Goal: Task Accomplishment & Management: Complete application form

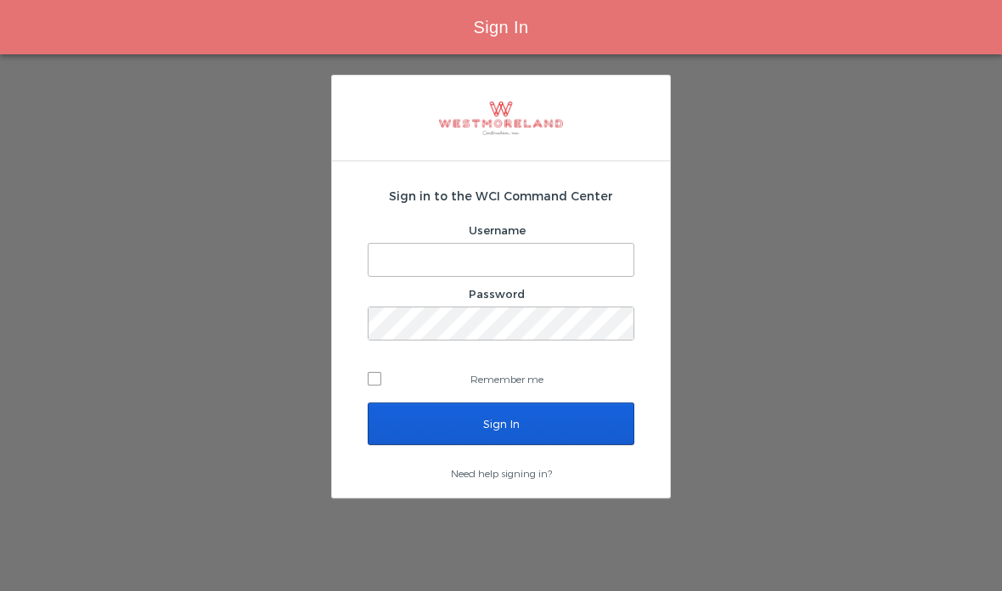
type input "[EMAIL_ADDRESS][PERSON_NAME][DOMAIN_NAME]"
click at [544, 430] on input "Sign In" at bounding box center [501, 424] width 267 height 42
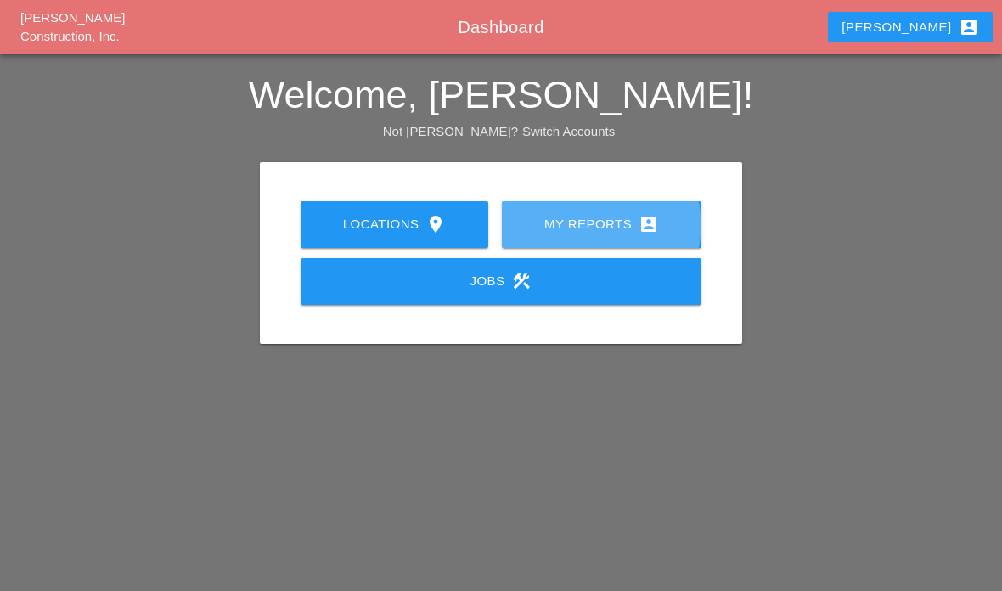
click at [619, 217] on div "My Reports account_box" at bounding box center [601, 224] width 145 height 20
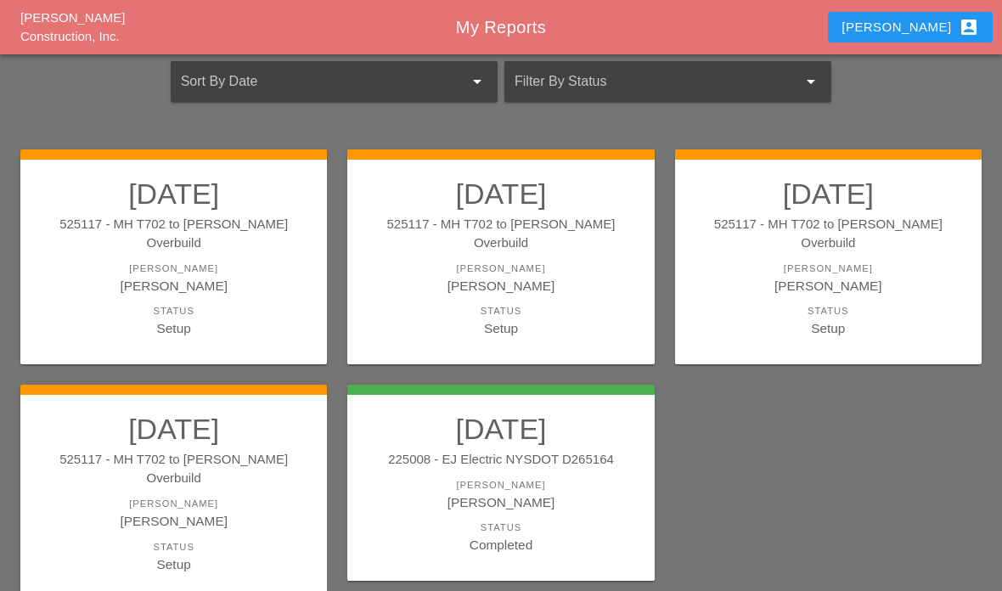
scroll to position [102, 0]
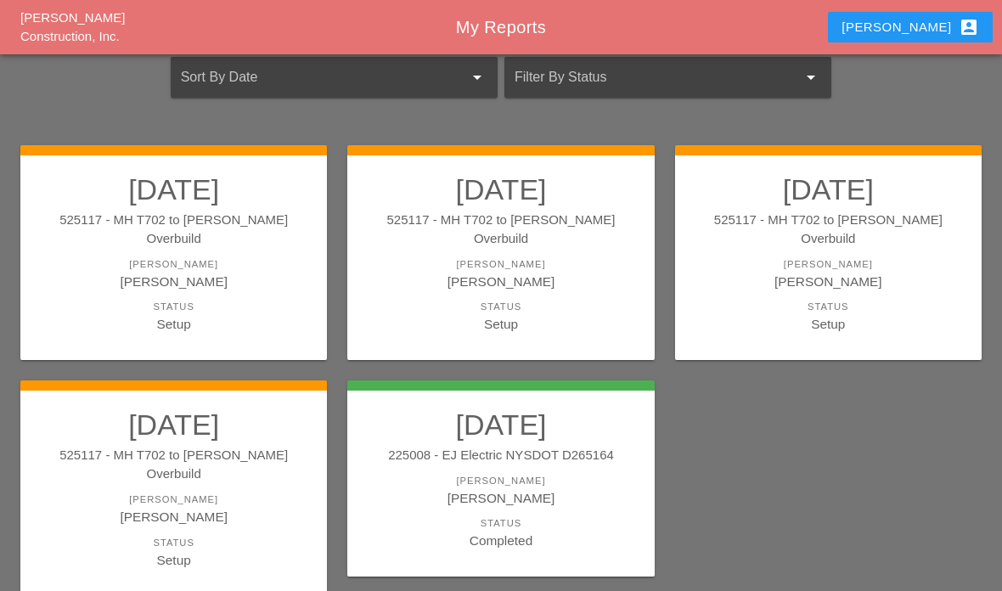
click at [127, 493] on div "[PERSON_NAME]" at bounding box center [173, 500] width 273 height 14
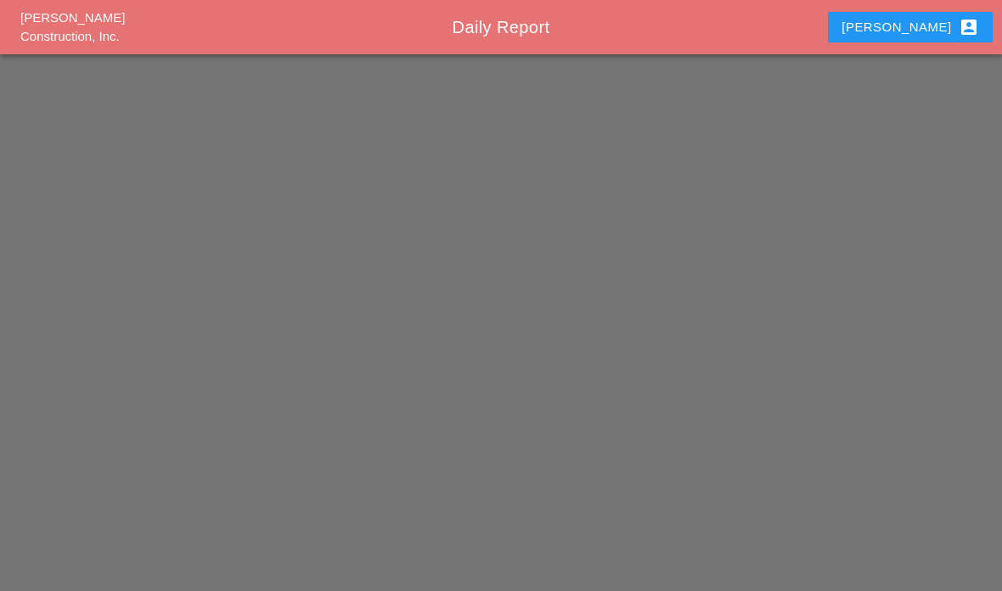
click at [110, 447] on div "Westmoreland Construction, Inc. Daily Report Gillie account_box" at bounding box center [501, 295] width 1002 height 591
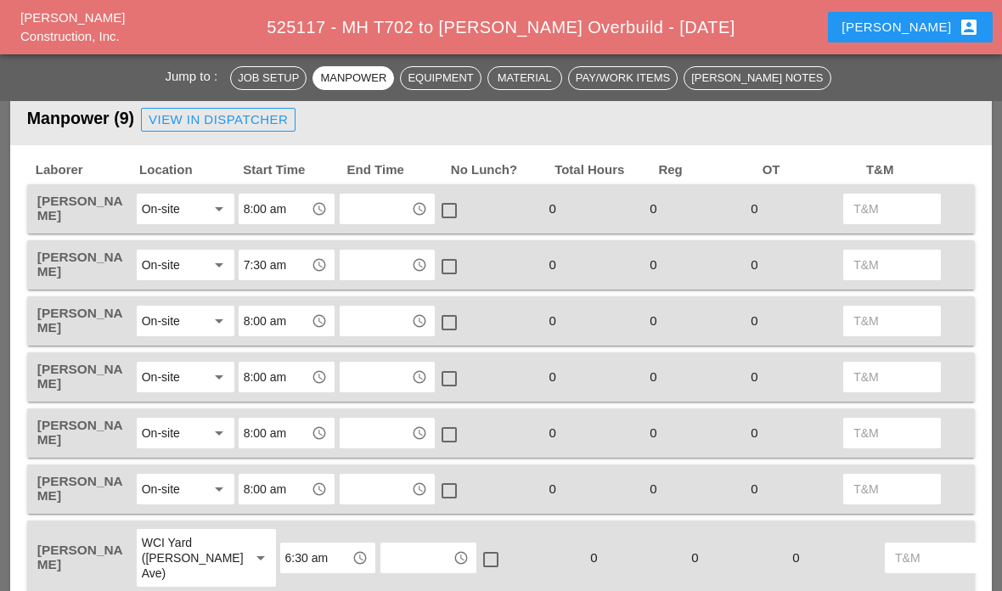
scroll to position [703, 0]
click at [395, 204] on input "text" at bounding box center [376, 209] width 62 height 27
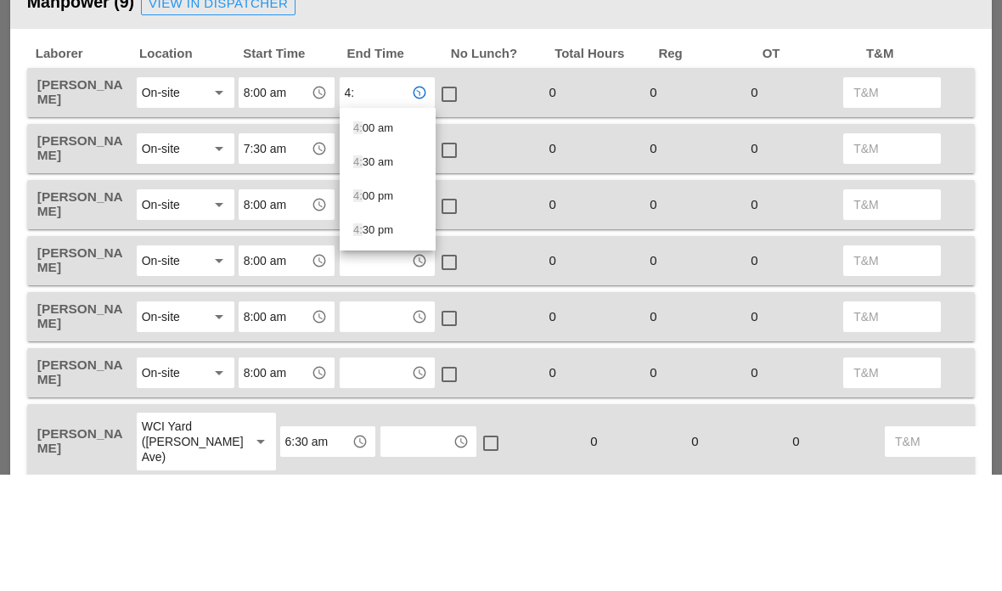
type input "4:0"
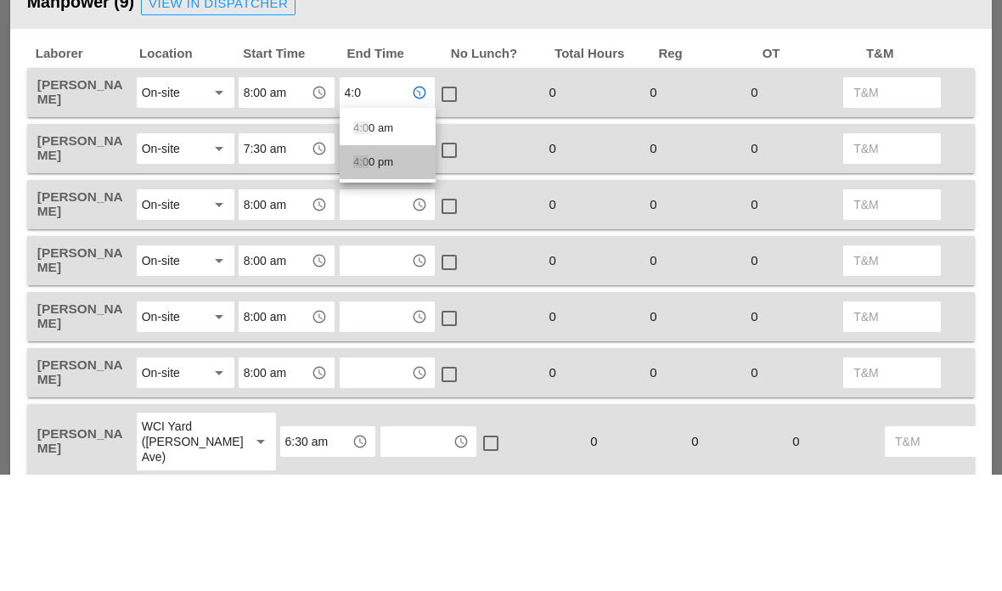
click at [364, 273] on span "4:0" at bounding box center [360, 279] width 15 height 13
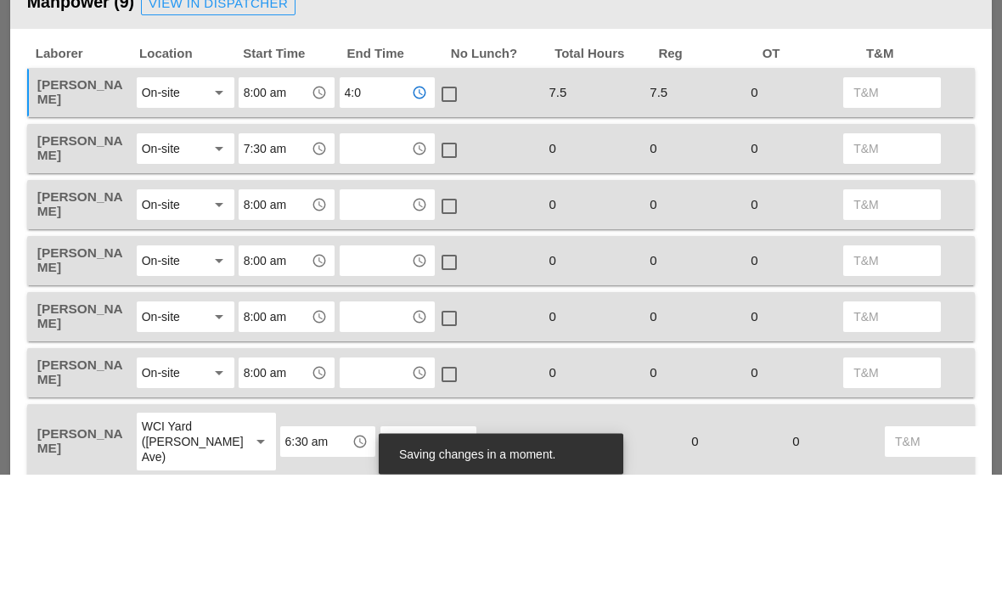
click at [443, 197] on div at bounding box center [449, 211] width 29 height 29
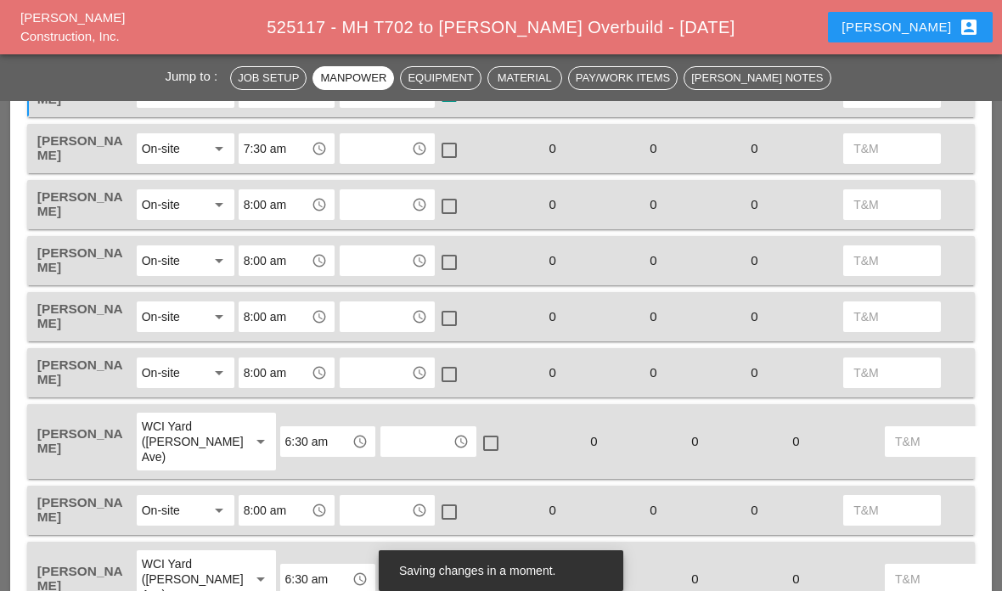
click at [387, 152] on input "text" at bounding box center [376, 148] width 62 height 27
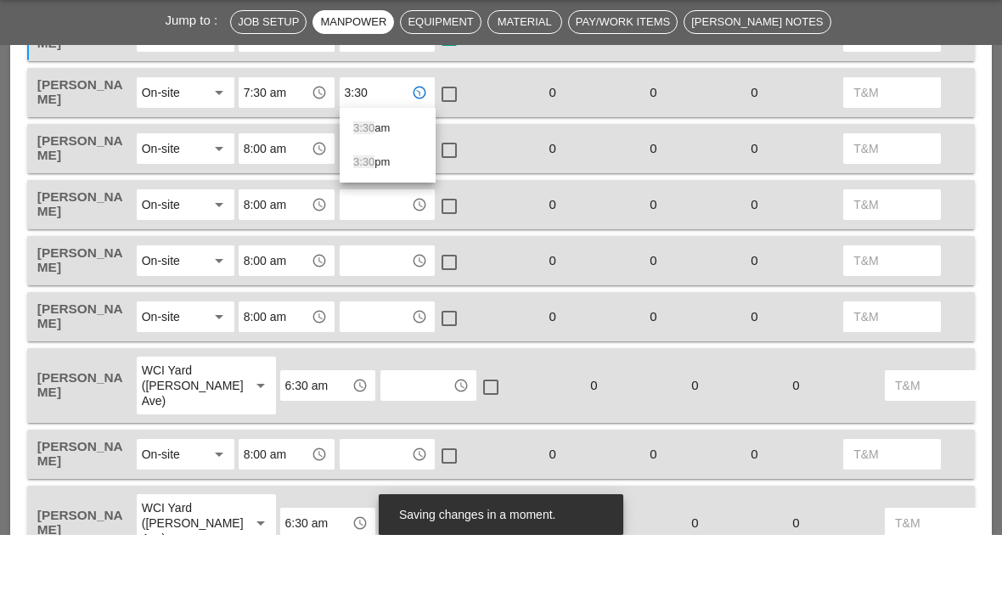
type input "3:30"
click at [435, 136] on div at bounding box center [449, 150] width 29 height 29
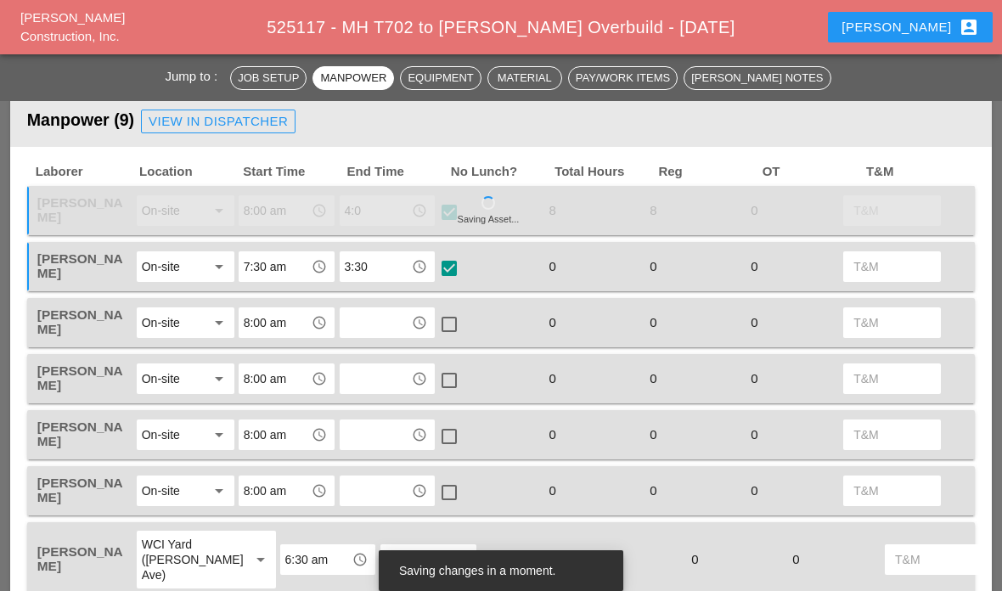
click at [392, 274] on input "3:30" at bounding box center [376, 266] width 62 height 27
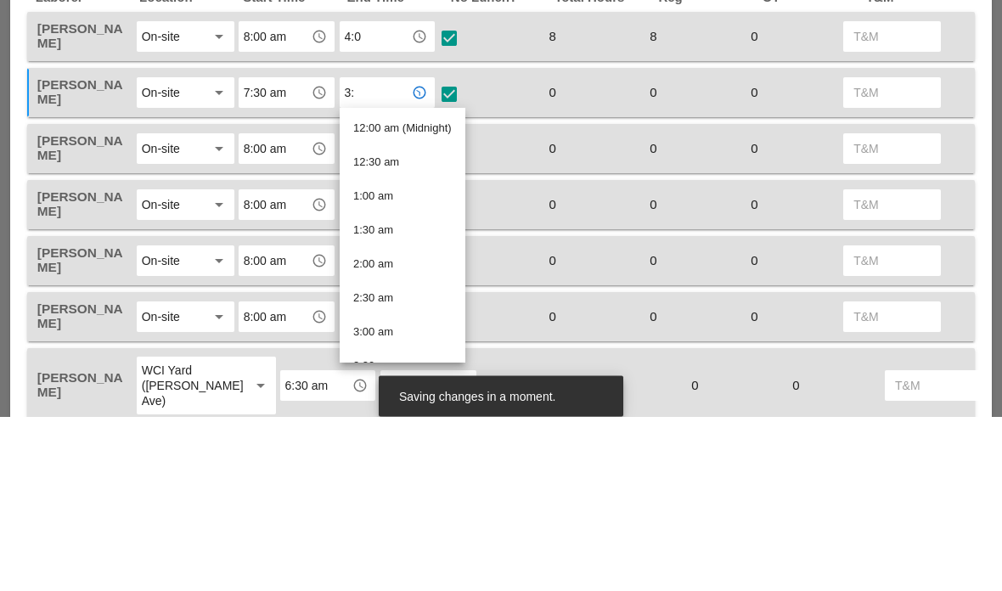
type input "3:3"
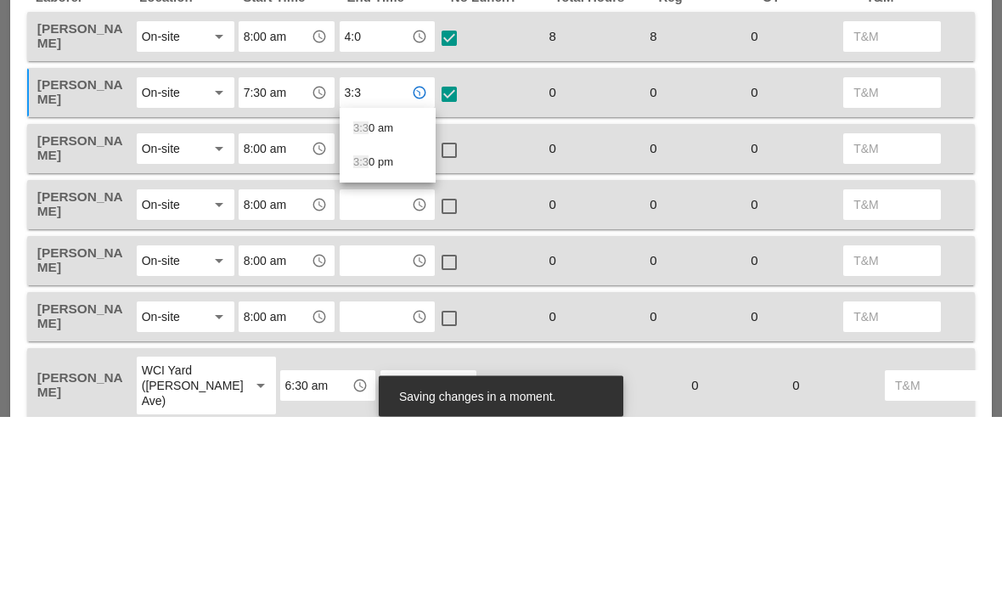
click at [380, 327] on div "3:3 0 pm" at bounding box center [387, 337] width 69 height 20
click at [381, 310] on input "text" at bounding box center [376, 323] width 62 height 27
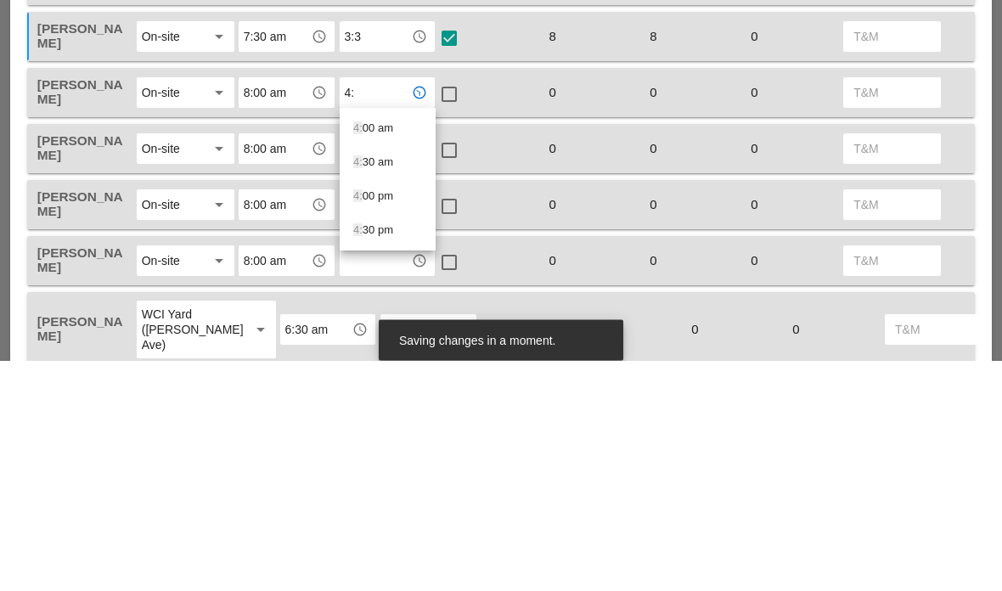
type input "4:0"
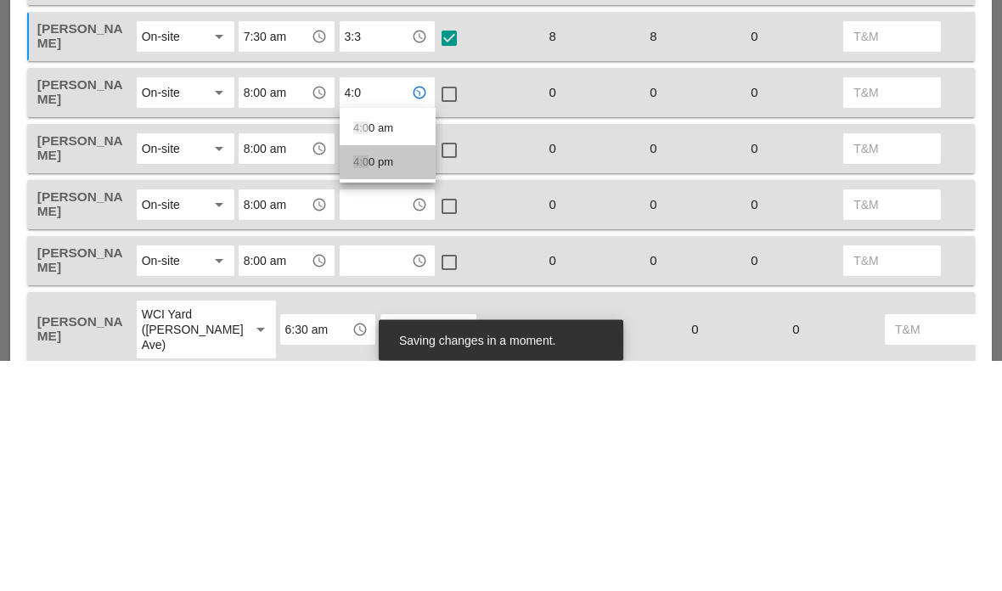
click at [380, 383] on div "4:0 0 pm" at bounding box center [387, 393] width 69 height 20
click at [375, 366] on input "text" at bounding box center [376, 379] width 62 height 27
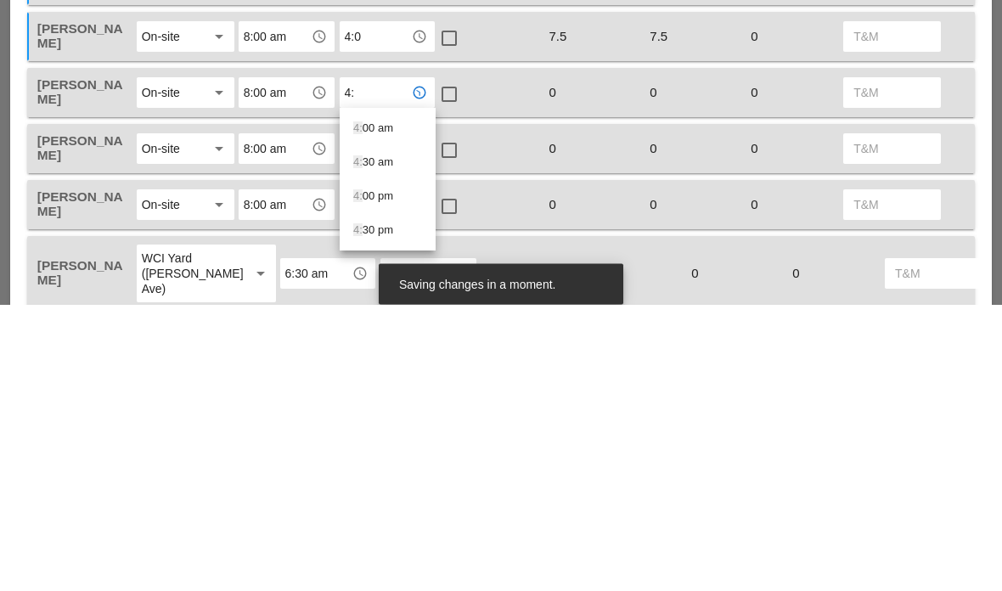
type input "4:0"
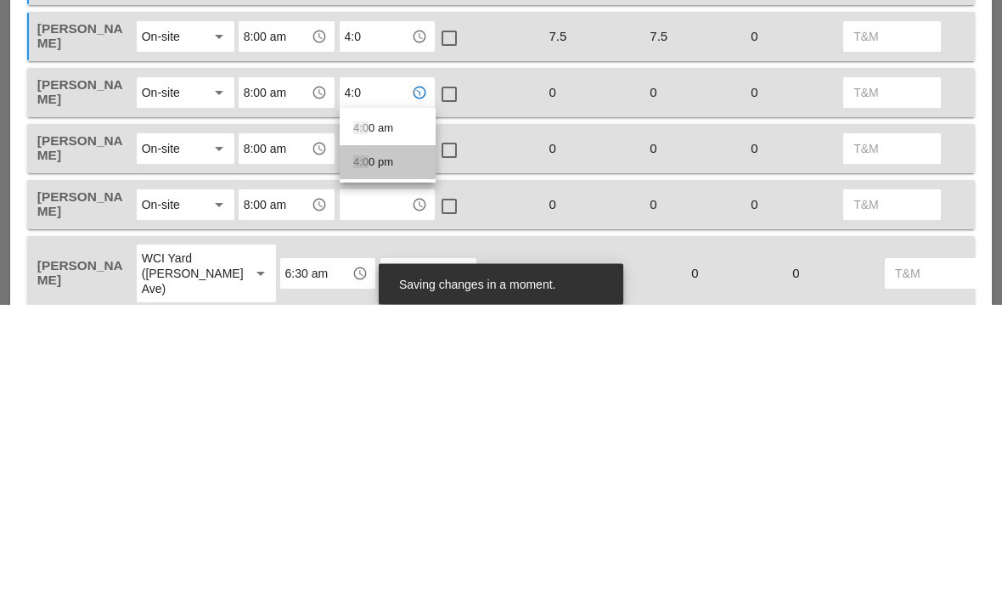
click at [373, 439] on div "4:0 0 pm" at bounding box center [387, 449] width 69 height 20
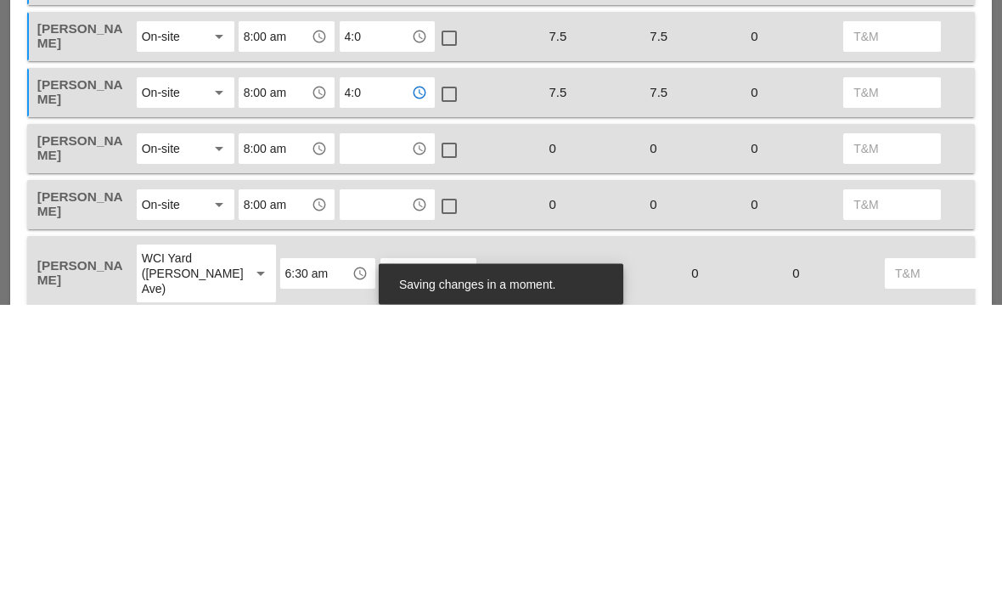
click at [358, 422] on input "text" at bounding box center [376, 435] width 62 height 27
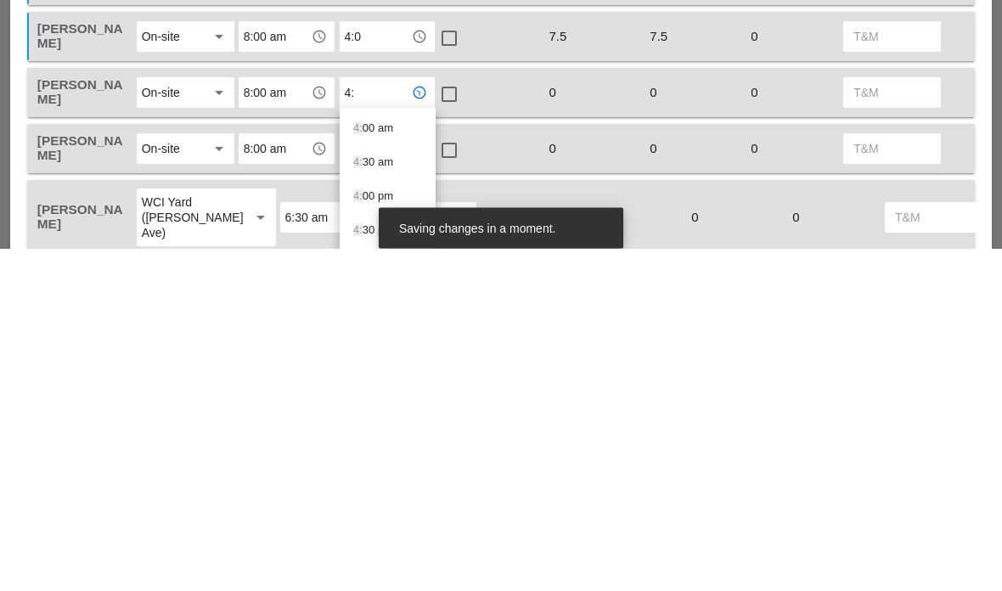
type input "4:0"
click at [380, 495] on div "4:0 0 pm" at bounding box center [387, 505] width 69 height 20
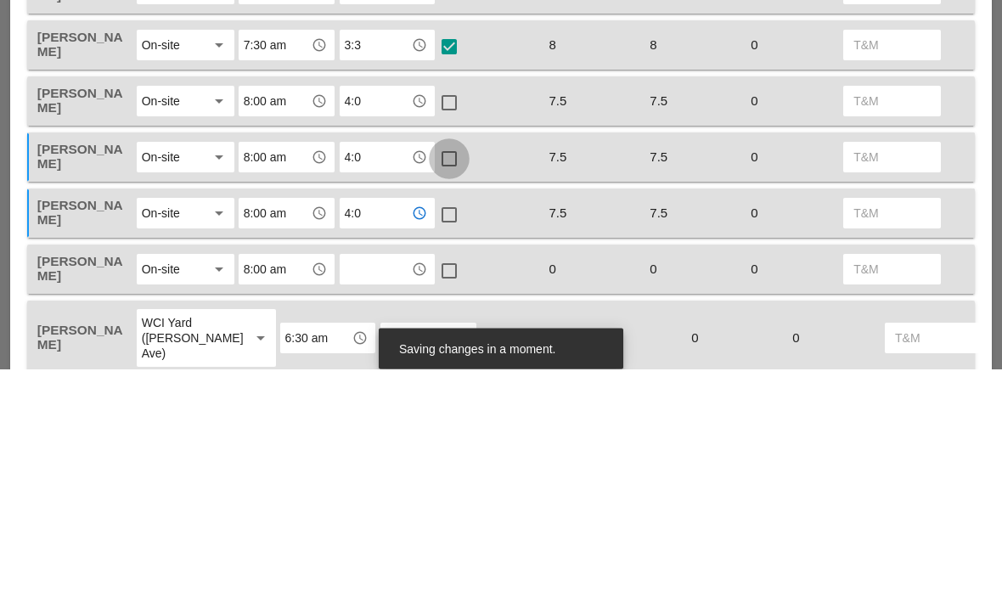
click at [461, 367] on div at bounding box center [449, 381] width 29 height 29
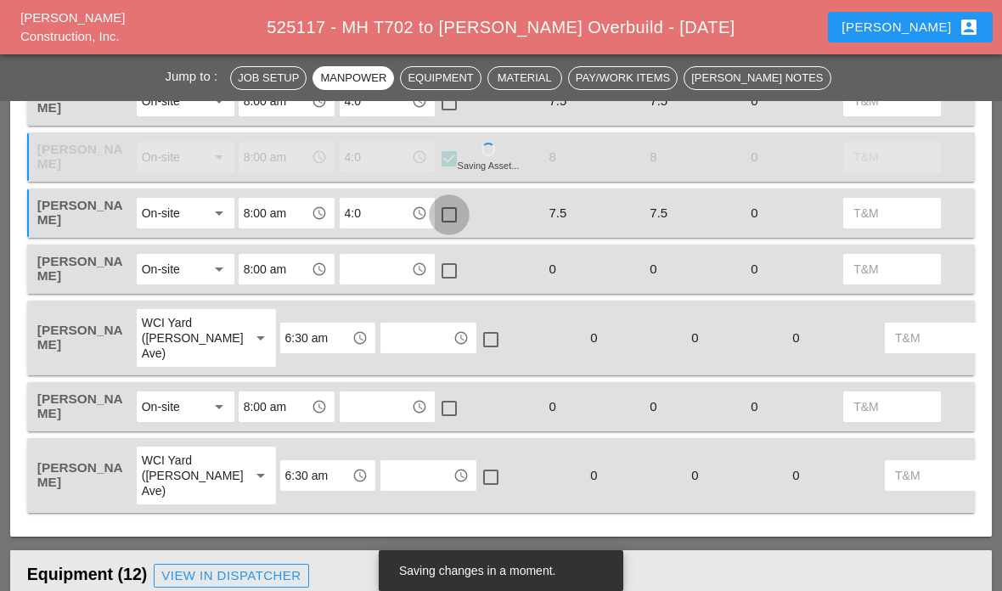
click at [439, 210] on div at bounding box center [449, 214] width 29 height 29
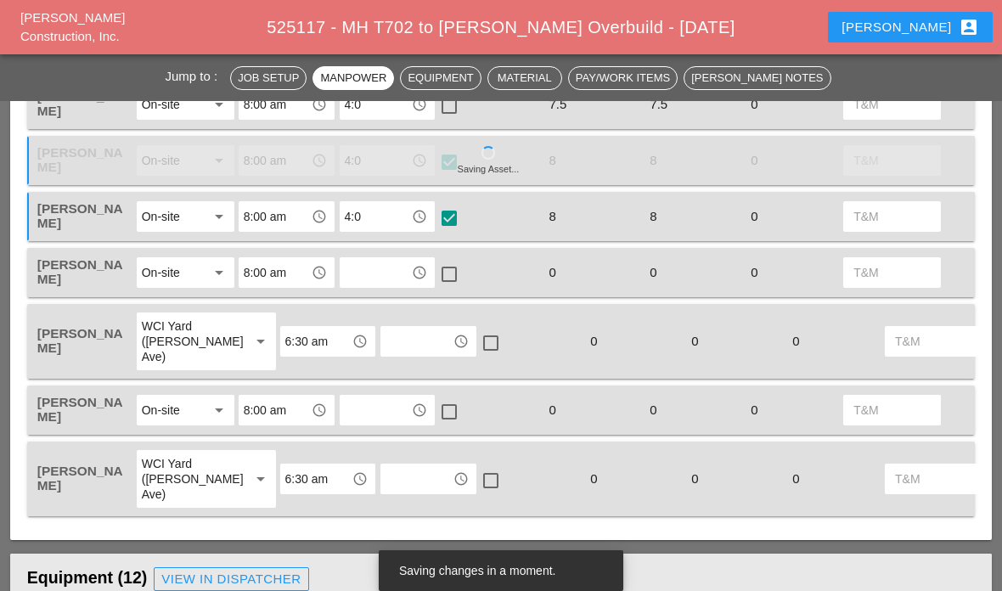
scroll to position [910, 0]
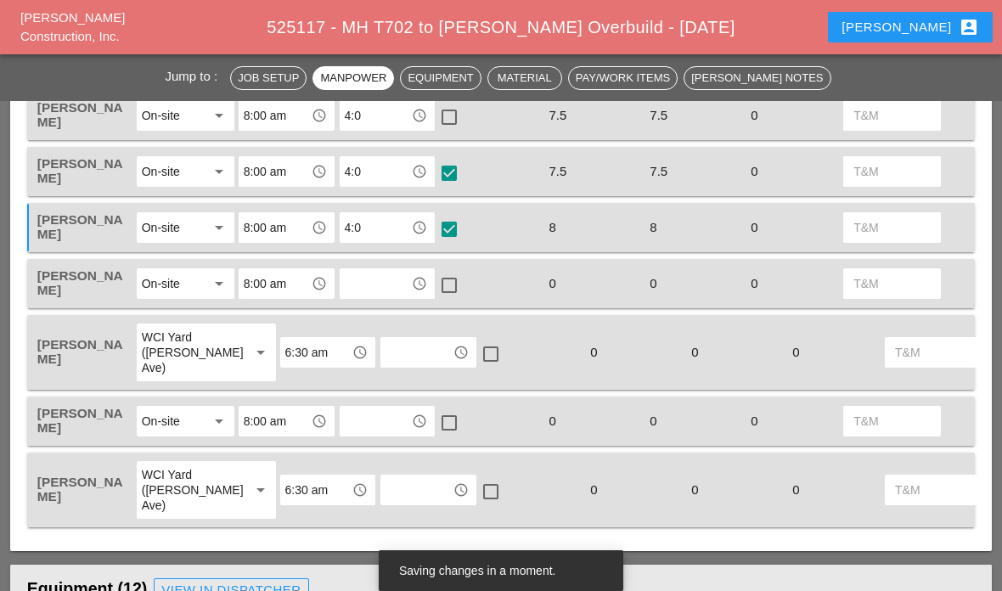
click at [444, 121] on div at bounding box center [449, 117] width 29 height 29
click at [458, 184] on div at bounding box center [449, 173] width 29 height 29
click at [464, 173] on div at bounding box center [449, 173] width 29 height 29
click at [392, 285] on input "text" at bounding box center [376, 283] width 62 height 27
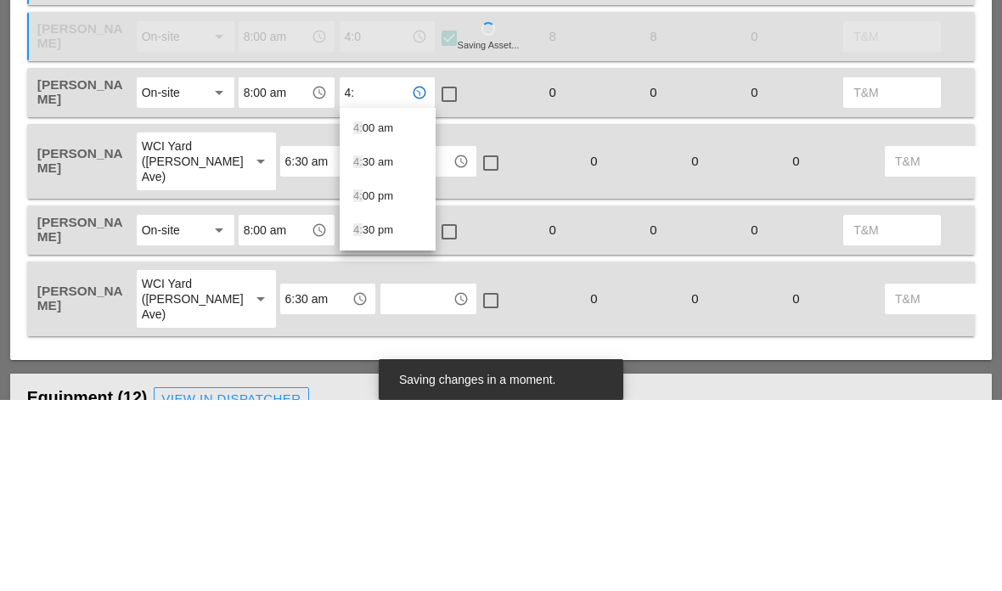
type input "4:0"
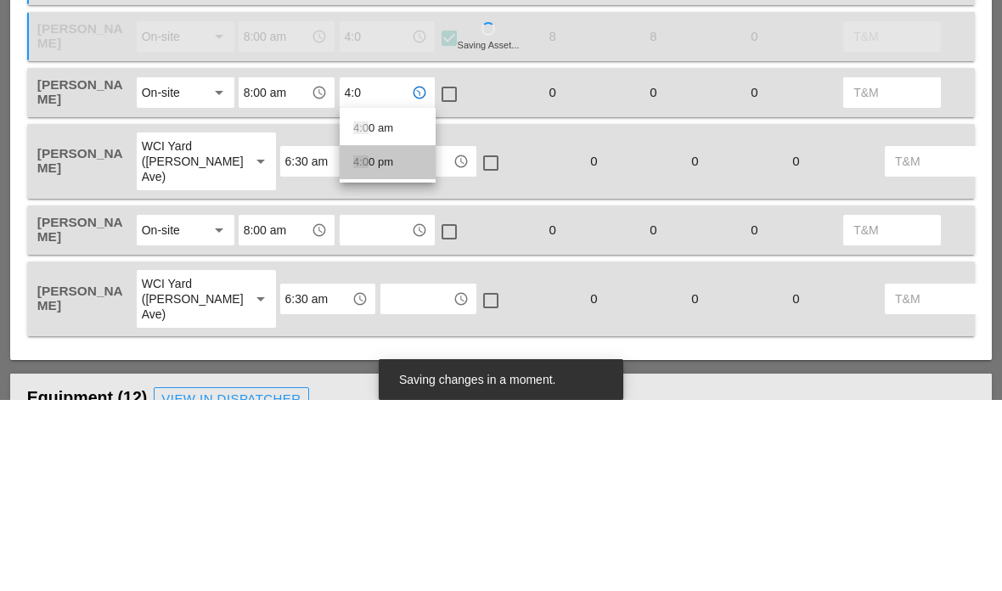
click at [372, 336] on div "4:0 0 pm" at bounding box center [387, 353] width 69 height 34
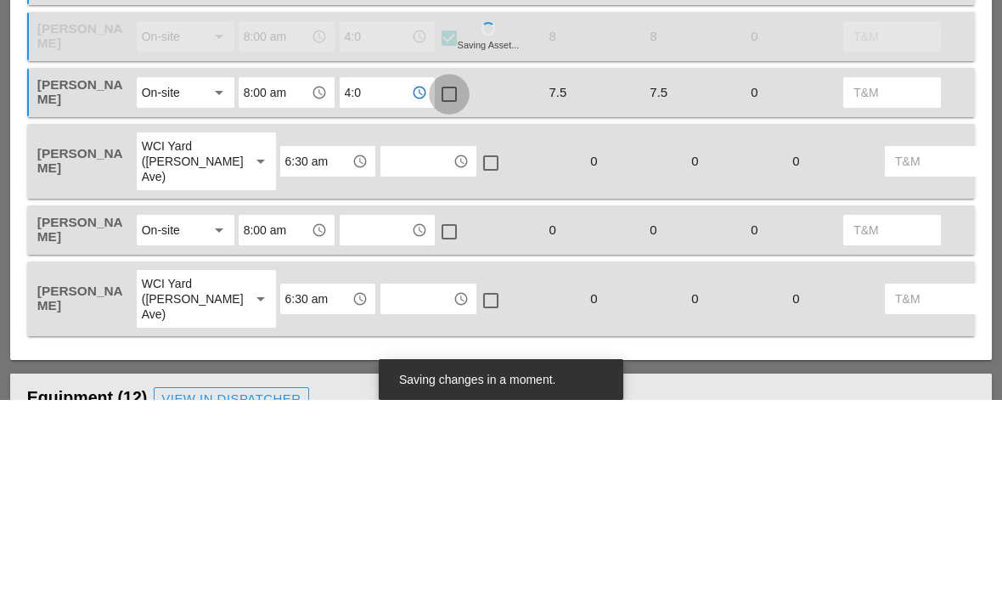
click at [461, 271] on div at bounding box center [449, 285] width 29 height 29
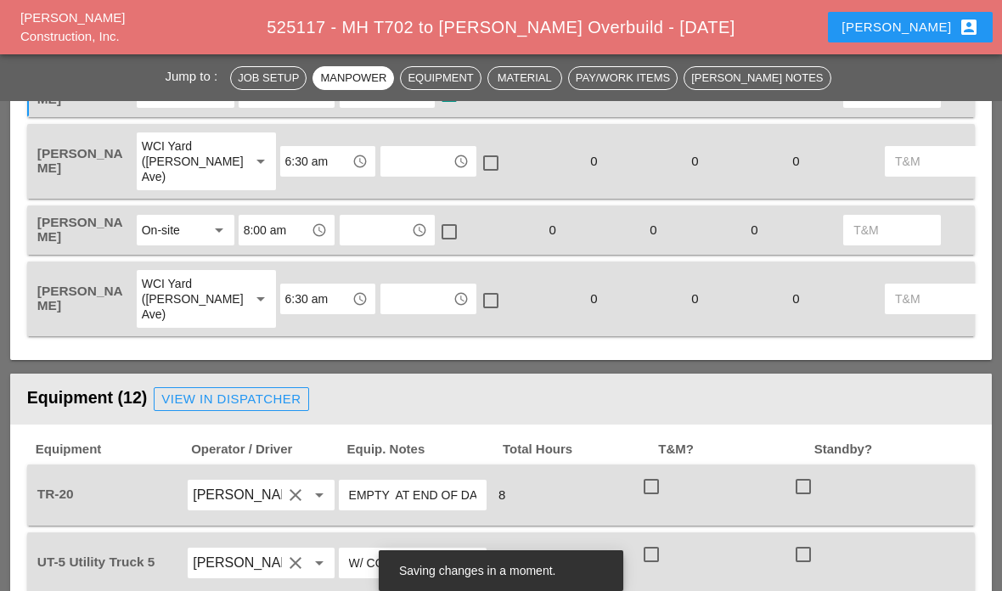
click at [386, 156] on input "text" at bounding box center [417, 161] width 62 height 27
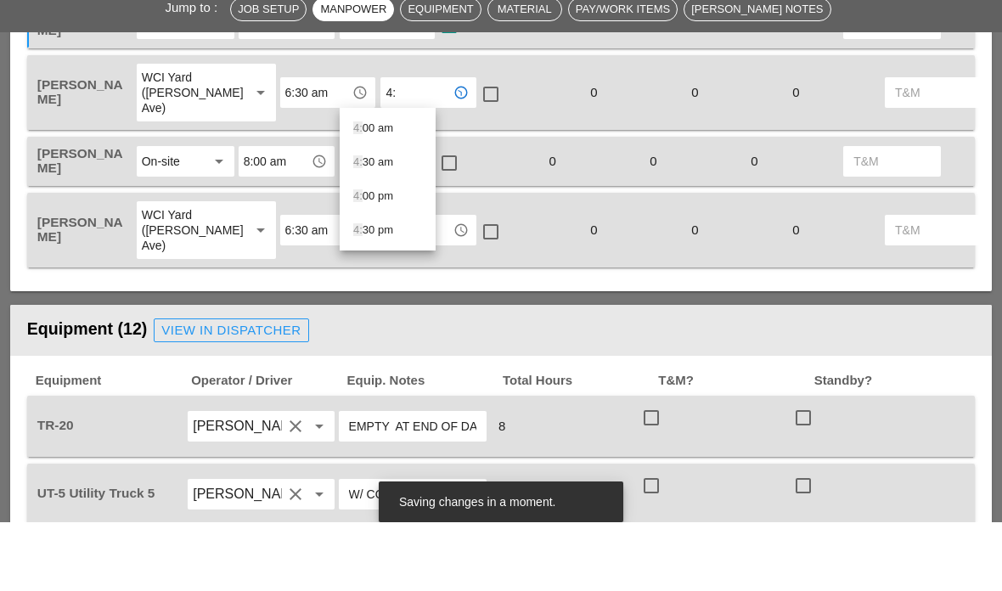
type input "4:0"
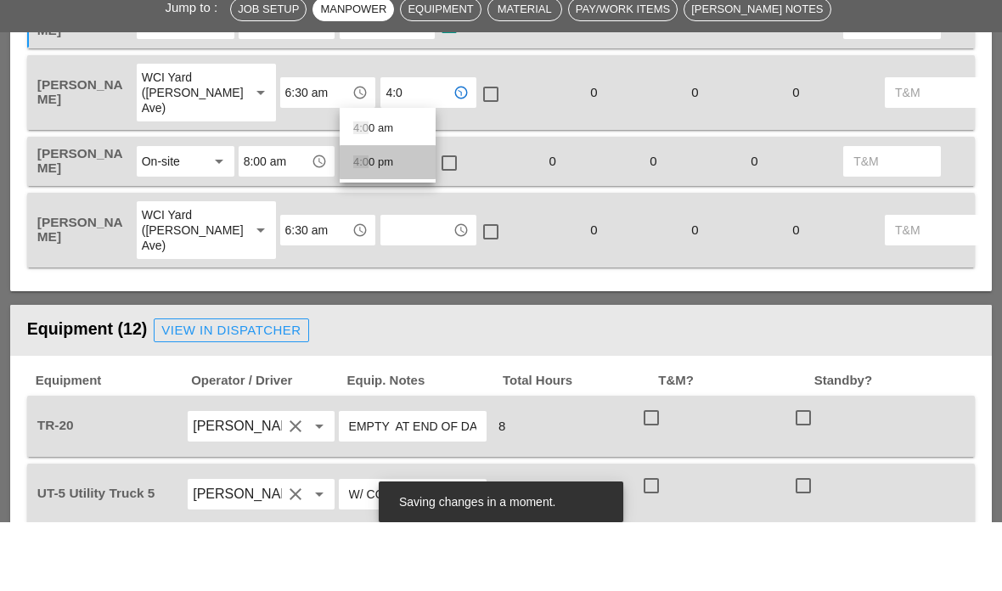
click at [376, 221] on div "4:0 0 pm" at bounding box center [387, 231] width 69 height 20
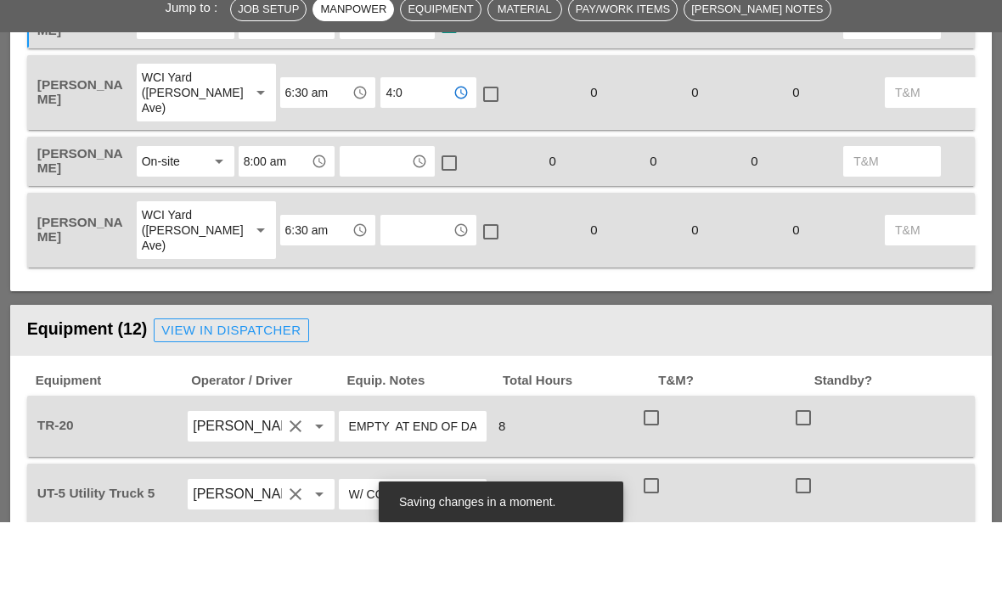
click at [384, 217] on input "text" at bounding box center [376, 230] width 62 height 27
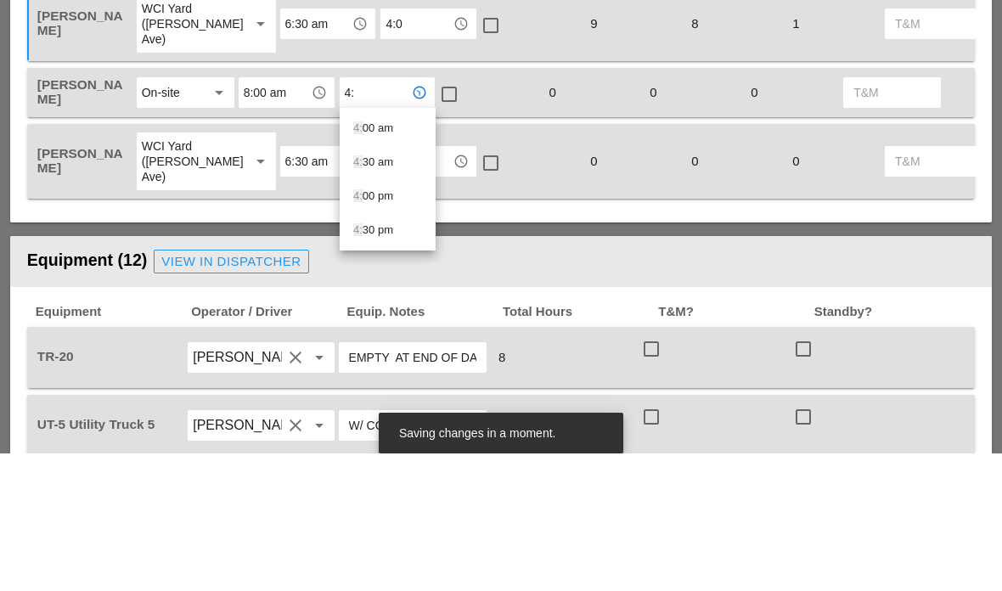
type input "4:0"
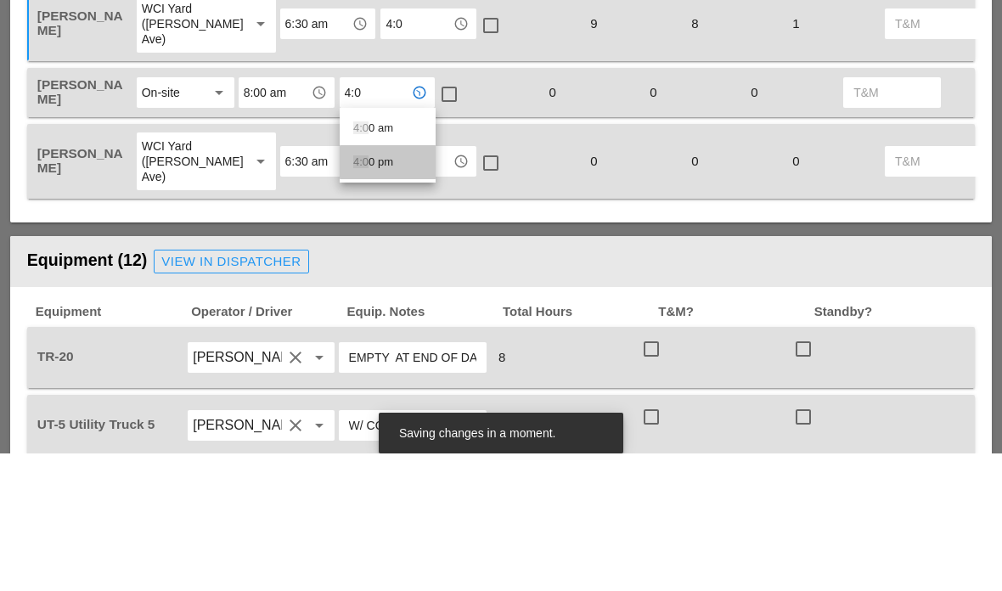
click at [363, 293] on span "4:0" at bounding box center [360, 299] width 15 height 13
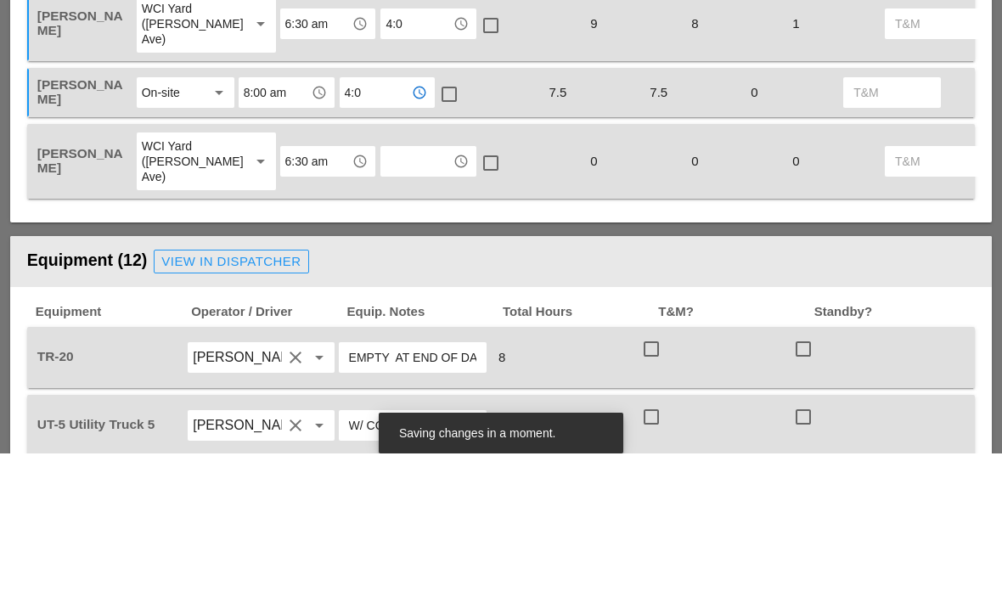
click at [386, 285] on input "text" at bounding box center [417, 298] width 62 height 27
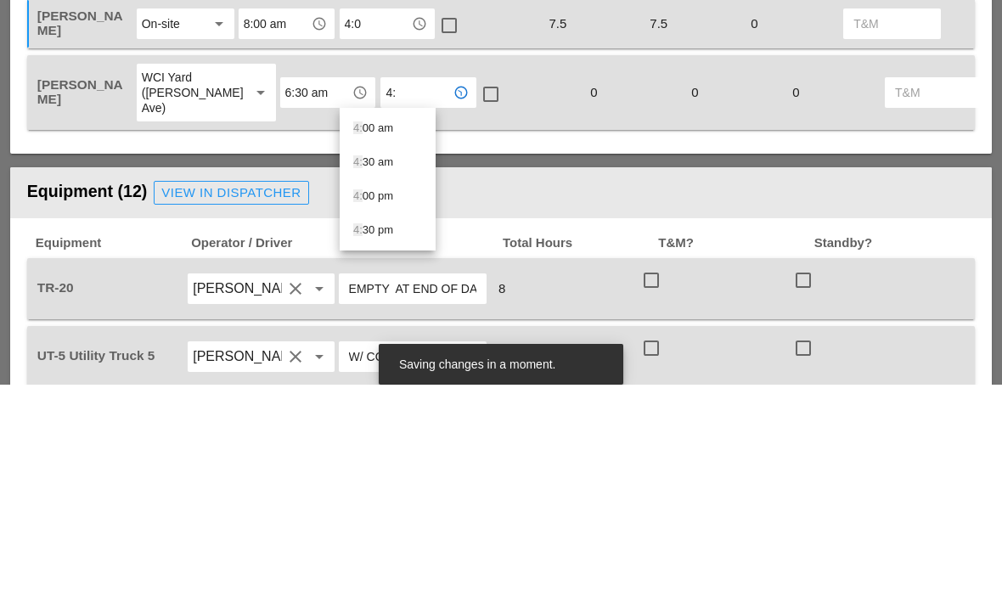
type input "4:0"
click at [366, 362] on span "4:0" at bounding box center [360, 368] width 15 height 13
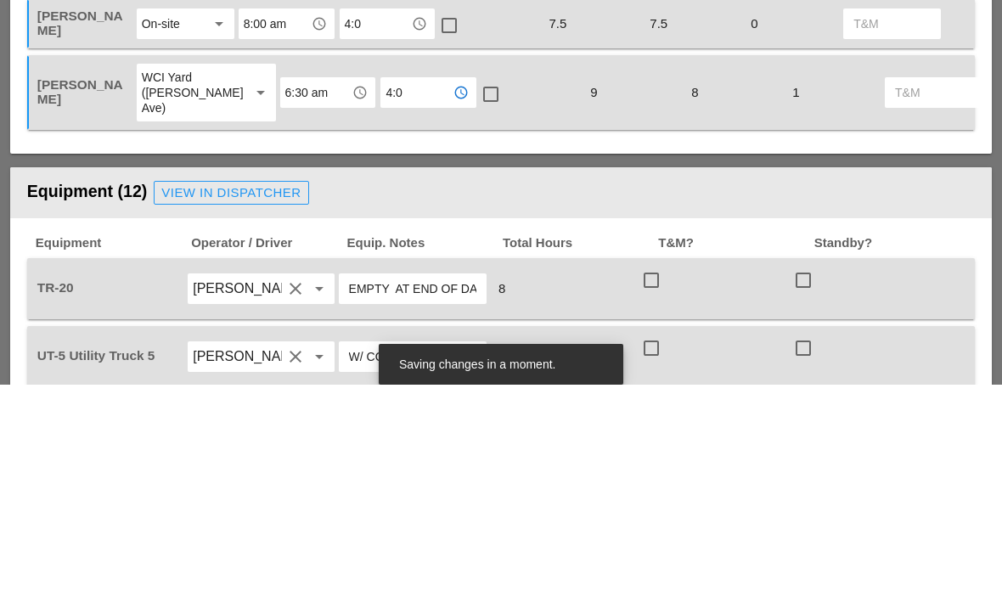
click at [188, 148] on div "Laborer Location Start Time End Time No Lunch? Total Hours Reg OT T&M Iwan Belf…" at bounding box center [501, 55] width 982 height 612
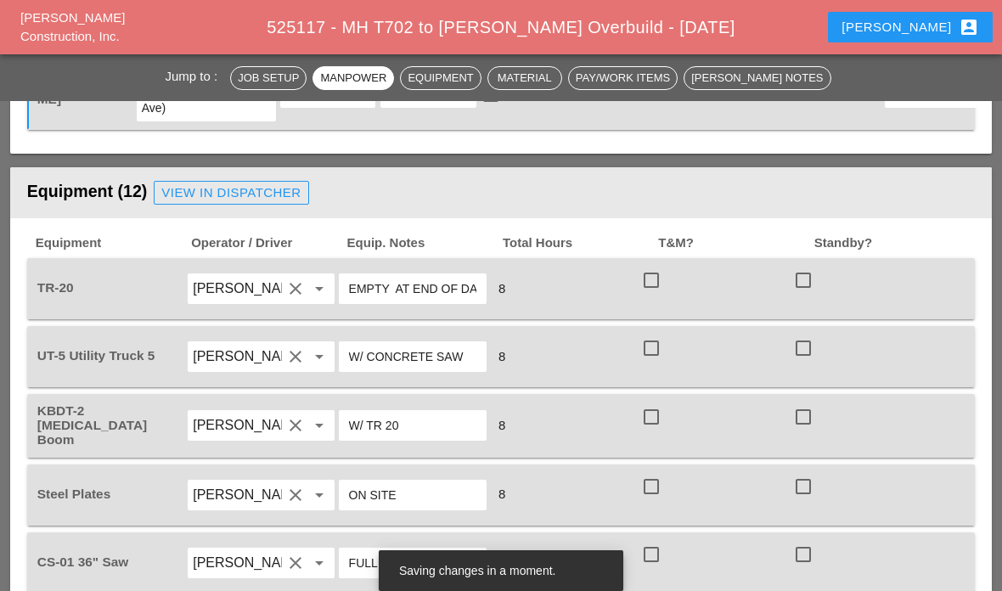
click at [454, 36] on span "525117 - MH T702 to Boldyn MH Overbuild - 09/02/2025" at bounding box center [501, 27] width 468 height 19
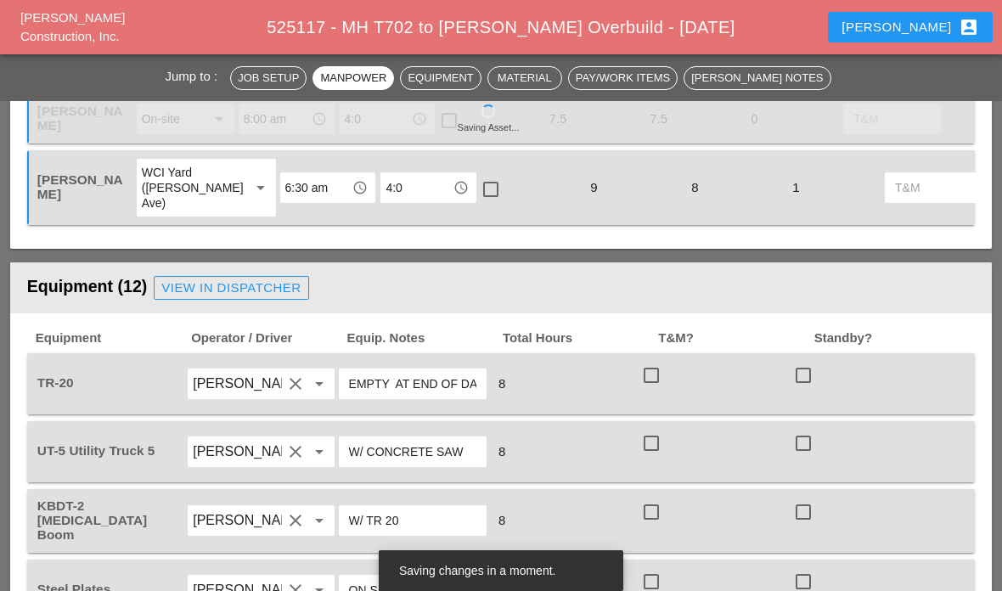
click at [447, 118] on div at bounding box center [449, 120] width 29 height 29
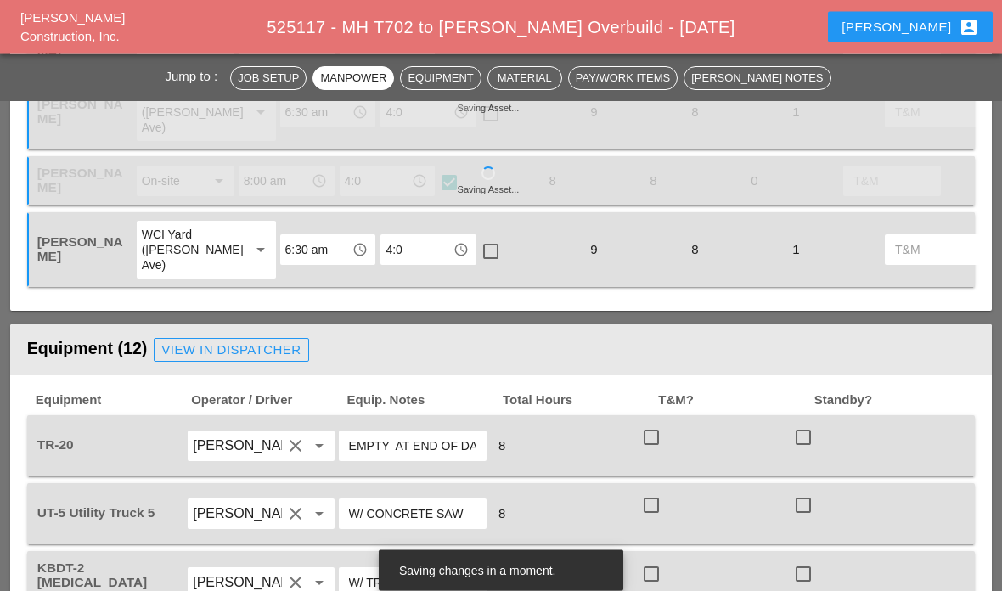
scroll to position [1148, 0]
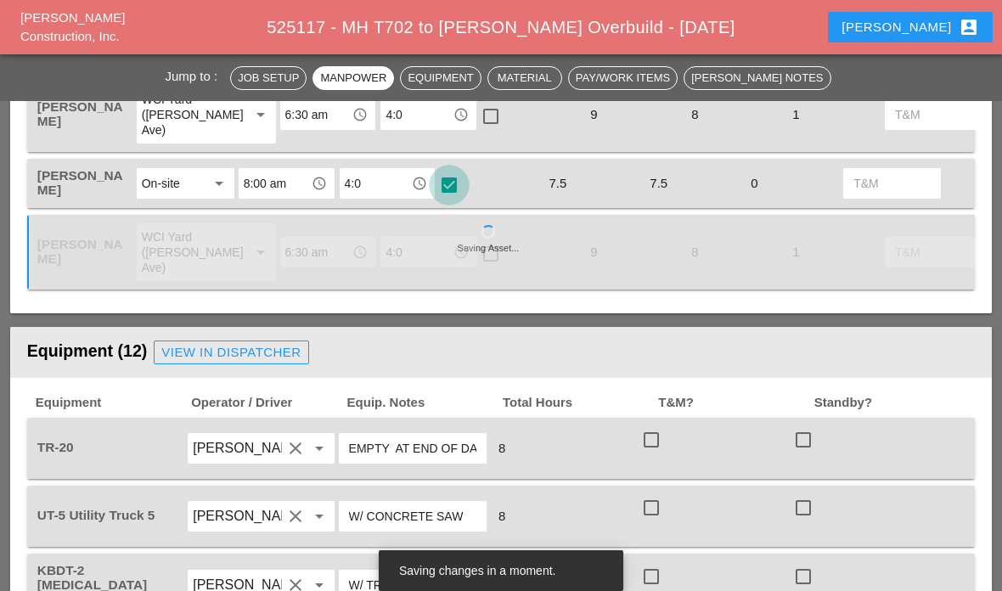
click at [443, 184] on div at bounding box center [449, 185] width 29 height 29
click at [446, 189] on div at bounding box center [449, 185] width 29 height 29
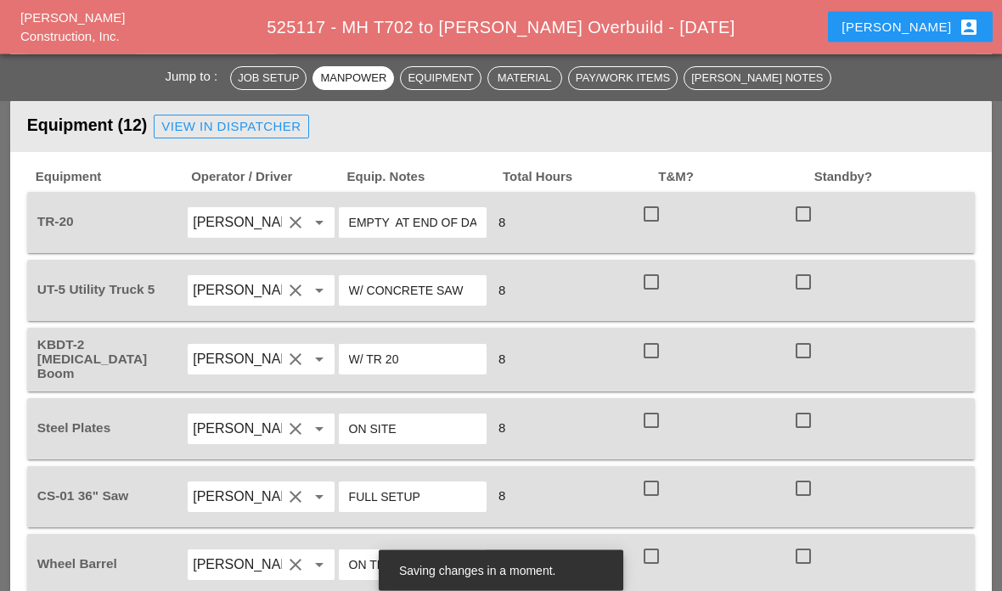
scroll to position [1376, 0]
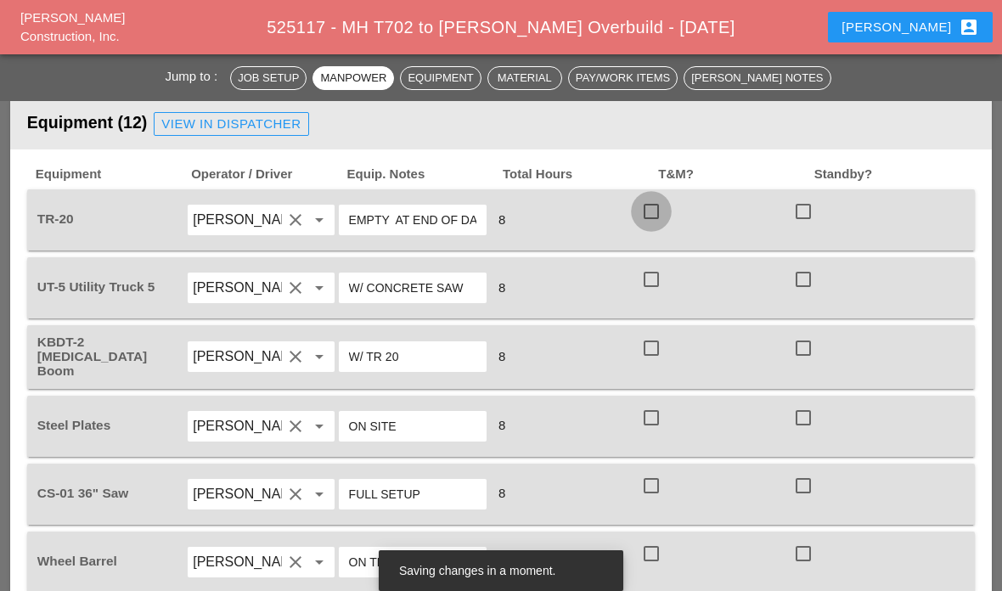
click at [647, 223] on div at bounding box center [651, 211] width 29 height 29
click at [656, 280] on div at bounding box center [651, 279] width 29 height 29
click at [662, 355] on div at bounding box center [651, 348] width 29 height 29
click at [649, 443] on div at bounding box center [654, 443] width 27 height 10
click at [655, 422] on div at bounding box center [651, 417] width 29 height 29
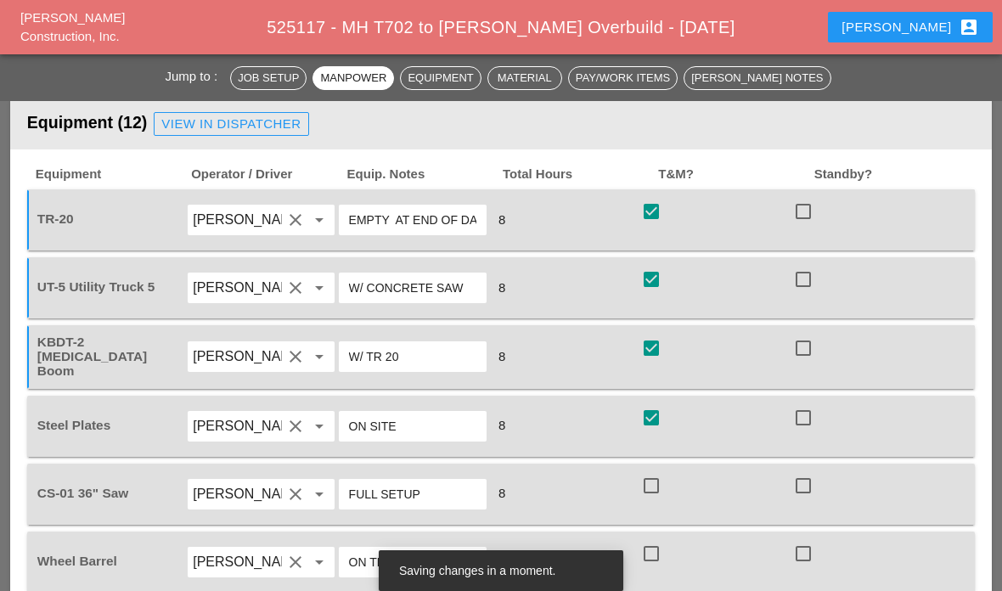
click at [647, 479] on div at bounding box center [651, 485] width 29 height 29
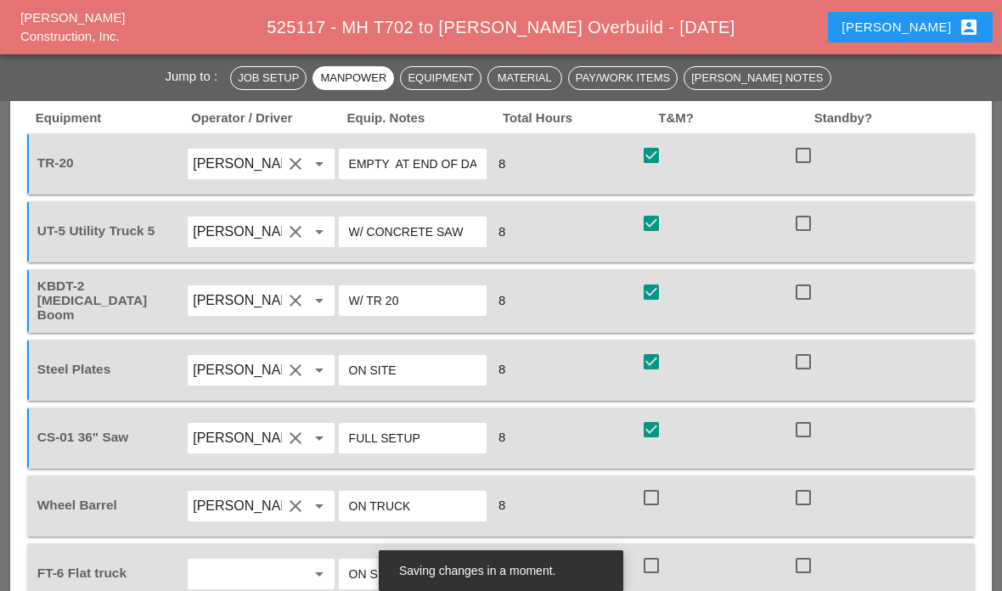
scroll to position [1434, 0]
click at [659, 364] on div at bounding box center [651, 360] width 29 height 29
click at [810, 351] on div at bounding box center [803, 360] width 29 height 29
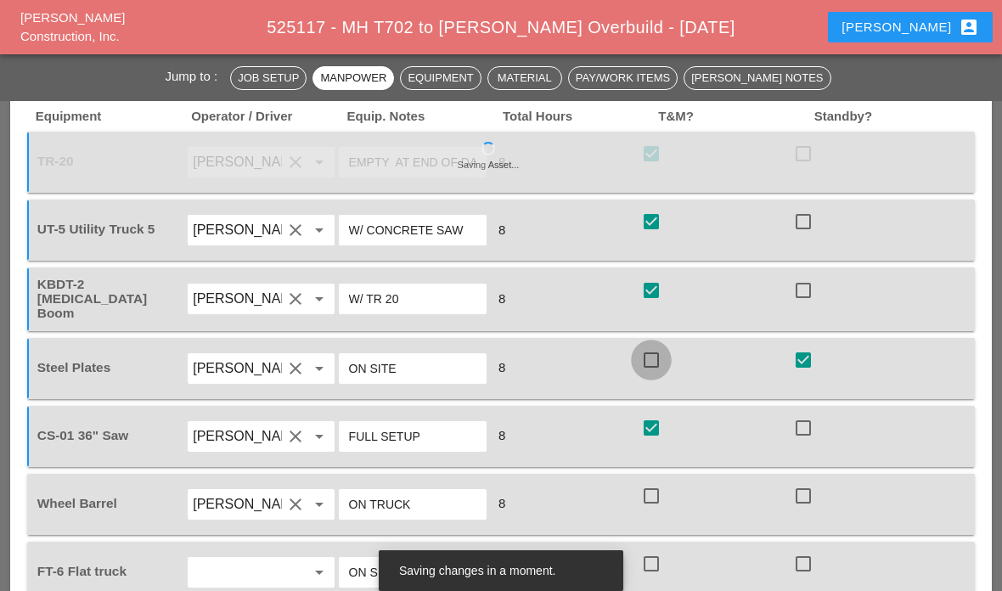
click at [655, 358] on div at bounding box center [651, 360] width 29 height 29
click at [810, 350] on div at bounding box center [803, 360] width 29 height 29
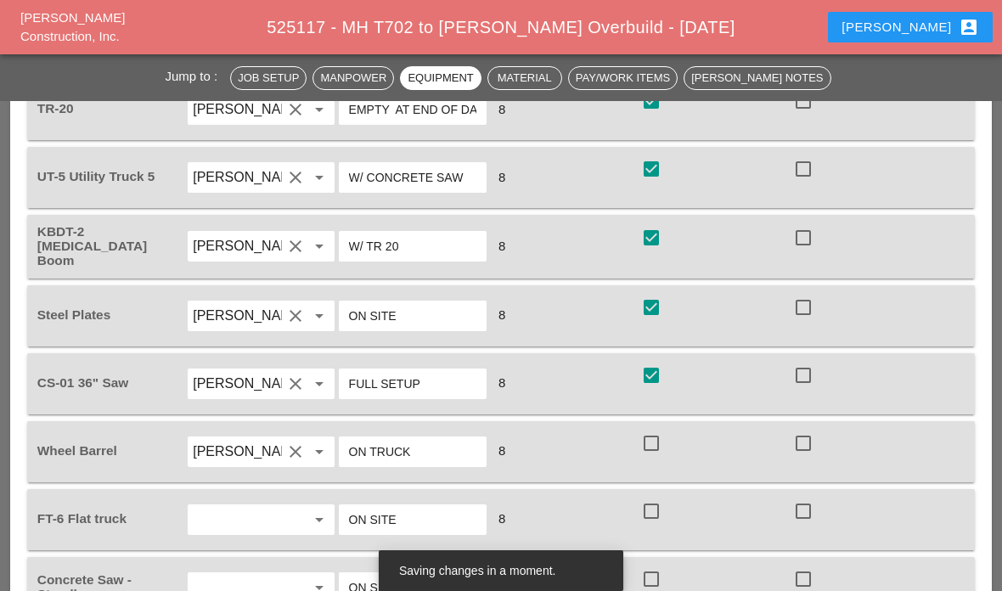
scroll to position [1494, 0]
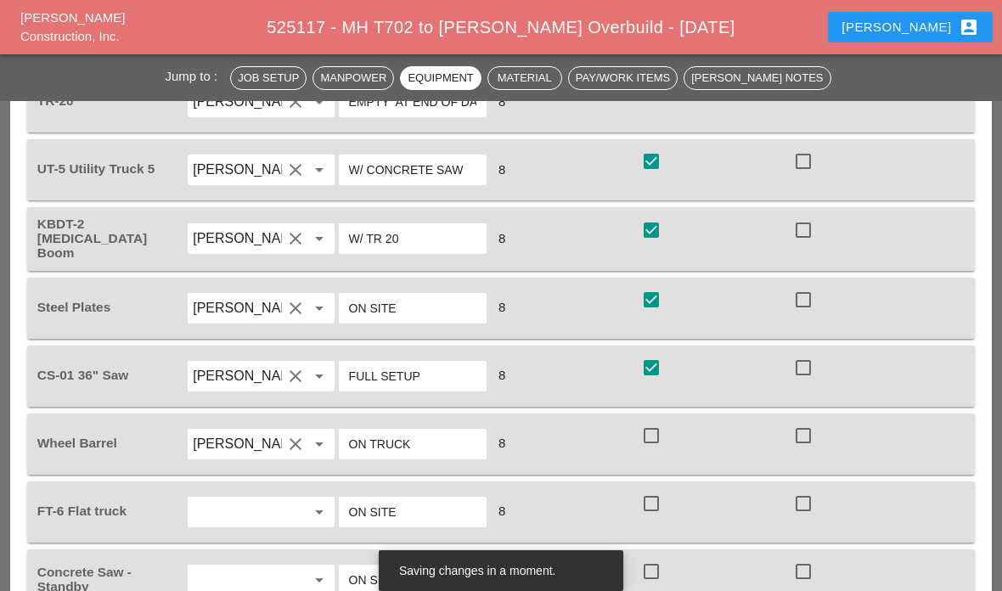
click at [659, 301] on div at bounding box center [651, 299] width 29 height 29
click at [658, 303] on div at bounding box center [651, 299] width 29 height 29
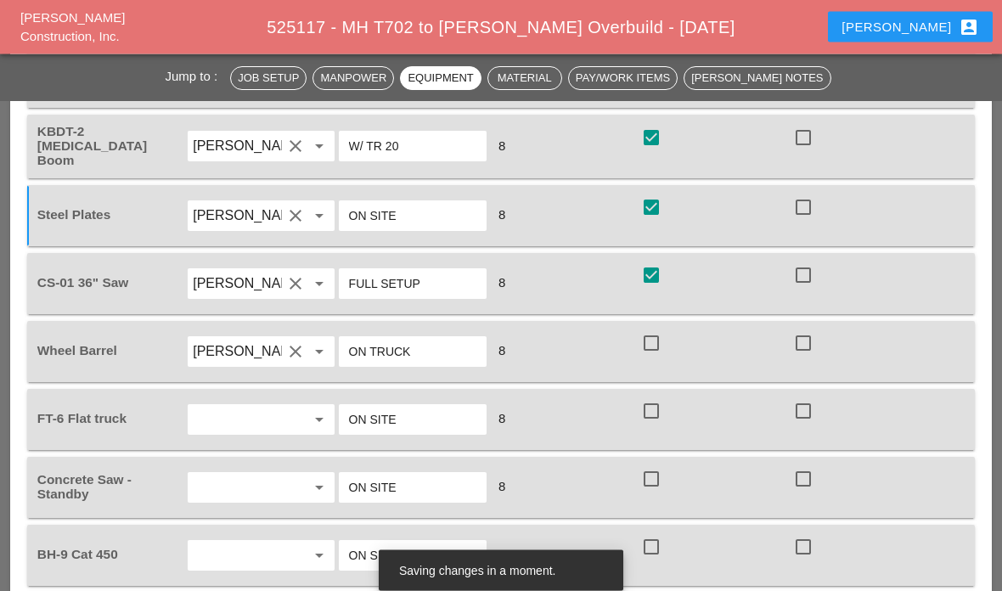
scroll to position [1588, 0]
click at [653, 337] on div at bounding box center [651, 341] width 29 height 29
click at [661, 414] on div at bounding box center [651, 409] width 29 height 29
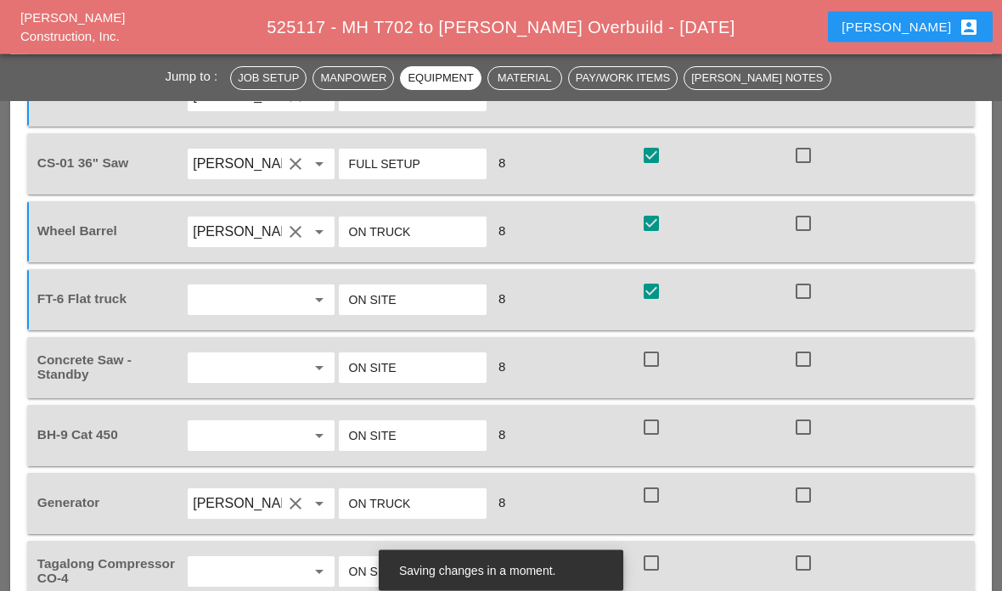
scroll to position [1706, 0]
click at [647, 428] on div at bounding box center [651, 427] width 29 height 29
click at [814, 356] on div at bounding box center [803, 359] width 29 height 29
click at [815, 491] on div at bounding box center [803, 495] width 29 height 29
click at [620, 503] on div "8" at bounding box center [564, 503] width 148 height 23
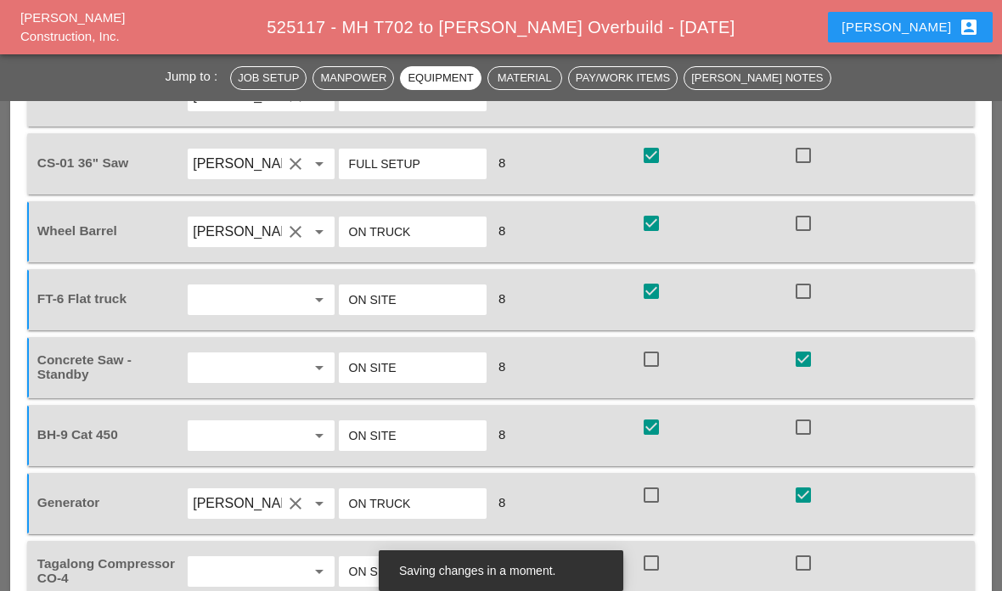
click at [648, 496] on div at bounding box center [651, 495] width 29 height 29
click at [652, 496] on div at bounding box center [651, 495] width 29 height 29
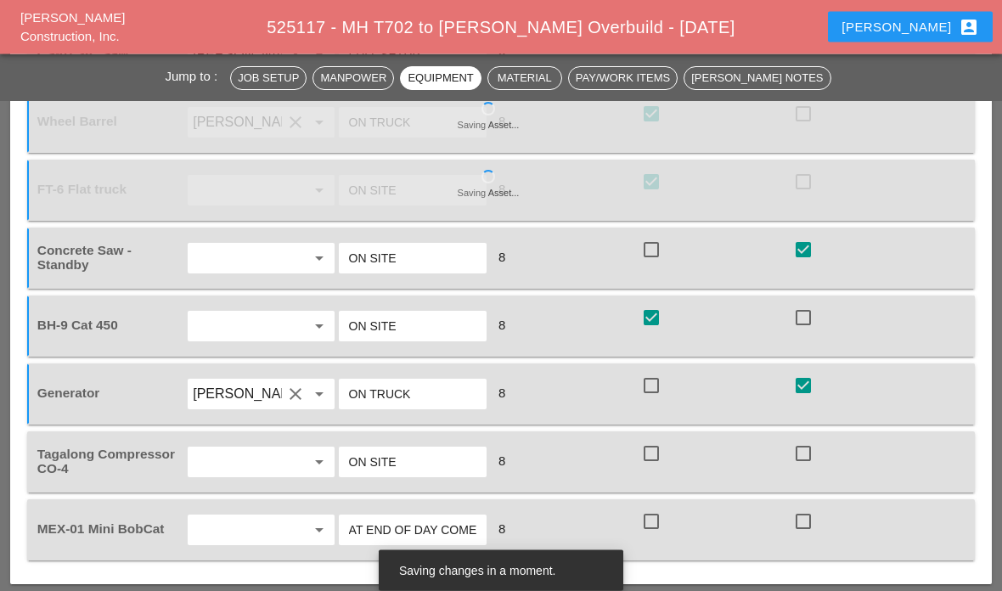
scroll to position [1816, 0]
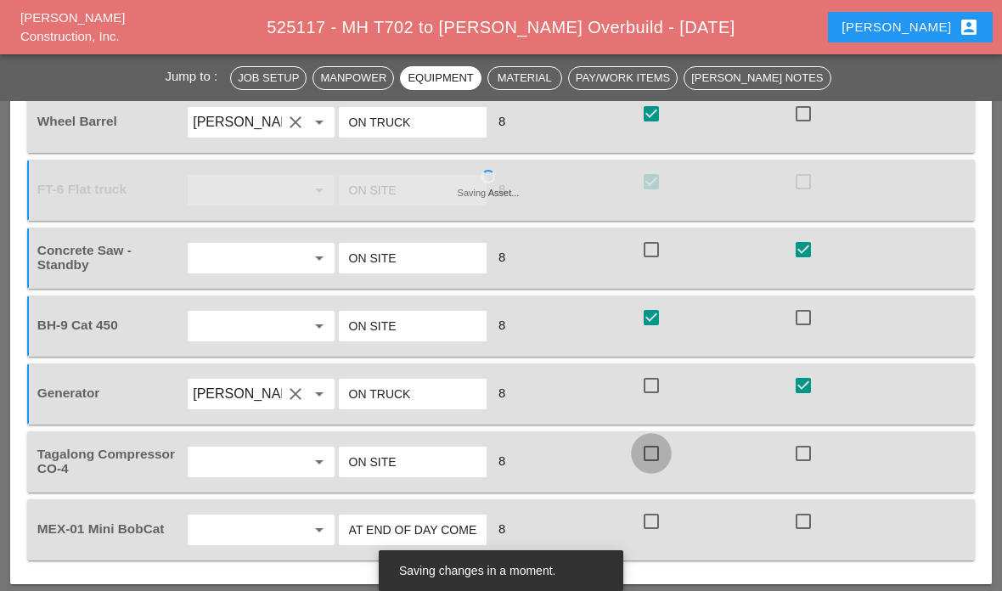
click at [656, 455] on div at bounding box center [651, 453] width 29 height 29
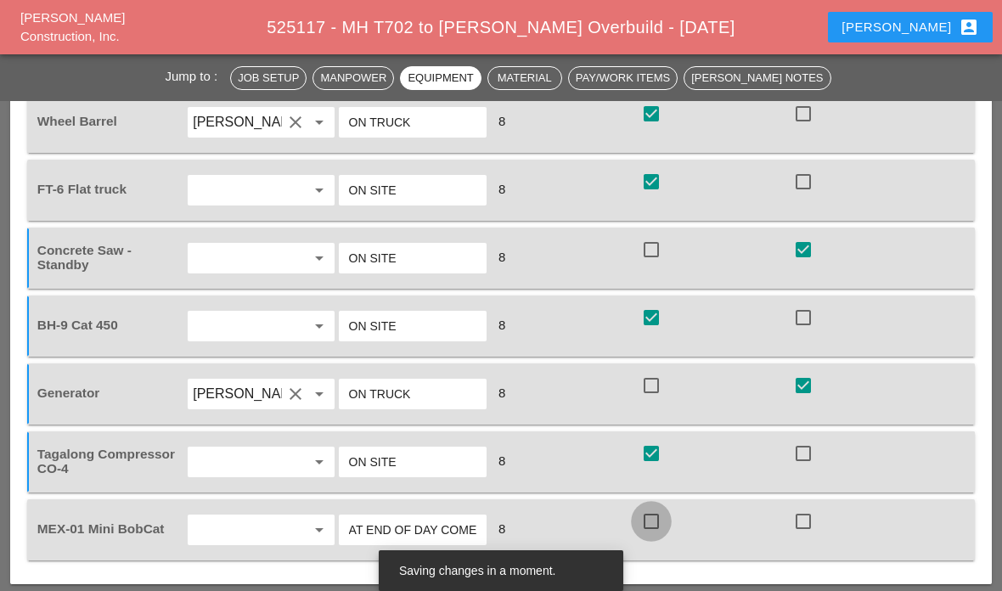
click at [659, 522] on div at bounding box center [651, 521] width 29 height 29
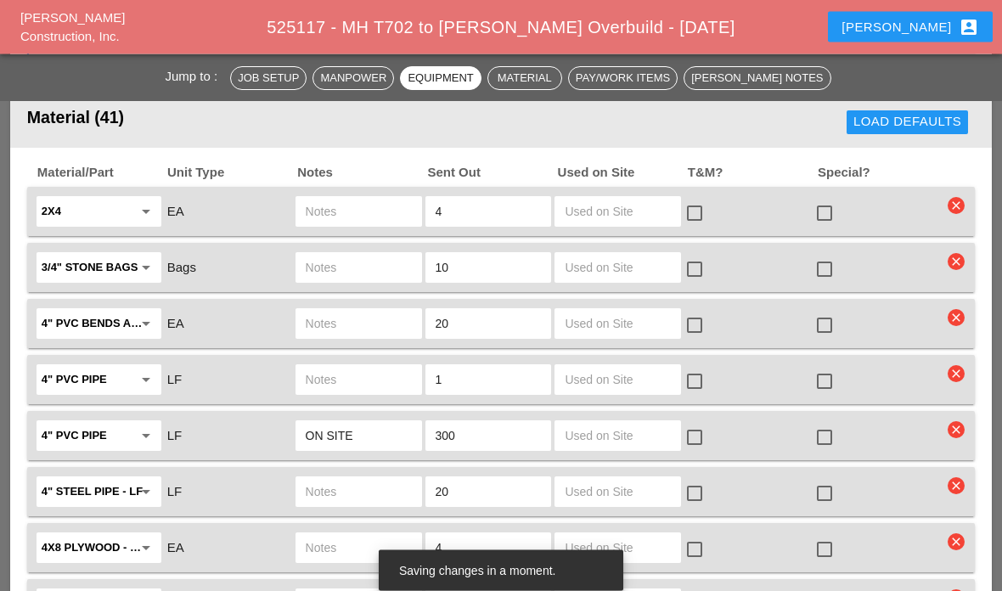
scroll to position [2317, 0]
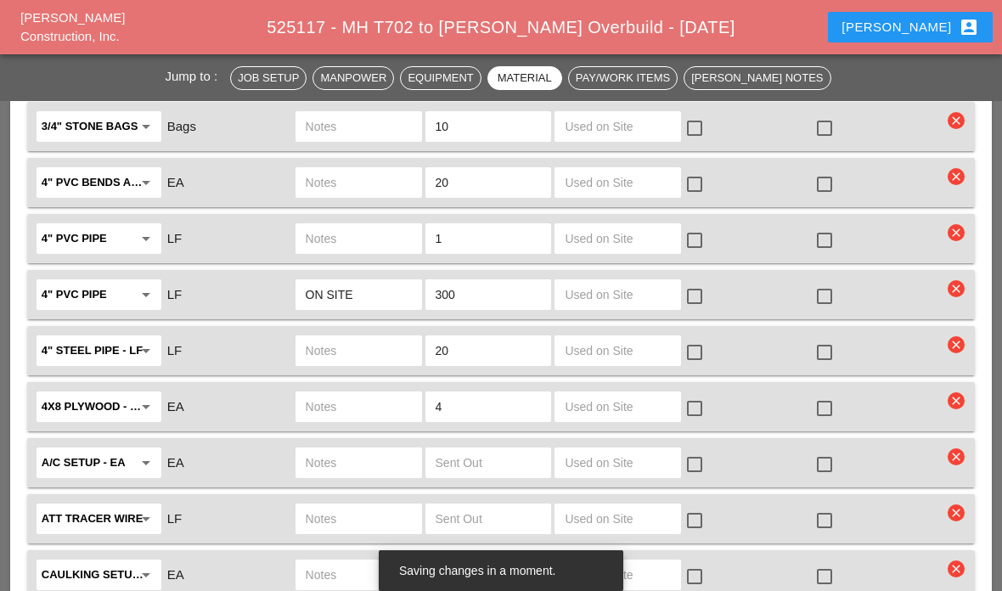
click at [602, 393] on input "text" at bounding box center [618, 406] width 106 height 27
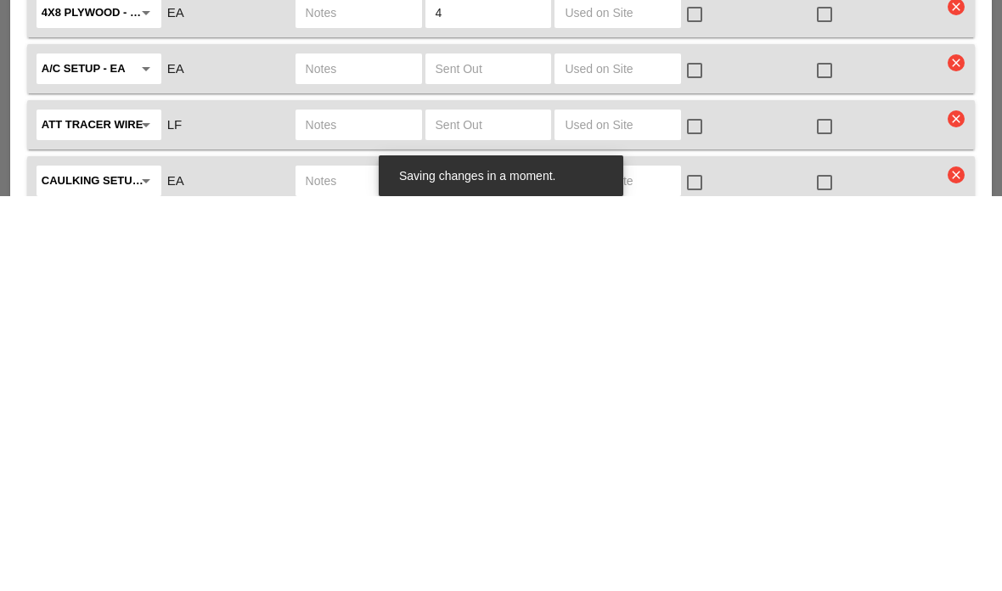
click at [617, 506] on input "text" at bounding box center [618, 519] width 106 height 27
type input "1"
click at [706, 507] on div at bounding box center [694, 521] width 29 height 29
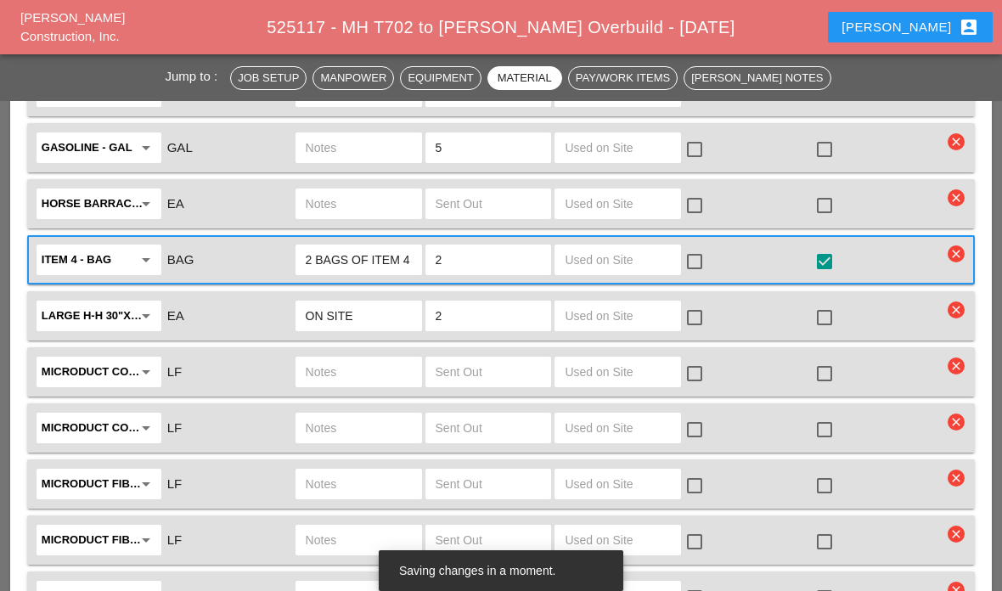
scroll to position [3447, 0]
click at [626, 305] on input "text" at bounding box center [618, 315] width 106 height 27
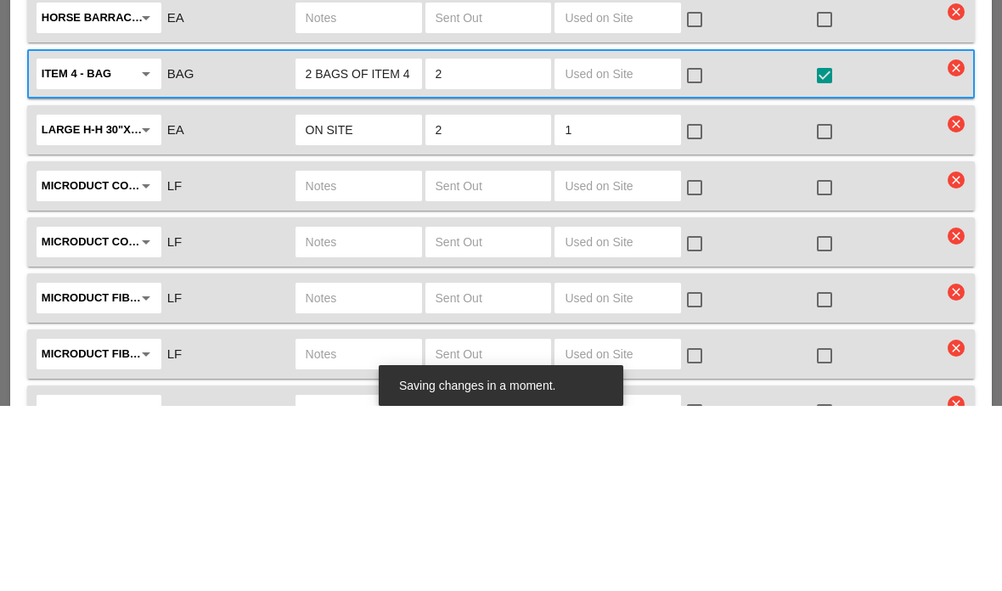
type input "1"
click at [708, 302] on div at bounding box center [694, 316] width 29 height 29
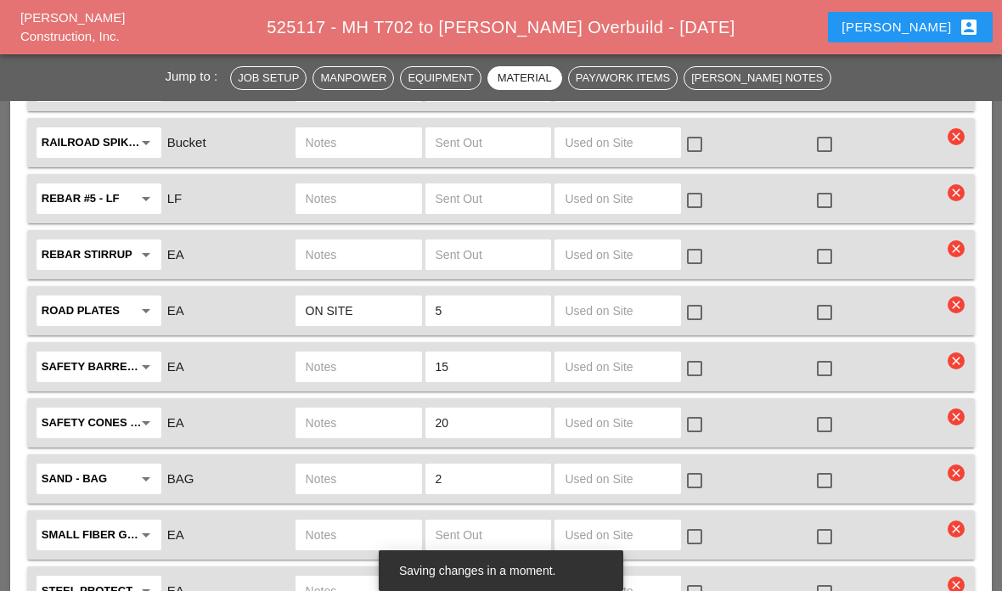
click at [623, 316] on input "text" at bounding box center [618, 310] width 106 height 27
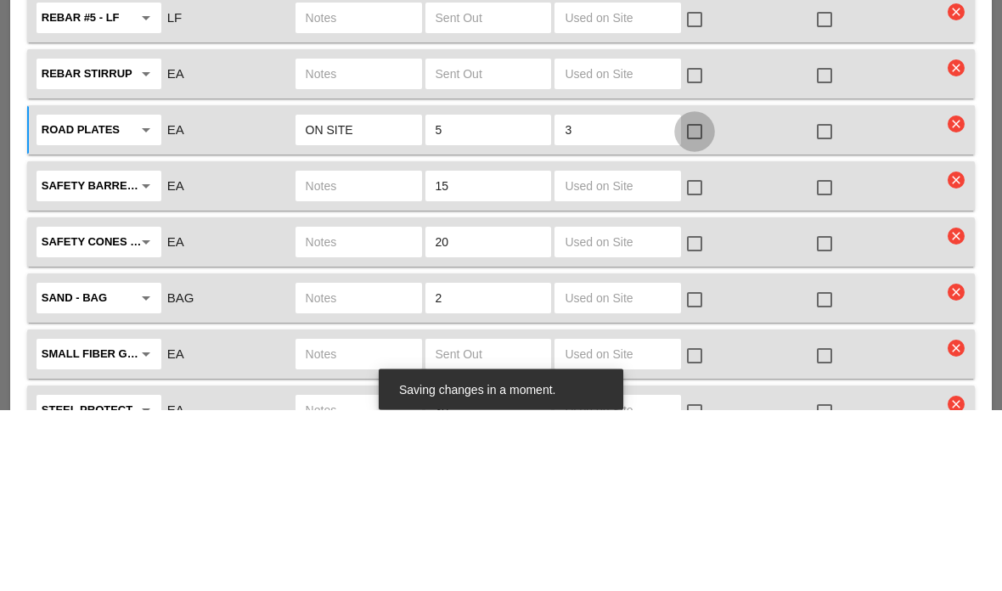
type input "3"
click at [705, 299] on div at bounding box center [694, 313] width 29 height 29
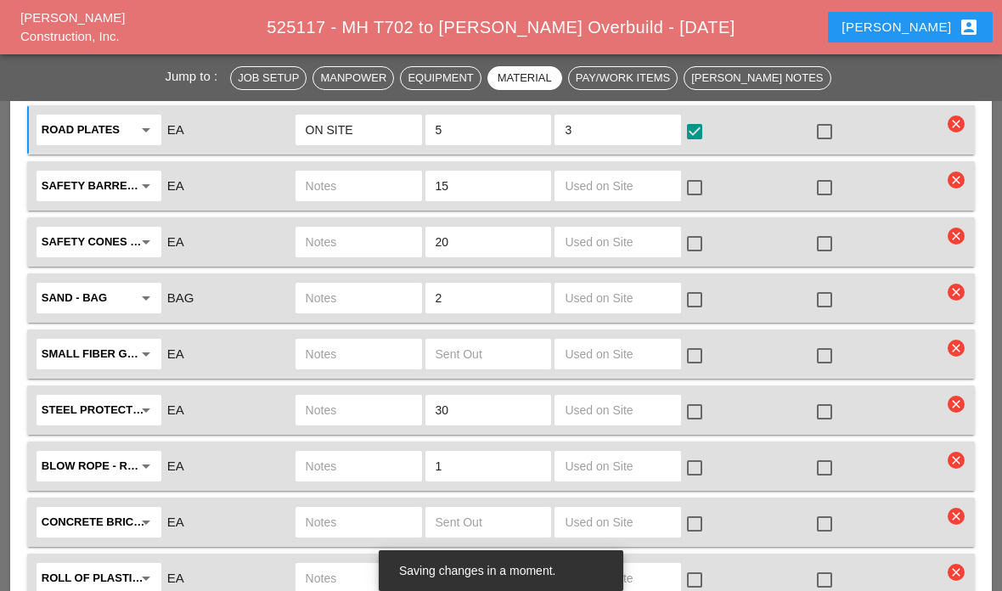
click at [642, 184] on input "text" at bounding box center [618, 185] width 106 height 27
type input "10"
click at [708, 182] on div at bounding box center [694, 187] width 29 height 29
click at [613, 246] on input "text" at bounding box center [618, 241] width 106 height 27
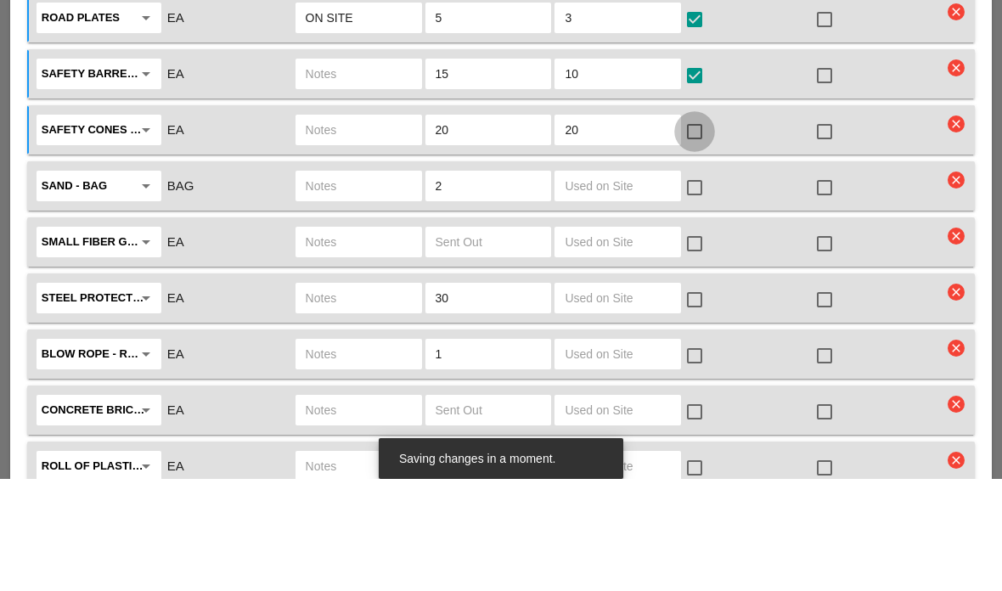
type input "20"
click at [701, 229] on div at bounding box center [694, 243] width 29 height 29
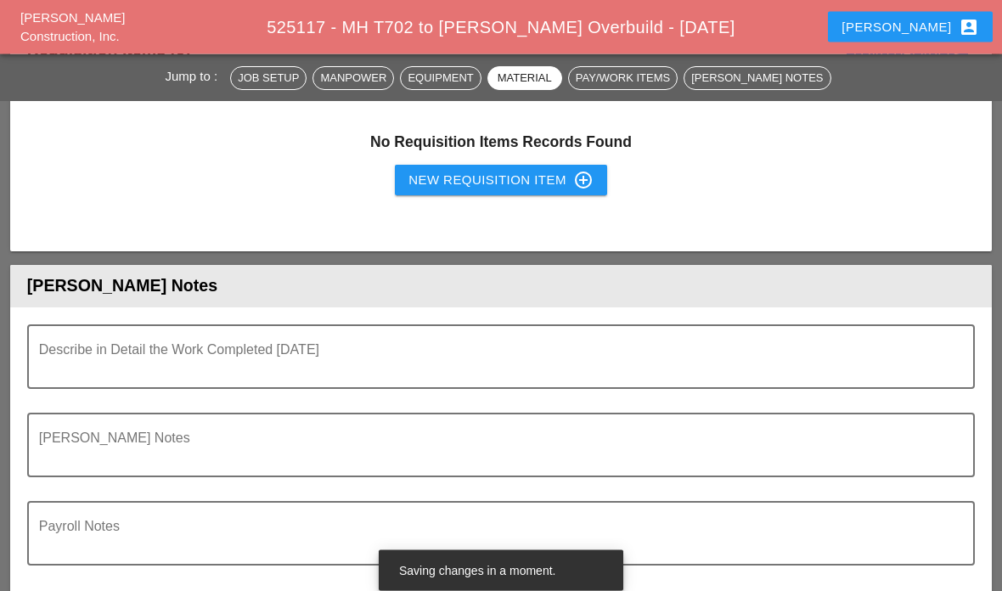
scroll to position [4844, 0]
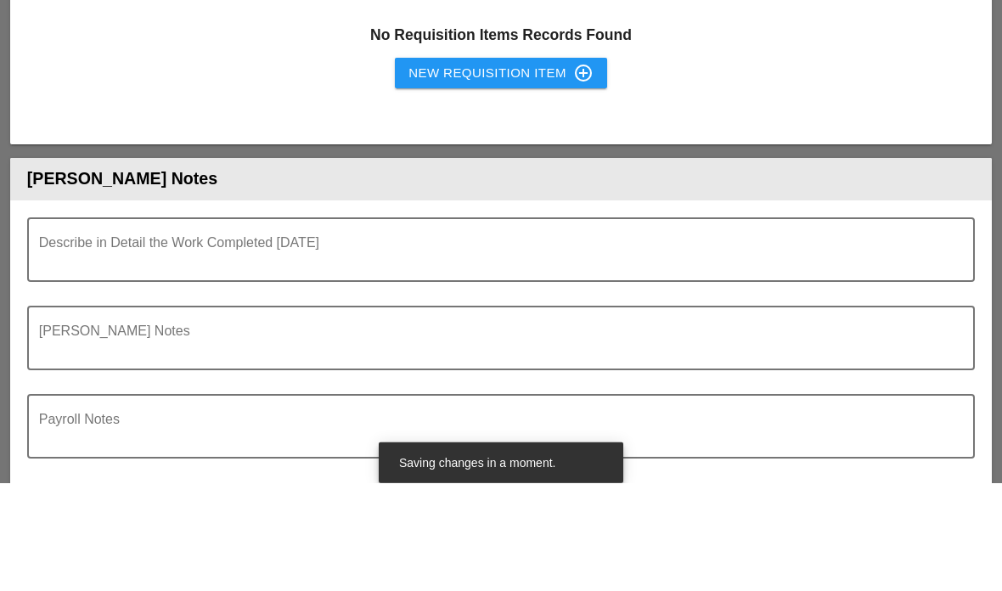
click at [91, 362] on textarea "Describe in Detail the Work Completed Today" at bounding box center [494, 367] width 911 height 41
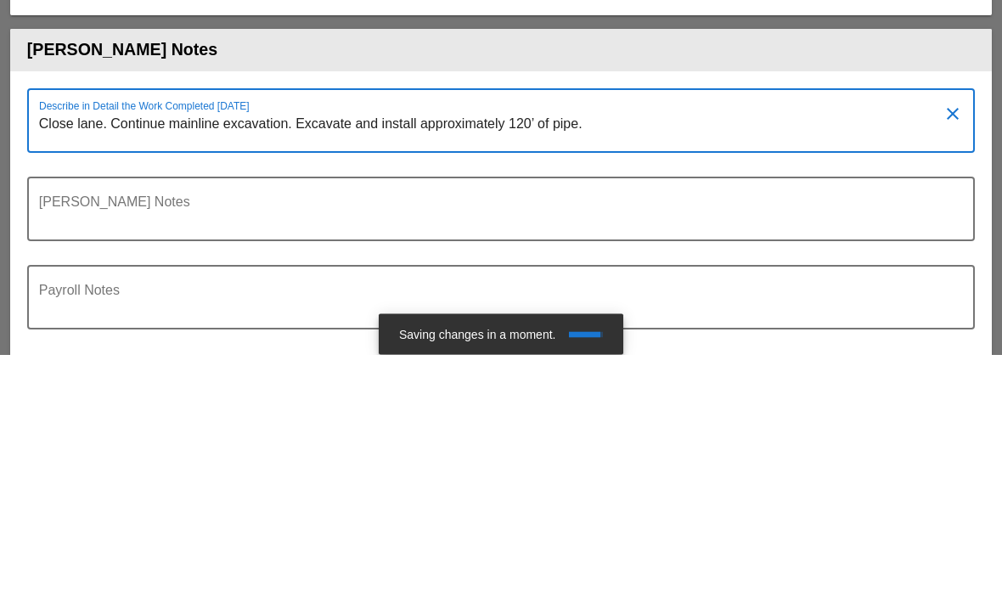
click at [552, 347] on textarea "Close lane. Continue mainline excavation. Excavate and install approximately 12…" at bounding box center [494, 367] width 911 height 41
click at [688, 347] on textarea "Close lane. Continue mainline excavation. Excavate and install approximately 12…" at bounding box center [494, 367] width 911 height 41
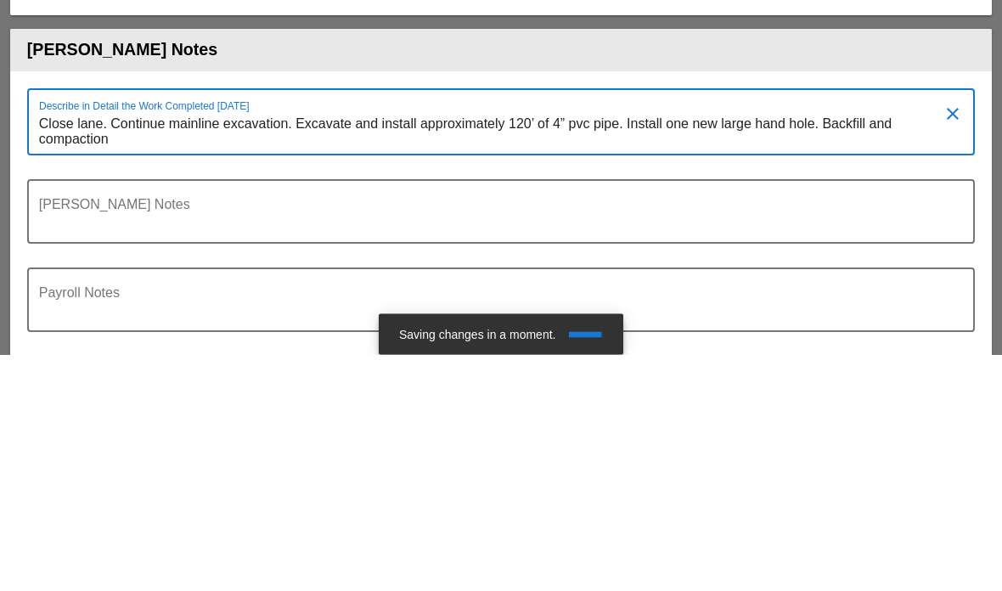
scroll to position [0, 0]
click at [353, 347] on textarea "Close lane. Continue mainline excavation. Excavate and install approximately 12…" at bounding box center [494, 368] width 911 height 43
click at [461, 347] on textarea "Close lane. Continue mainline excavation. Excavate and install approximately 12…" at bounding box center [494, 368] width 911 height 43
type textarea "Close lane. Continue mainline excavation. Excavate and install approximately 12…"
click at [510, 438] on textarea "Foreman's Notes" at bounding box center [494, 458] width 911 height 41
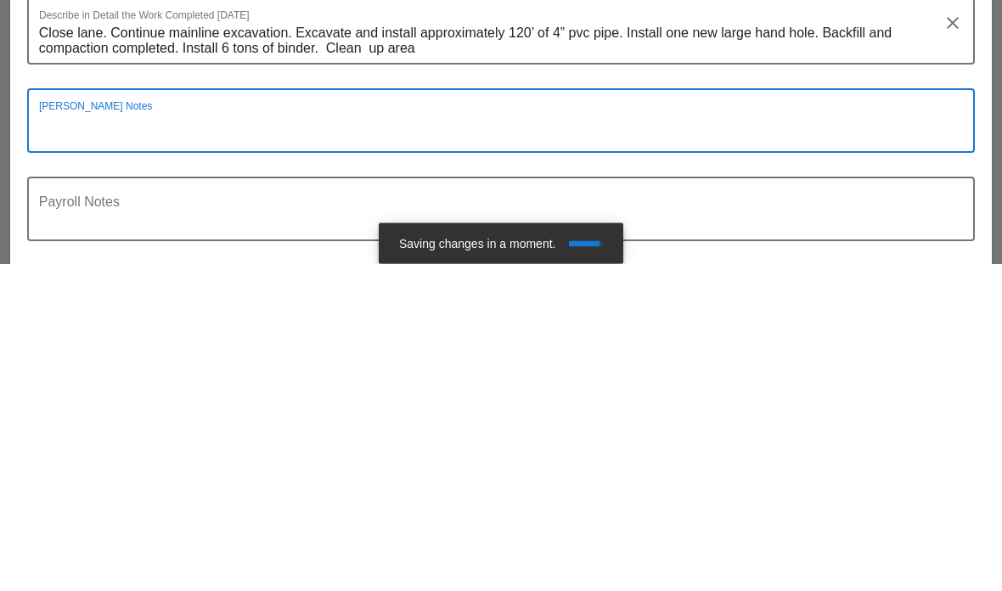
click at [553, 506] on div "Payroll Notes" at bounding box center [494, 536] width 911 height 61
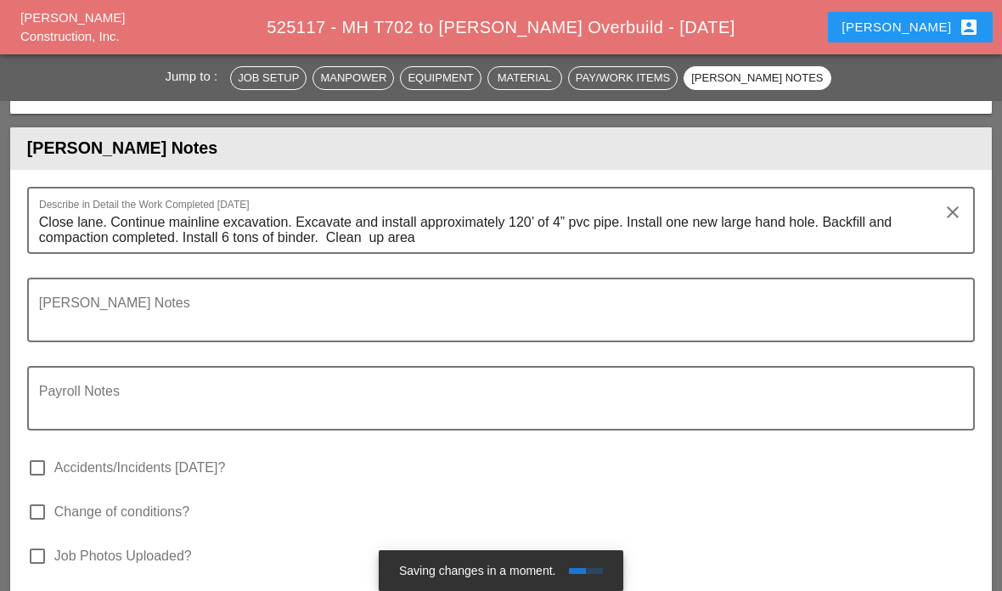
click at [76, 311] on textarea "Foreman's Notes" at bounding box center [494, 320] width 911 height 41
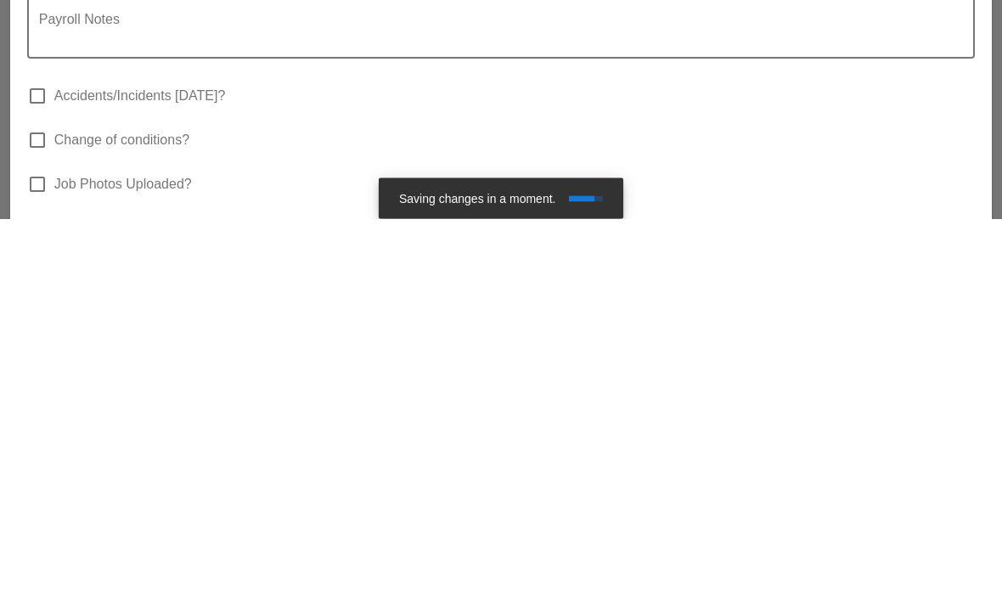
type textarea "Gillie went on 2 walkthrough."
click at [146, 438] on div at bounding box center [501, 443] width 928 height 10
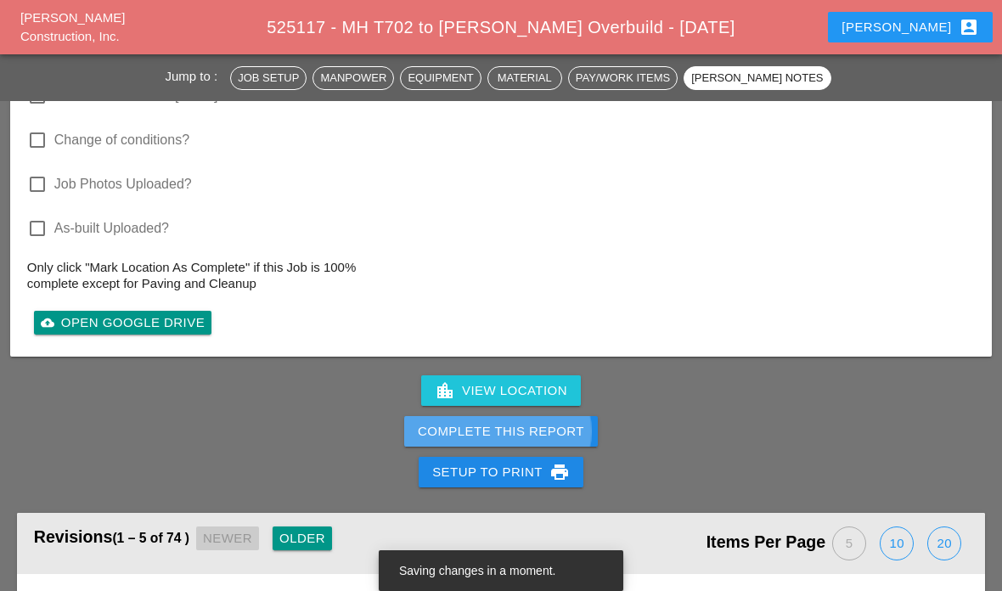
click at [445, 422] on div "Complete This Report" at bounding box center [501, 432] width 166 height 20
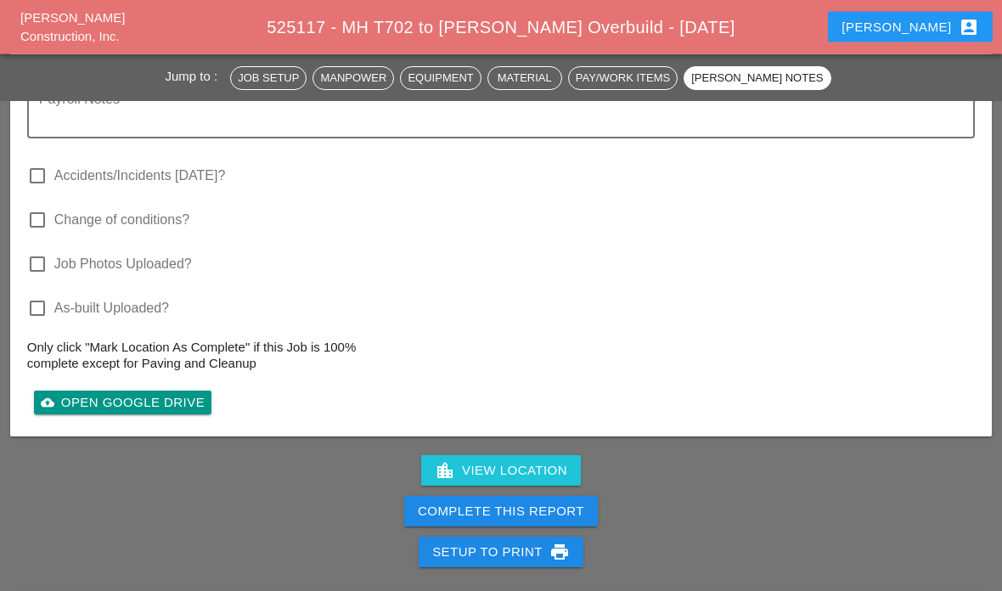
scroll to position [5283, 0]
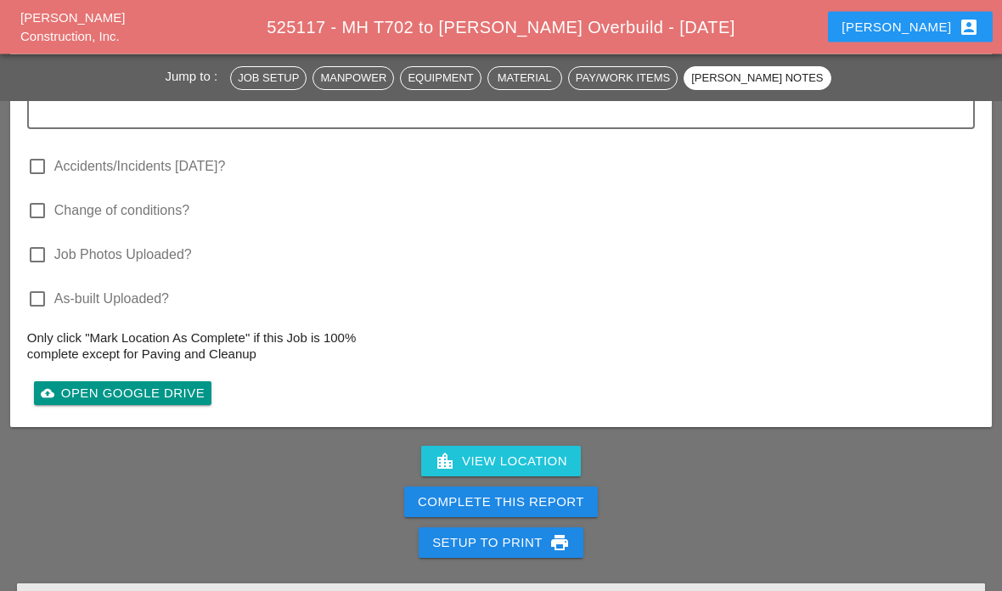
click at [460, 506] on button "Complete This Report" at bounding box center [501, 503] width 194 height 31
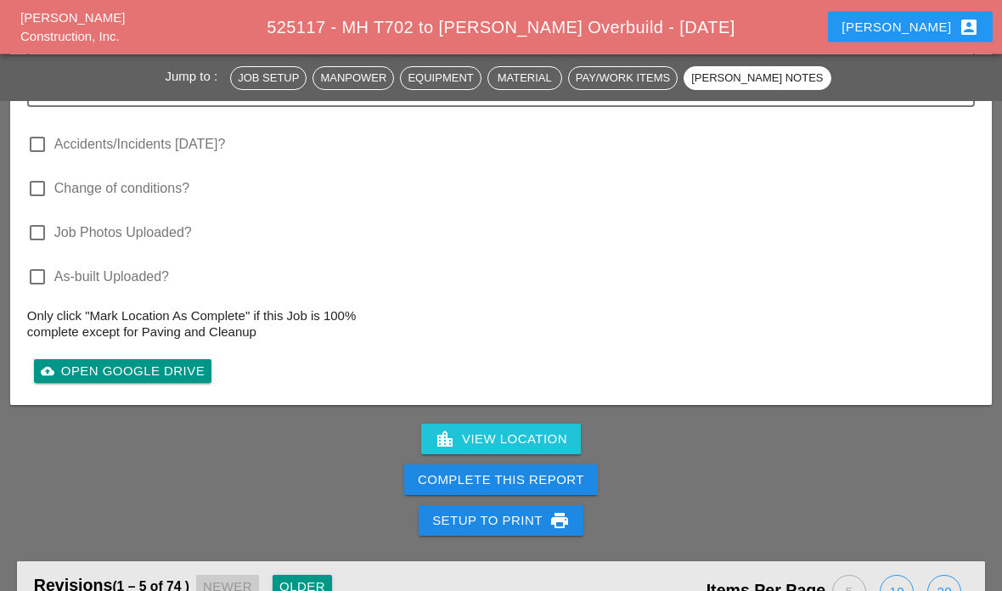
scroll to position [5308, 0]
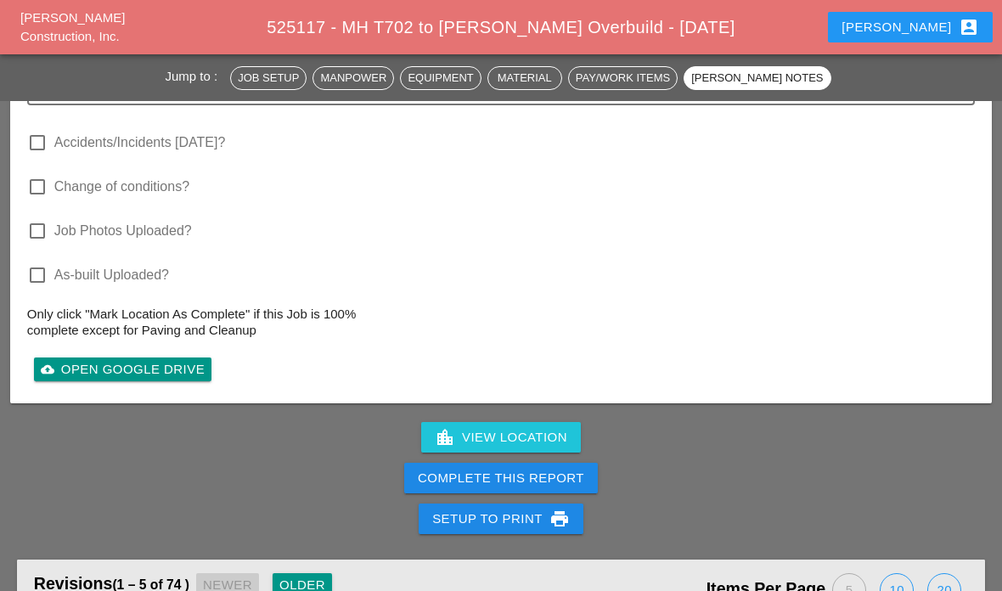
click at [468, 478] on div "Complete This Report" at bounding box center [501, 479] width 166 height 20
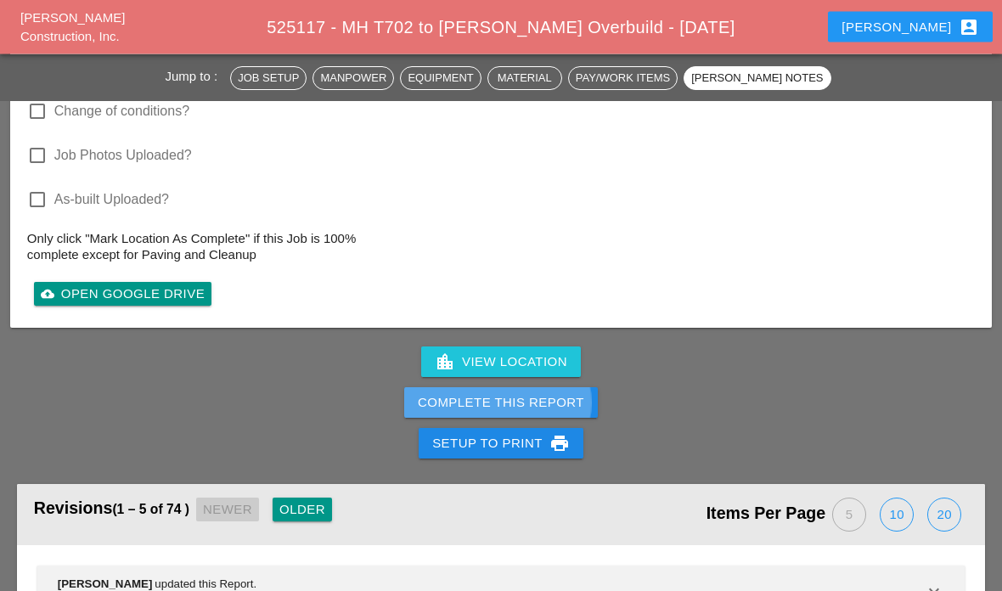
scroll to position [5384, 0]
click at [498, 394] on div "Complete This Report" at bounding box center [501, 403] width 166 height 20
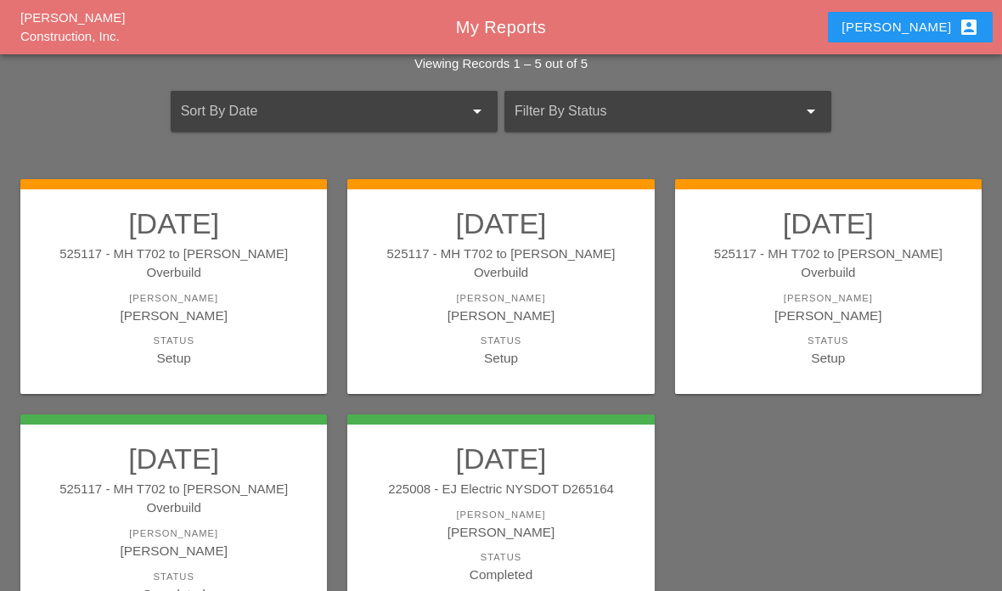
scroll to position [137, 0]
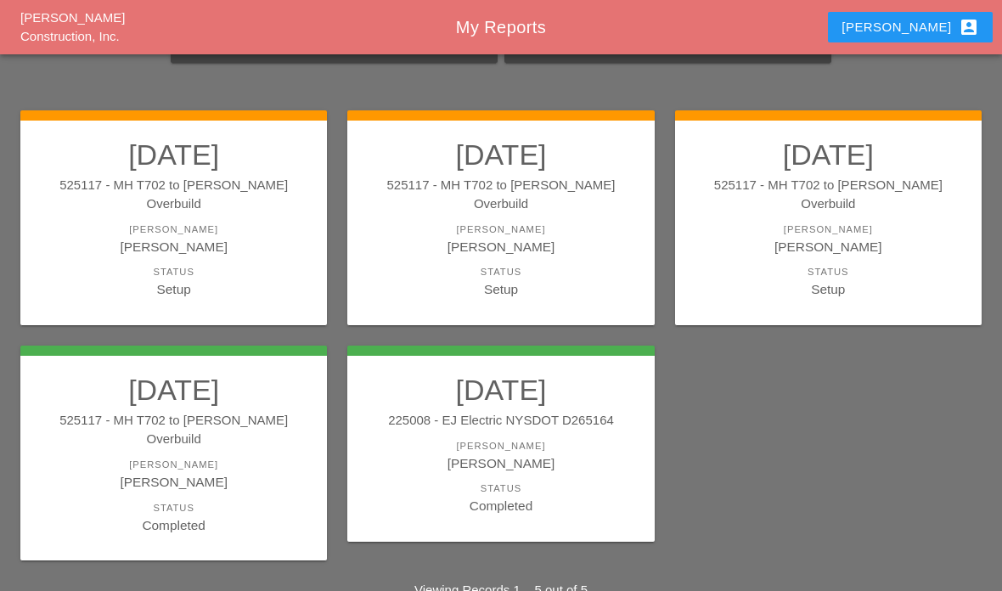
click at [798, 199] on link "09/03/2025 525117 - MH T702 to Boldyn MH Overbuild Foreman Gillie Etnel Status …" at bounding box center [828, 219] width 273 height 162
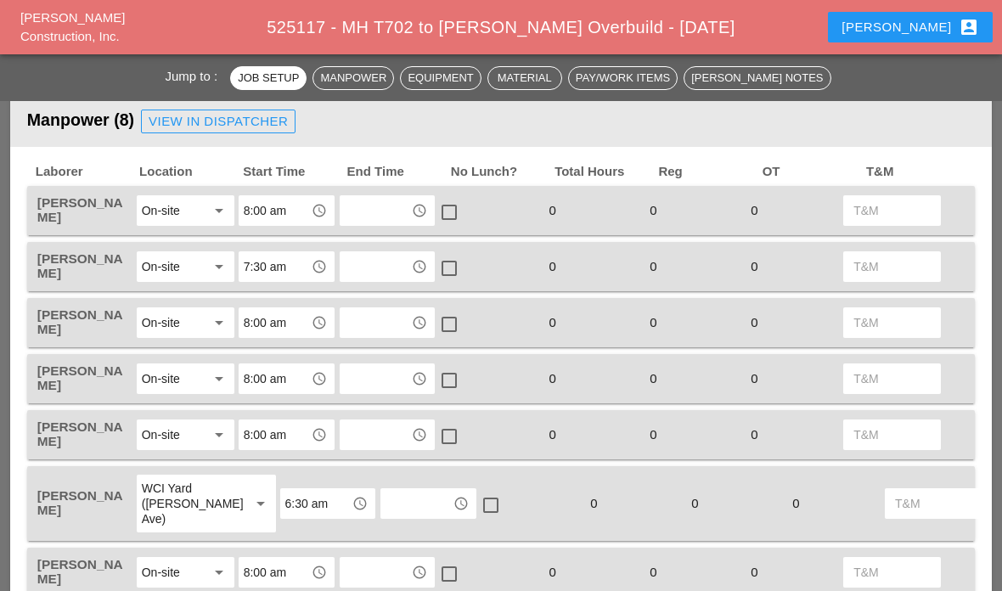
scroll to position [702, 0]
click at [371, 212] on input "text" at bounding box center [376, 210] width 62 height 27
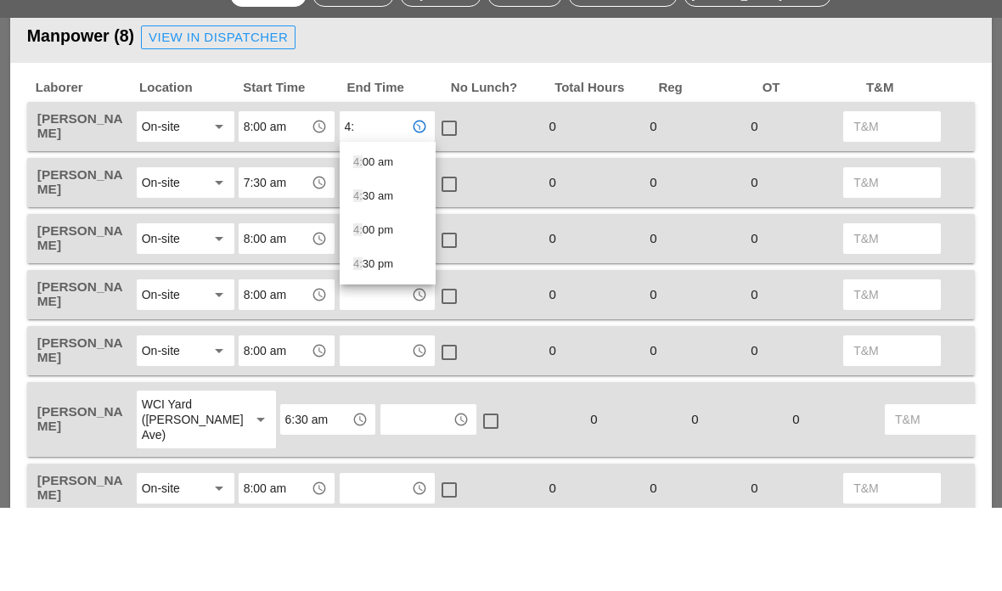
type input "4:0"
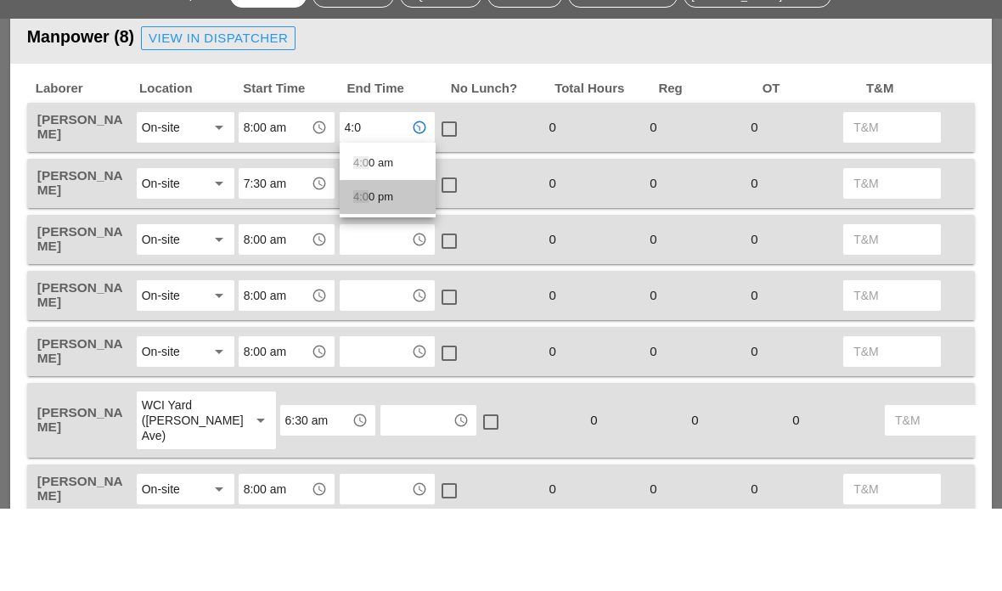
click at [381, 270] on div "4:0 0 pm" at bounding box center [387, 280] width 69 height 20
click at [369, 253] on input "text" at bounding box center [376, 266] width 62 height 27
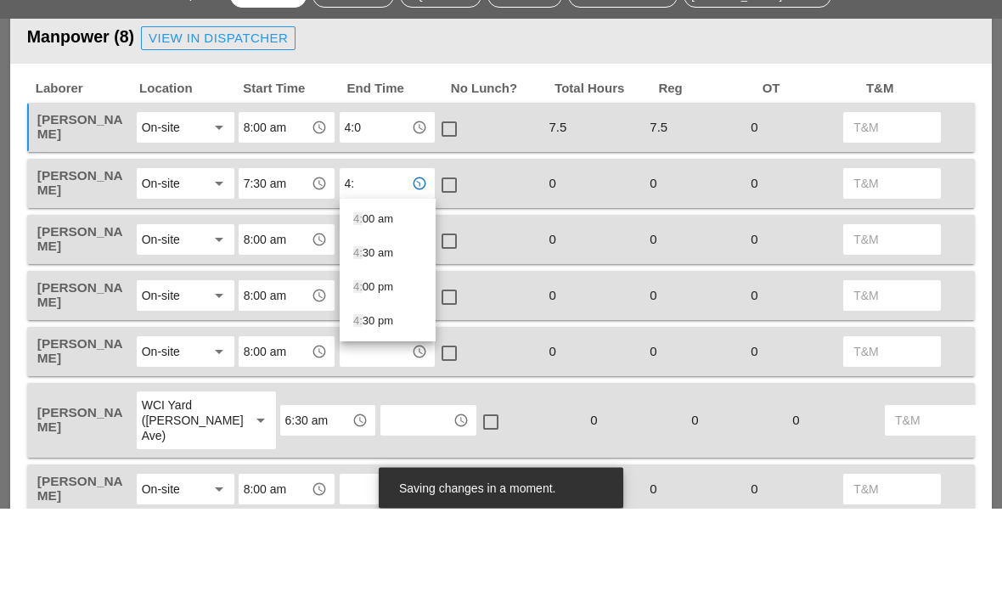
type input "4:0"
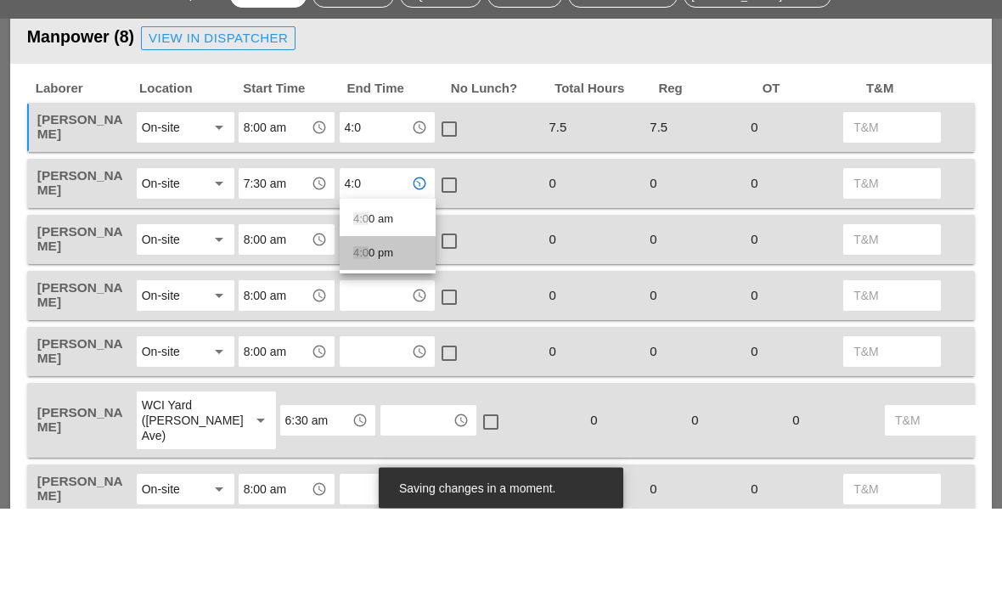
click at [381, 326] on div "4:0 0 pm" at bounding box center [387, 336] width 69 height 20
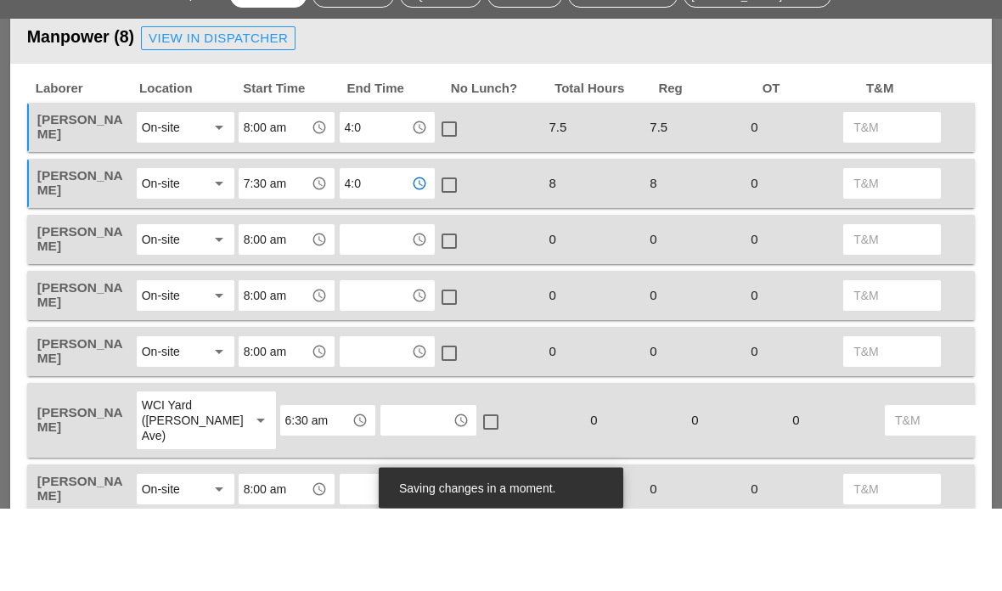
click at [448, 254] on div at bounding box center [449, 268] width 29 height 29
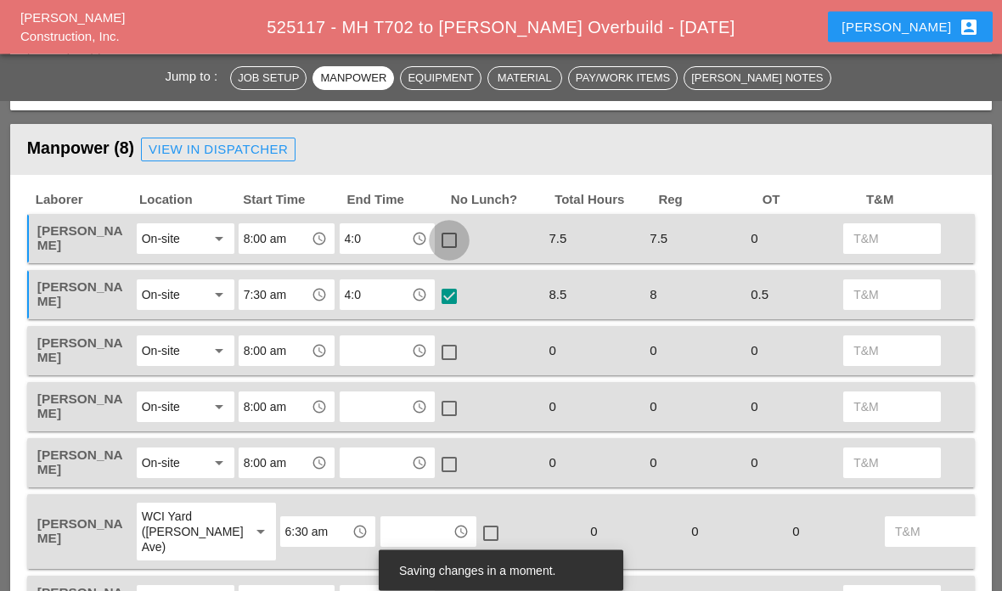
scroll to position [674, 0]
click at [460, 249] on div at bounding box center [449, 240] width 29 height 29
click at [461, 300] on div at bounding box center [449, 296] width 29 height 29
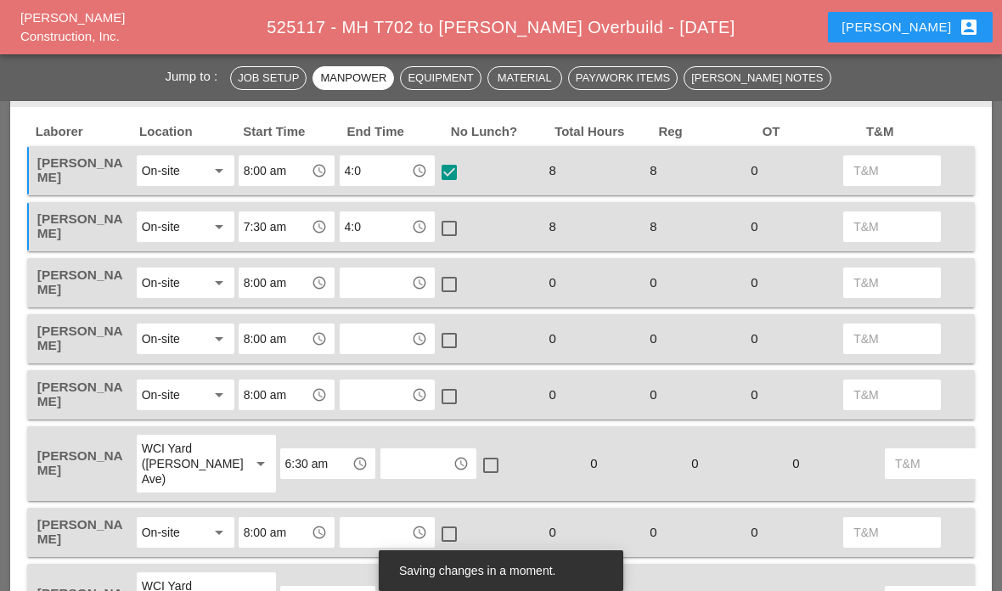
scroll to position [749, 0]
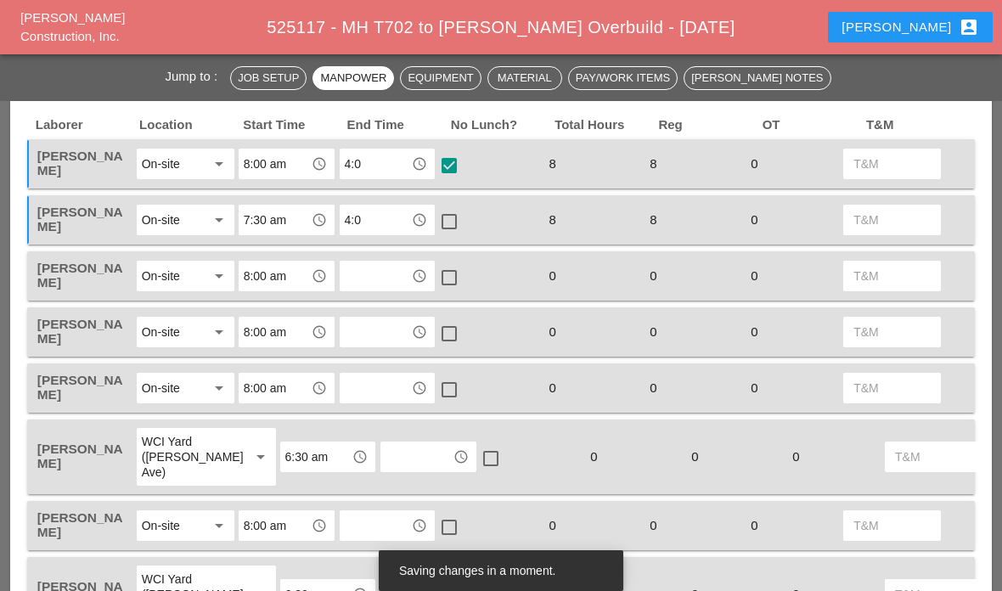
click at [404, 275] on input "text" at bounding box center [376, 275] width 62 height 27
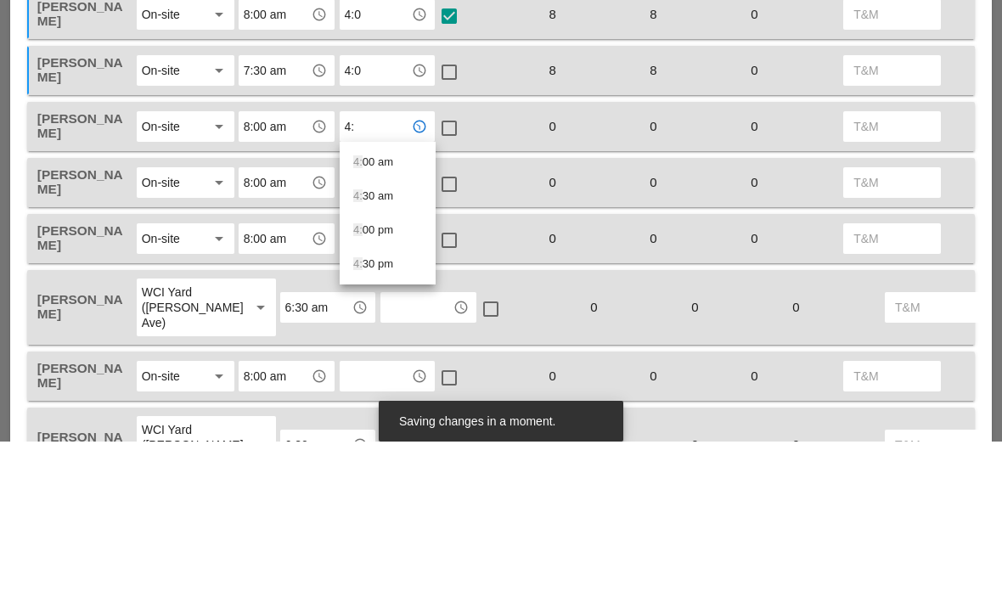
type input "4:0"
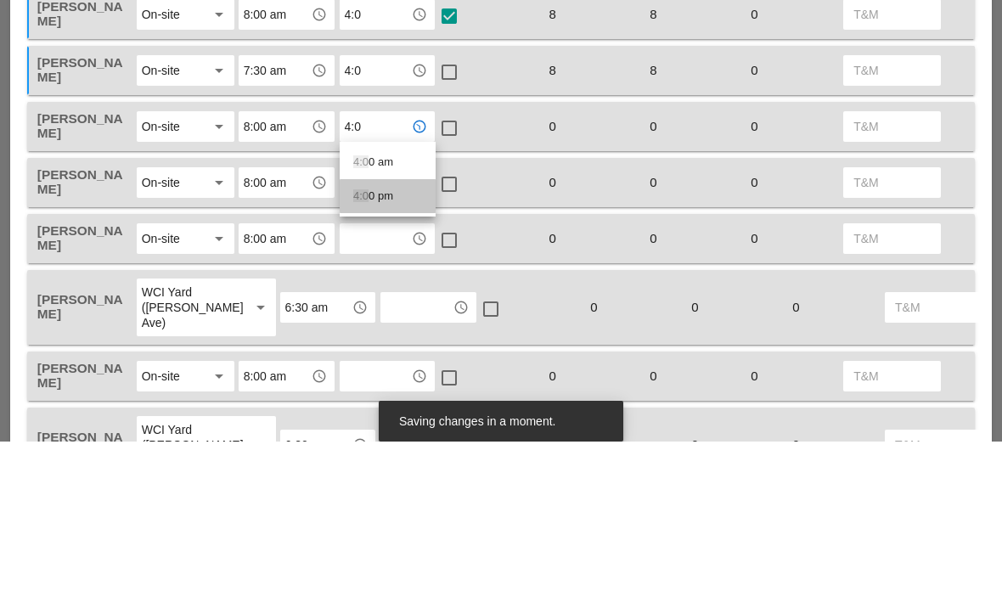
click at [385, 336] on div "4:0 0 pm" at bounding box center [387, 346] width 69 height 20
click at [452, 263] on div at bounding box center [449, 277] width 29 height 29
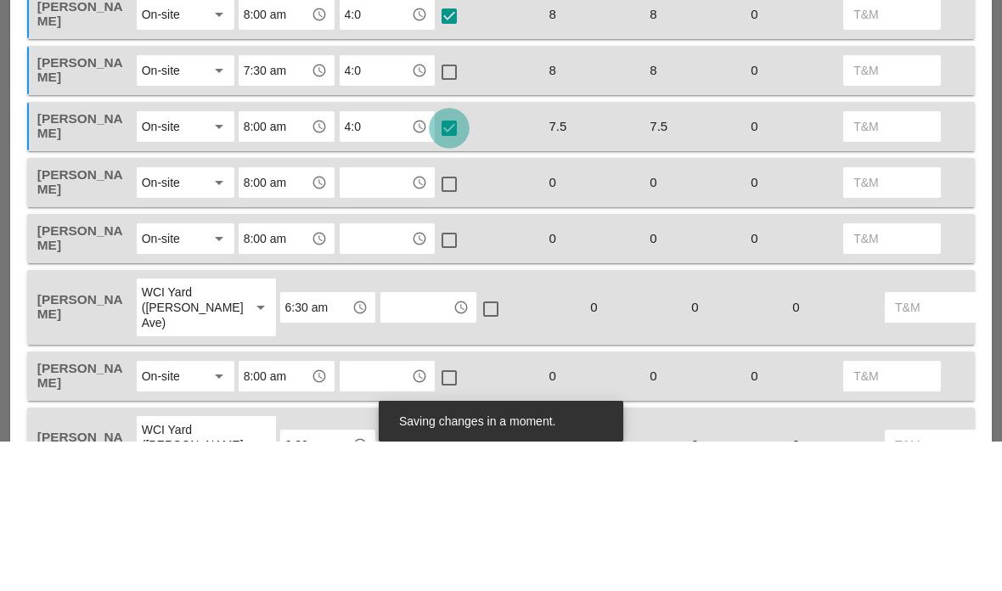
scroll to position [899, 0]
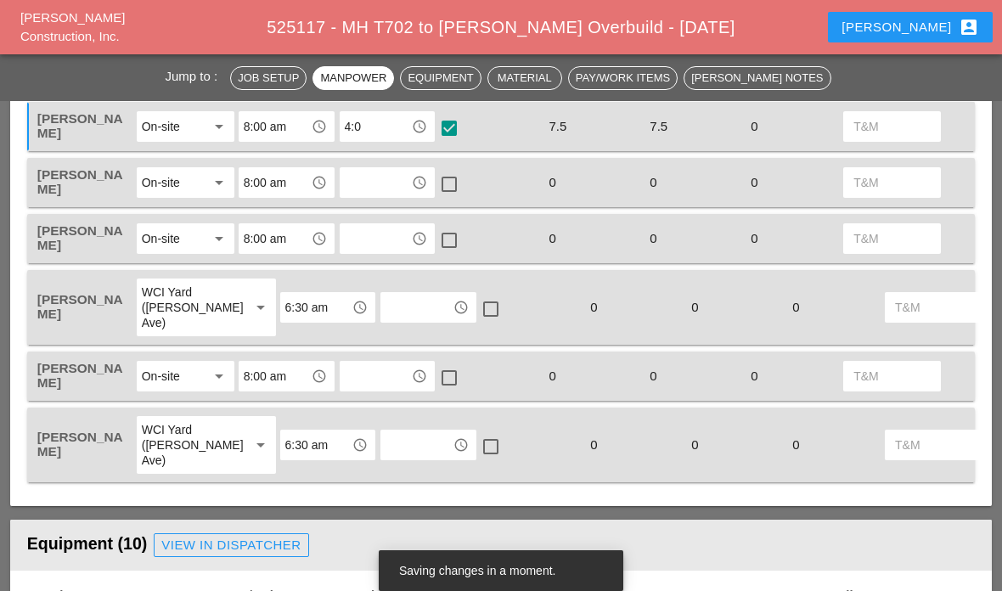
click at [397, 185] on input "text" at bounding box center [376, 182] width 62 height 27
type input "4:0"
click at [455, 181] on div at bounding box center [449, 184] width 29 height 29
click at [375, 172] on input "4:0" at bounding box center [376, 182] width 62 height 27
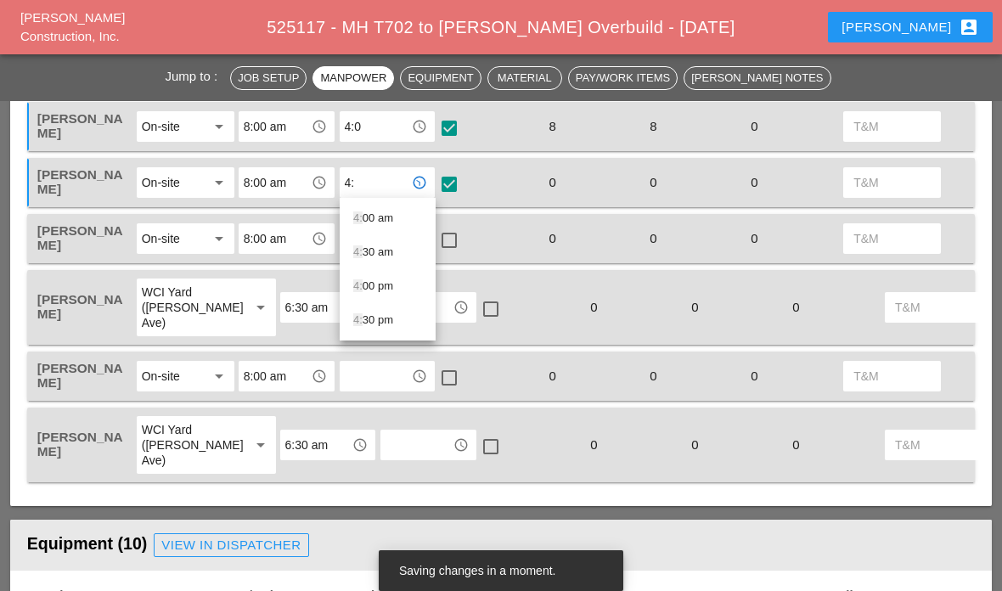
type input "4:0"
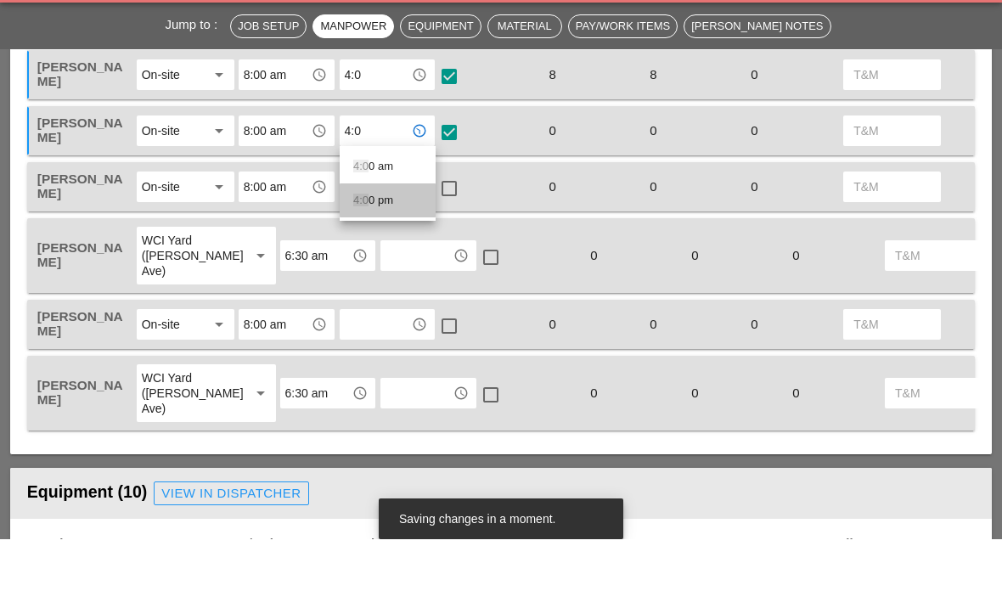
click at [388, 242] on div "4:0 0 pm" at bounding box center [387, 252] width 69 height 20
click at [384, 225] on input "text" at bounding box center [376, 238] width 62 height 27
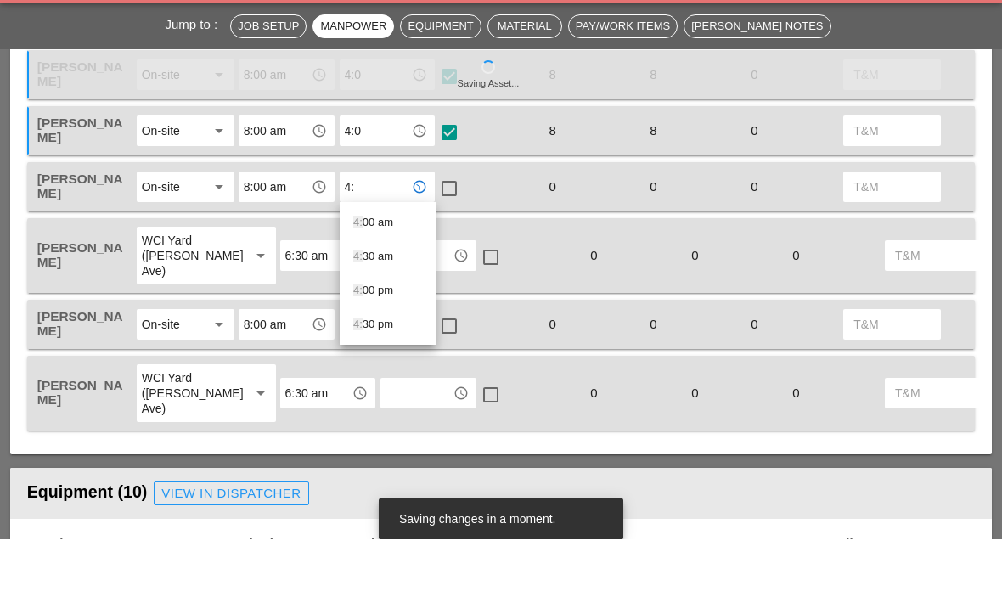
type input "4:0"
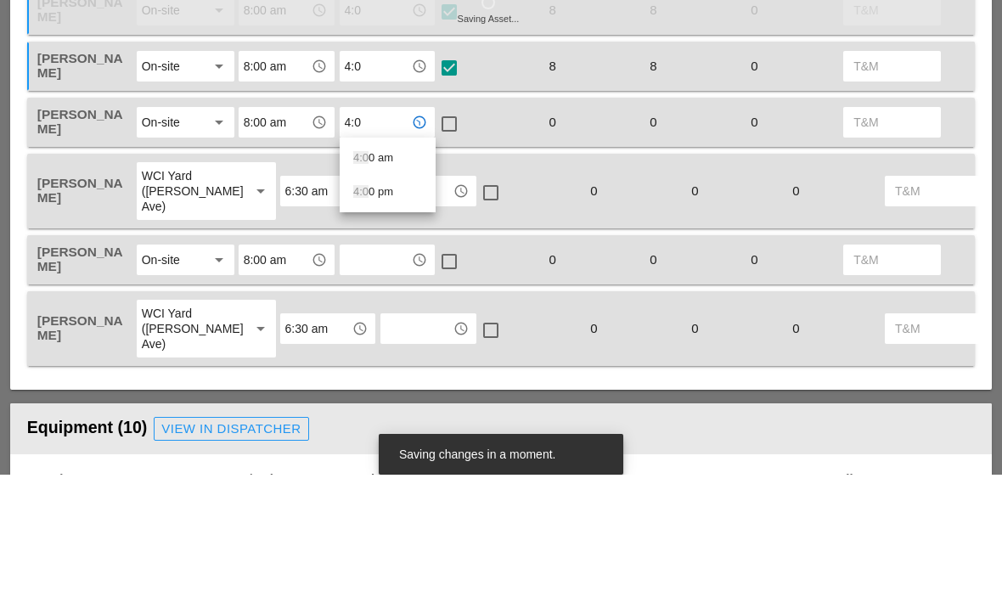
click at [386, 298] on div "4:0 0 pm" at bounding box center [387, 308] width 69 height 20
click at [447, 226] on div at bounding box center [449, 240] width 29 height 29
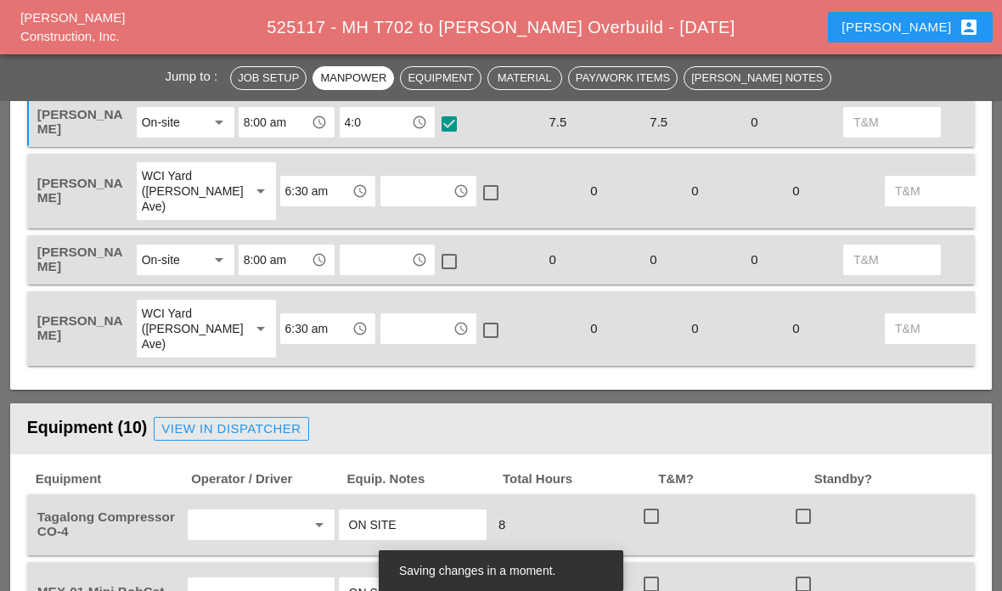
click at [386, 192] on input "text" at bounding box center [417, 191] width 62 height 27
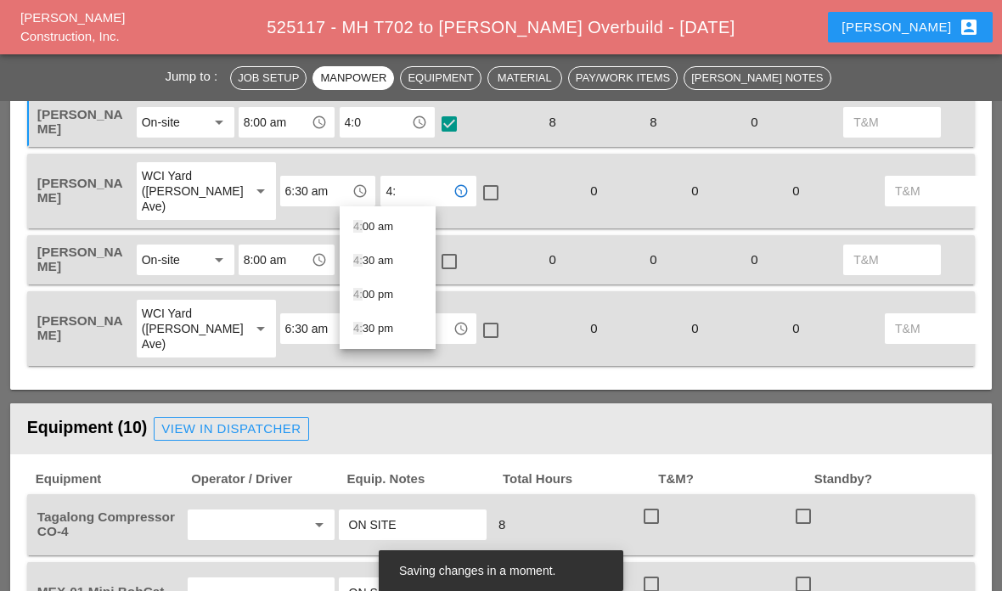
type input "4:0"
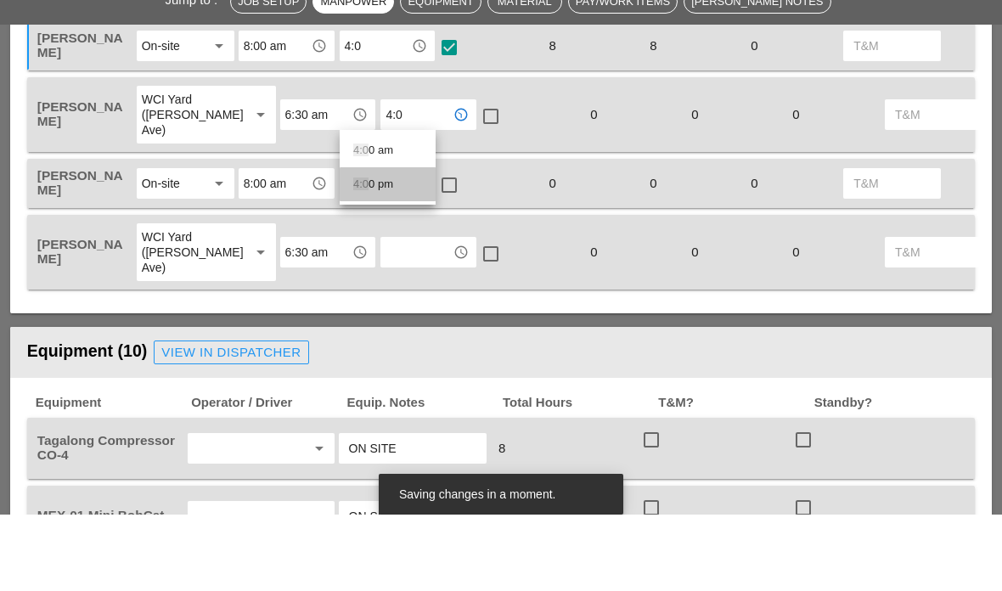
click at [386, 251] on div "4:0 0 pm" at bounding box center [387, 261] width 69 height 20
click at [382, 246] on input "text" at bounding box center [376, 259] width 62 height 27
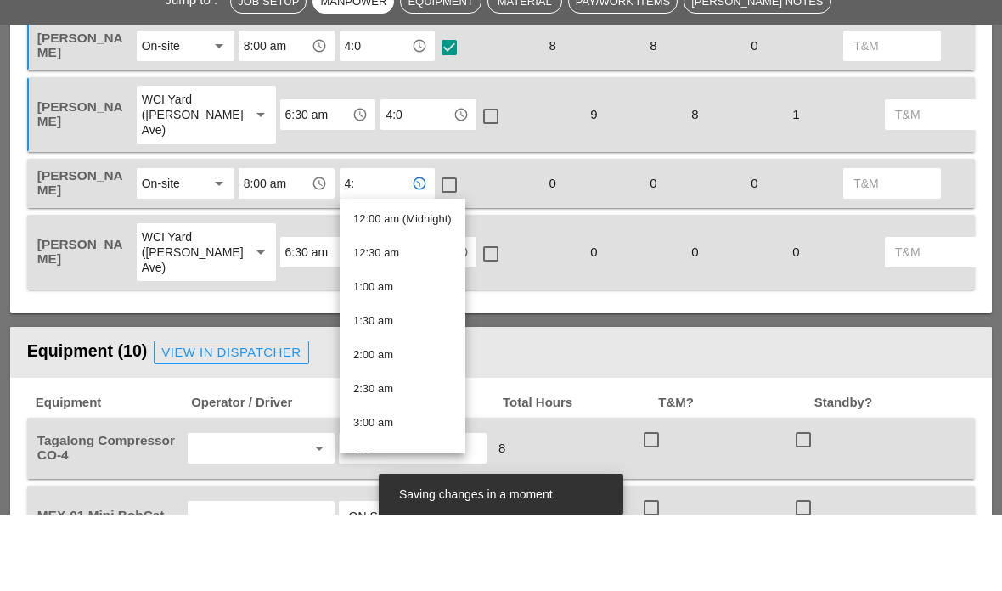
type input "4:0"
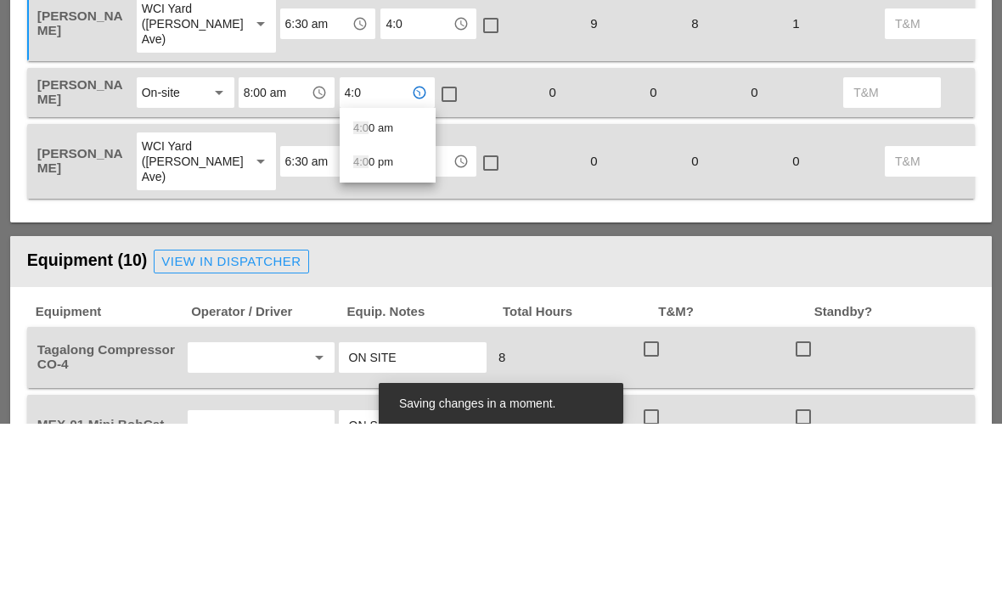
click at [384, 313] on div "4:0 0 pm" at bounding box center [387, 330] width 69 height 34
click at [386, 315] on input "text" at bounding box center [417, 328] width 62 height 27
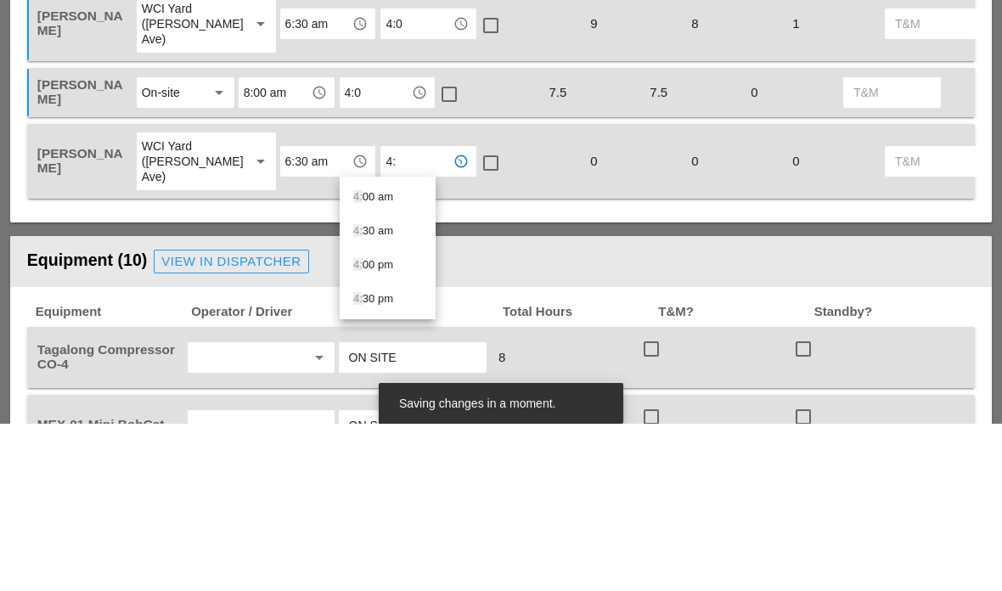
type input "4:0"
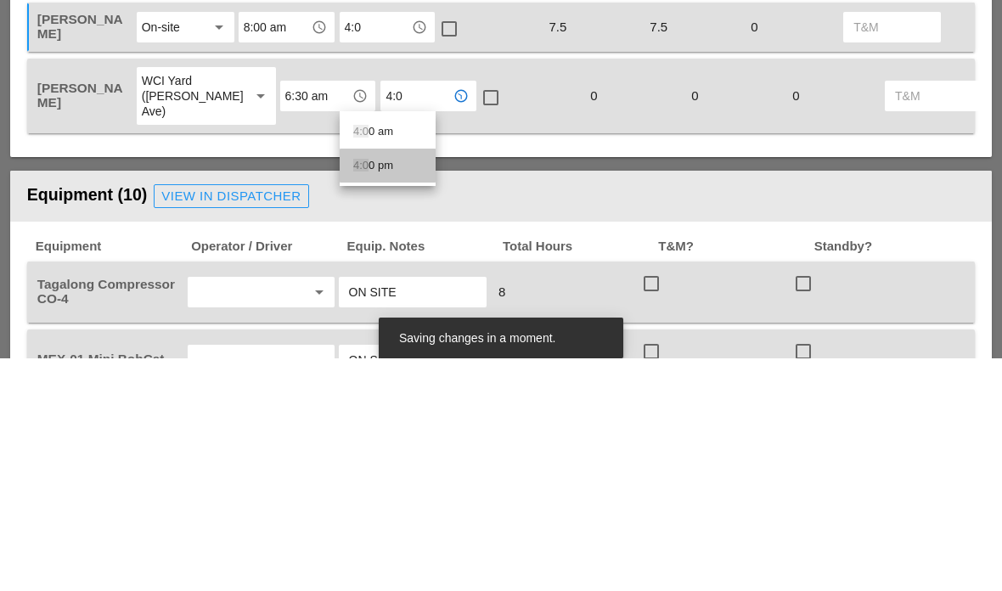
click at [373, 388] on div "4:0 0 pm" at bounding box center [387, 398] width 69 height 20
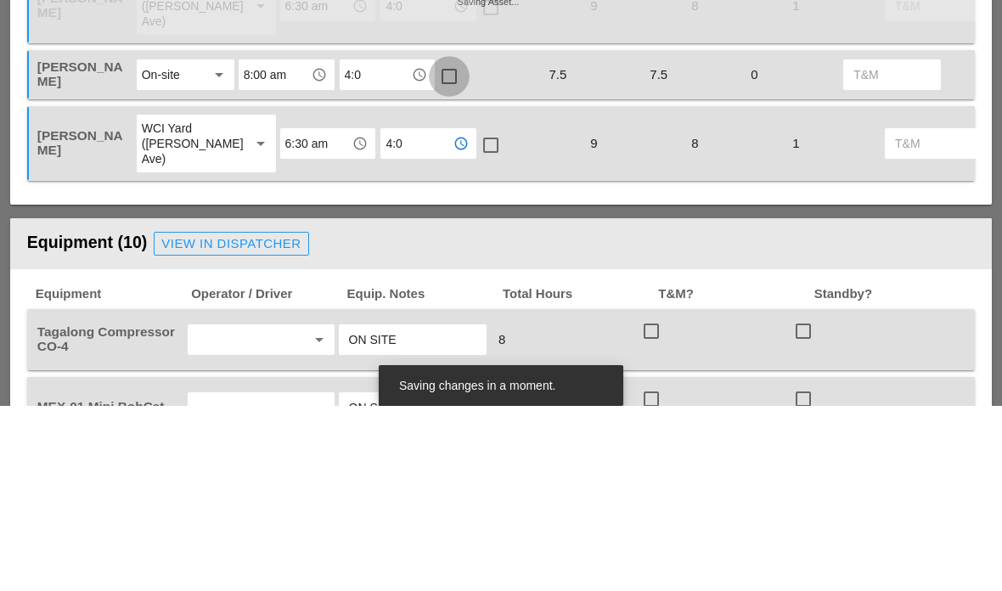
click at [451, 247] on div at bounding box center [449, 261] width 29 height 29
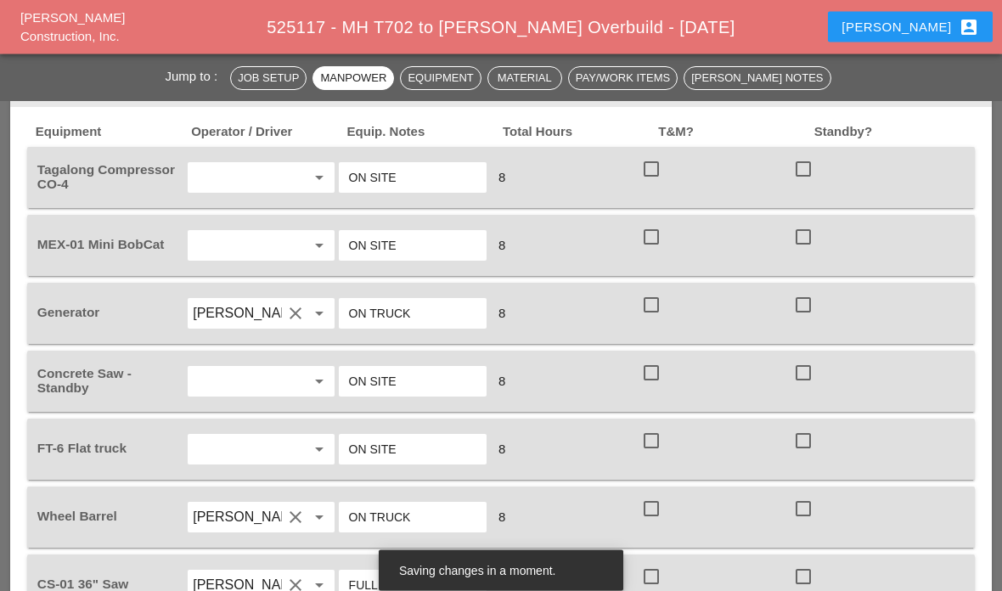
scroll to position [1362, 0]
click at [659, 174] on div at bounding box center [651, 169] width 29 height 29
click at [663, 240] on div at bounding box center [651, 237] width 29 height 29
click at [660, 313] on div at bounding box center [651, 305] width 29 height 29
click at [812, 381] on div at bounding box center [803, 372] width 29 height 29
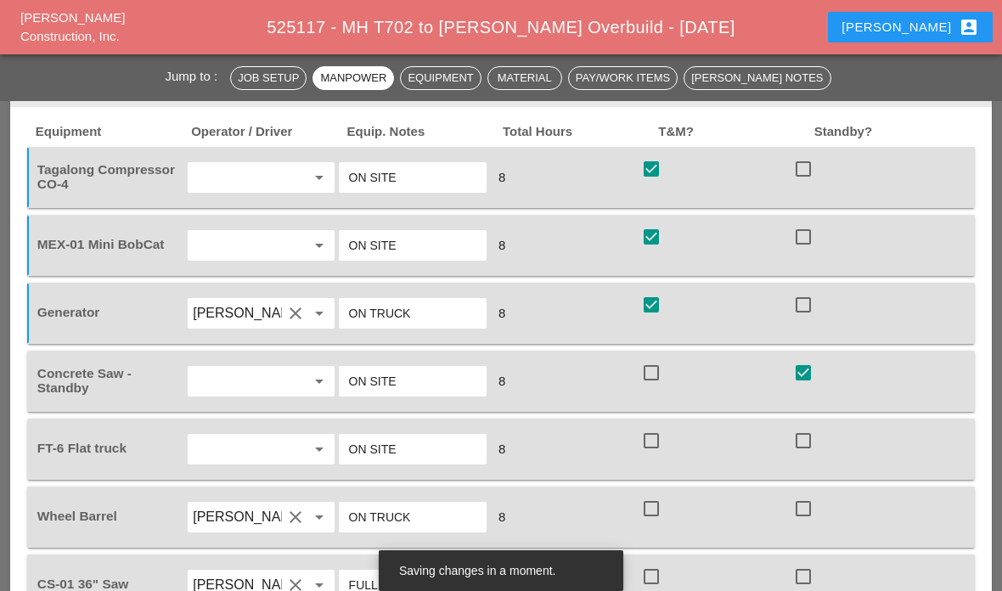
click at [653, 443] on div at bounding box center [651, 440] width 29 height 29
click at [657, 500] on div at bounding box center [651, 508] width 29 height 29
click at [660, 583] on div at bounding box center [651, 576] width 29 height 29
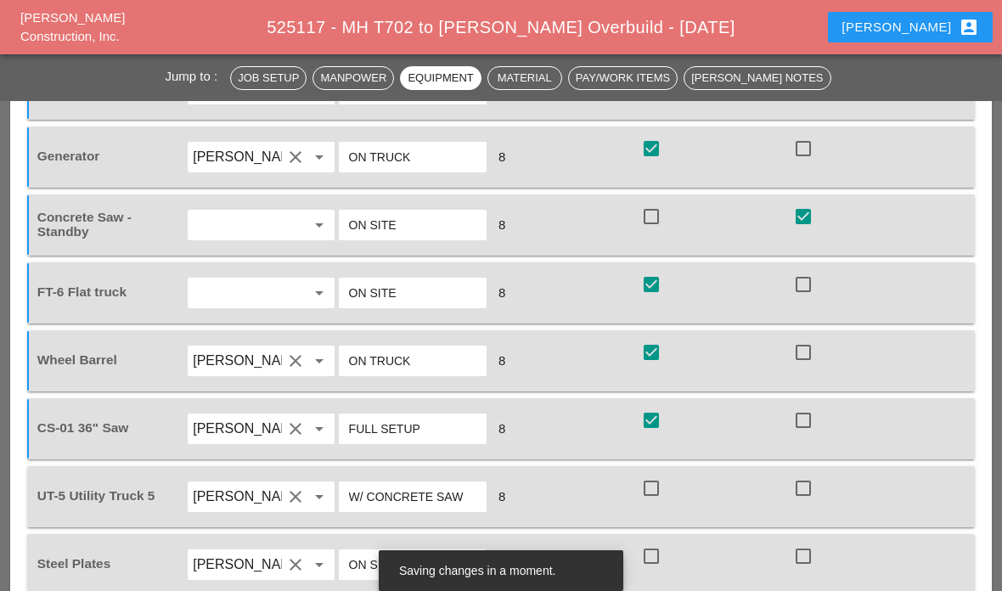
scroll to position [1520, 0]
click at [663, 422] on div at bounding box center [651, 419] width 29 height 29
click at [807, 417] on div at bounding box center [803, 419] width 29 height 29
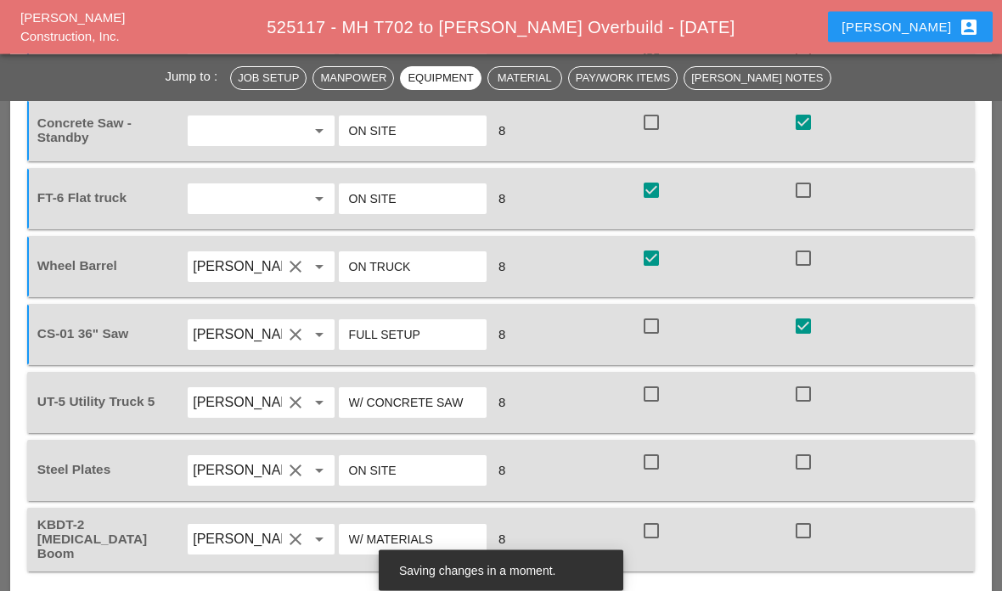
scroll to position [1627, 0]
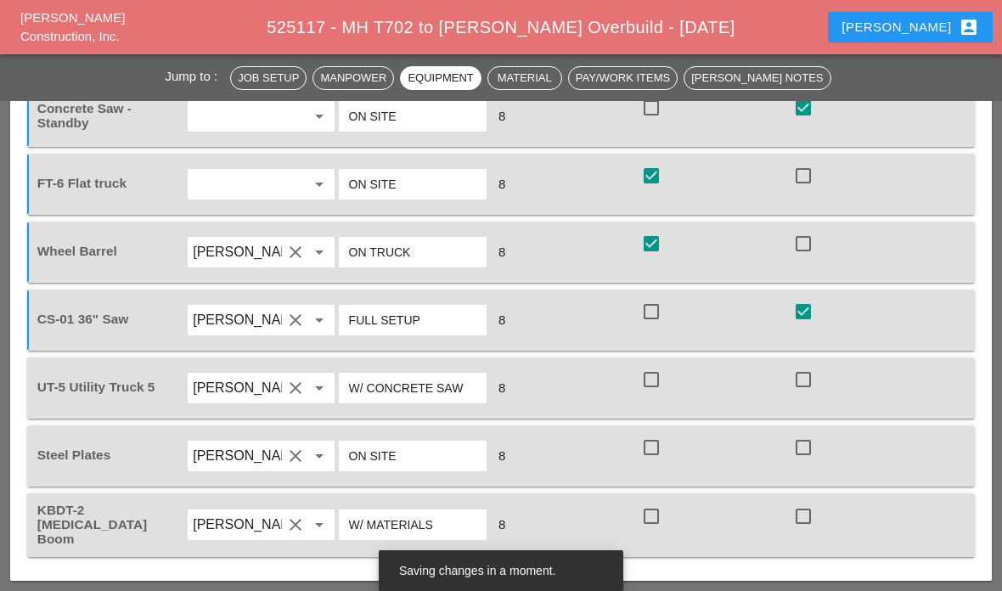
click at [659, 389] on div at bounding box center [651, 379] width 29 height 29
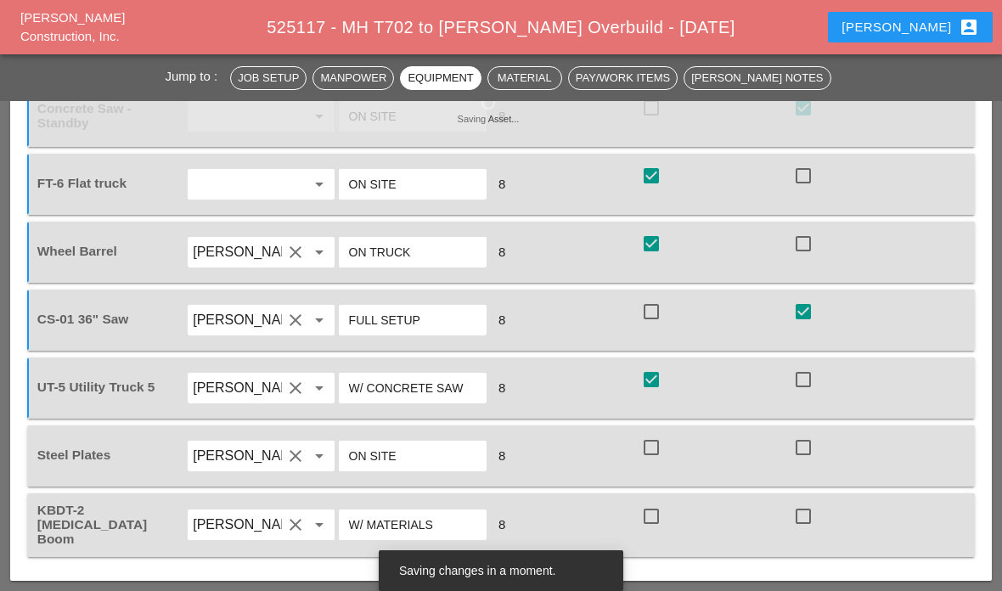
click at [810, 450] on div at bounding box center [803, 447] width 29 height 29
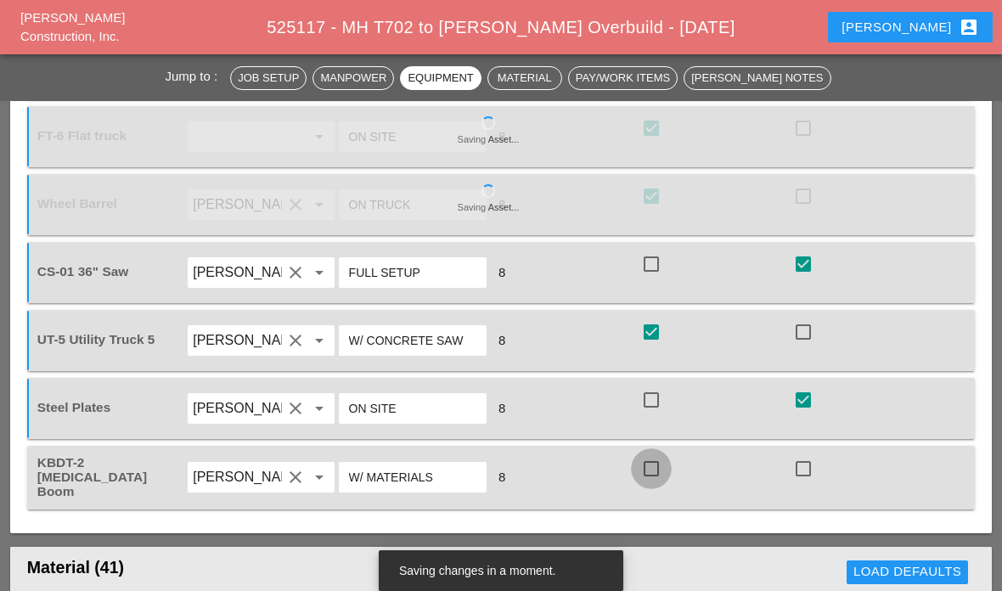
click at [663, 454] on div at bounding box center [651, 468] width 29 height 29
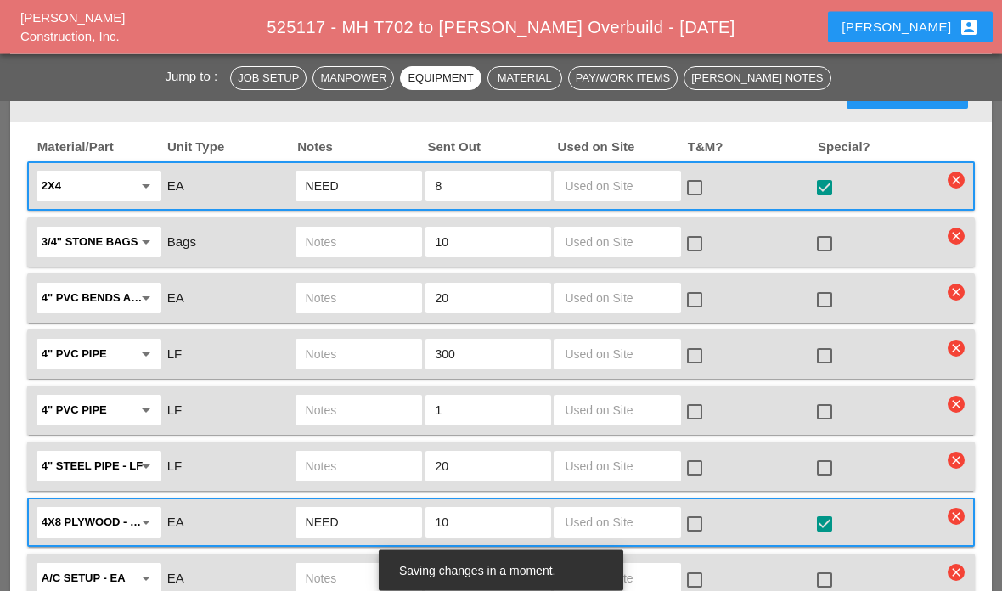
scroll to position [2171, 0]
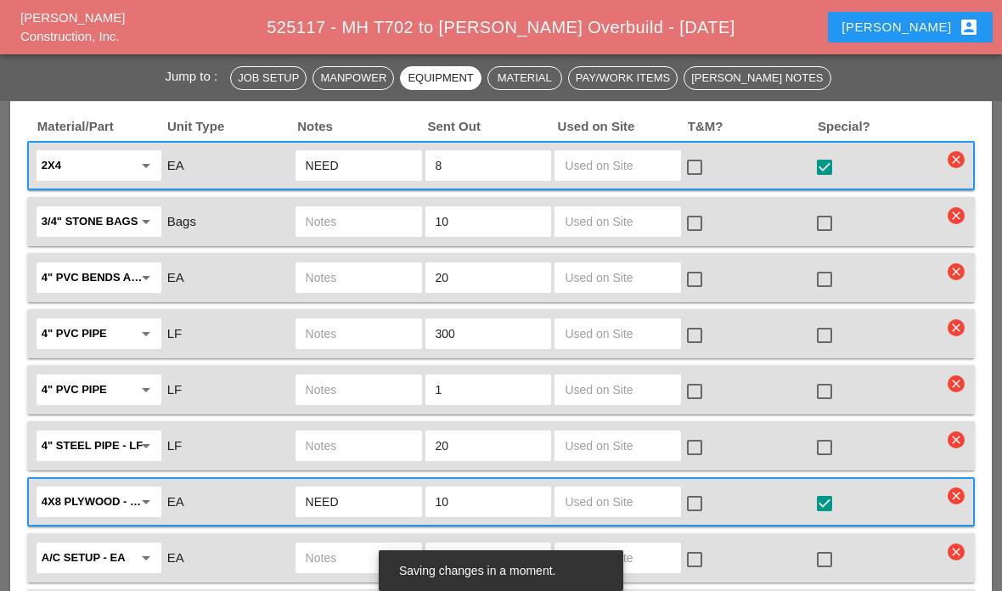
click at [602, 334] on input "text" at bounding box center [618, 333] width 106 height 27
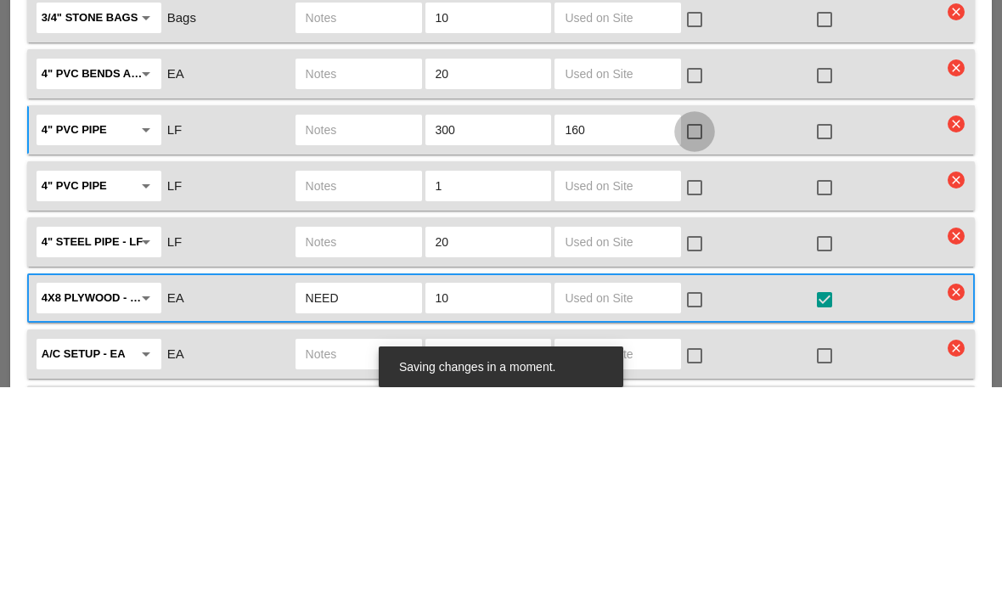
type input "160"
click at [695, 321] on div at bounding box center [694, 335] width 29 height 29
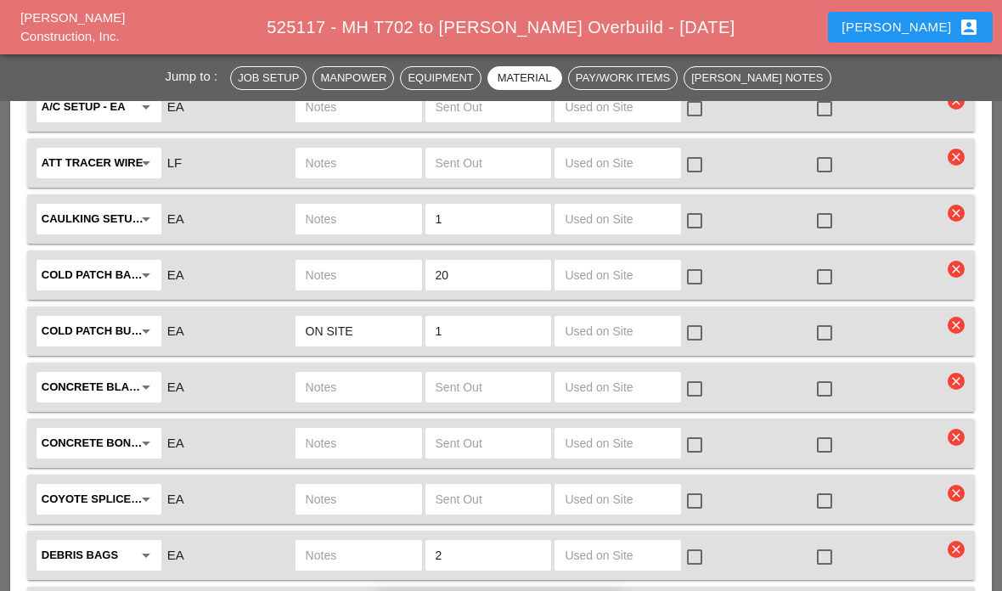
scroll to position [2620, 0]
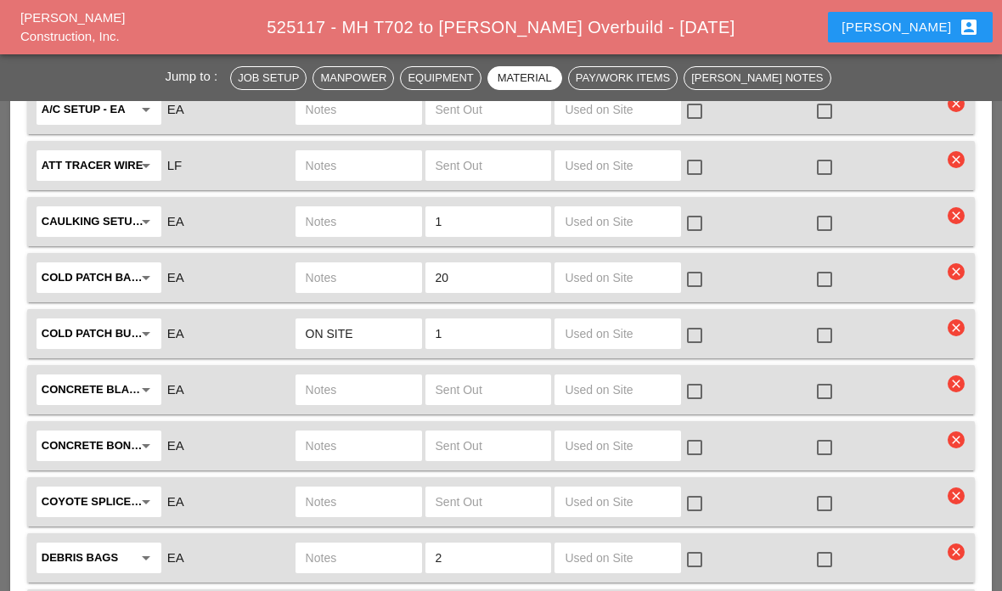
click at [612, 159] on input "text" at bounding box center [618, 165] width 106 height 27
type input "1"
click at [697, 166] on div at bounding box center [694, 167] width 29 height 29
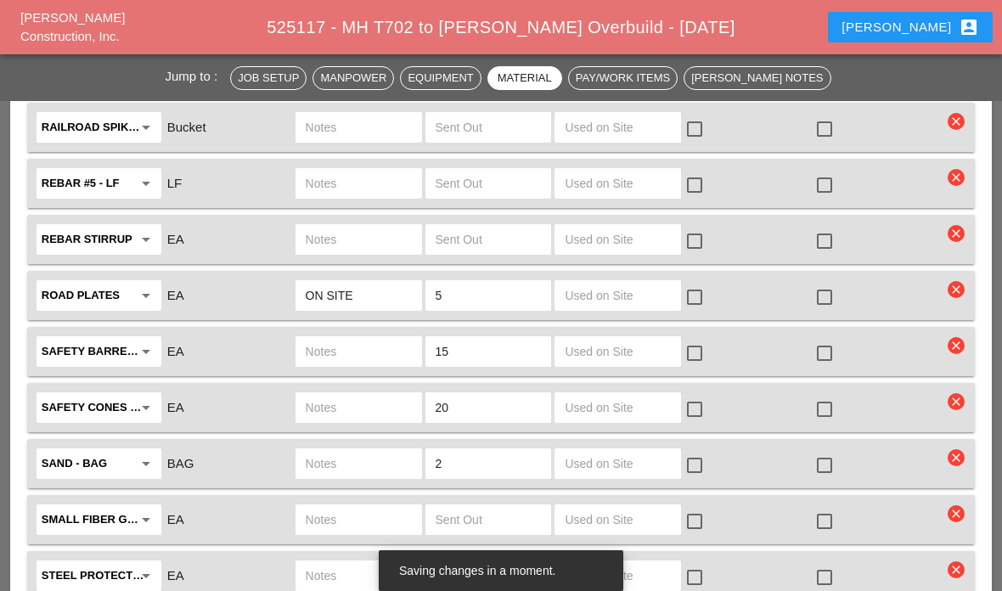
scroll to position [3832, 0]
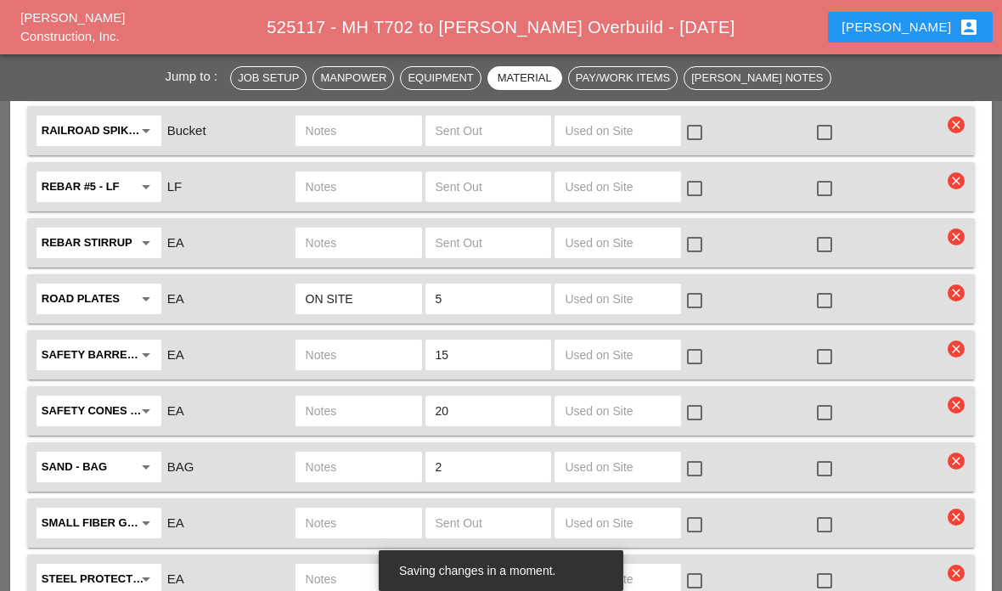
click at [606, 359] on input "text" at bounding box center [618, 354] width 106 height 27
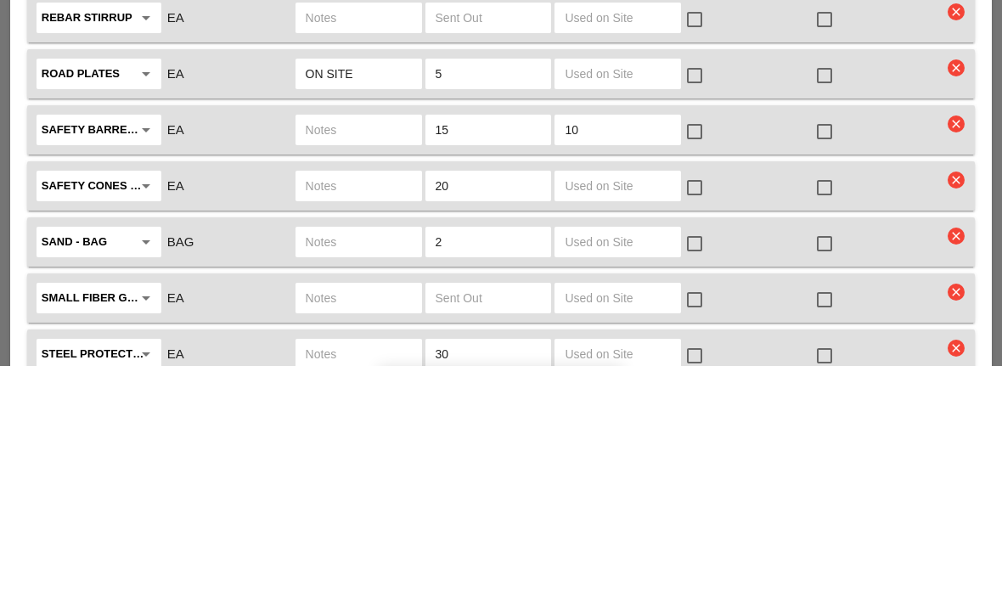
type input "10"
click at [609, 398] on input "text" at bounding box center [618, 411] width 106 height 27
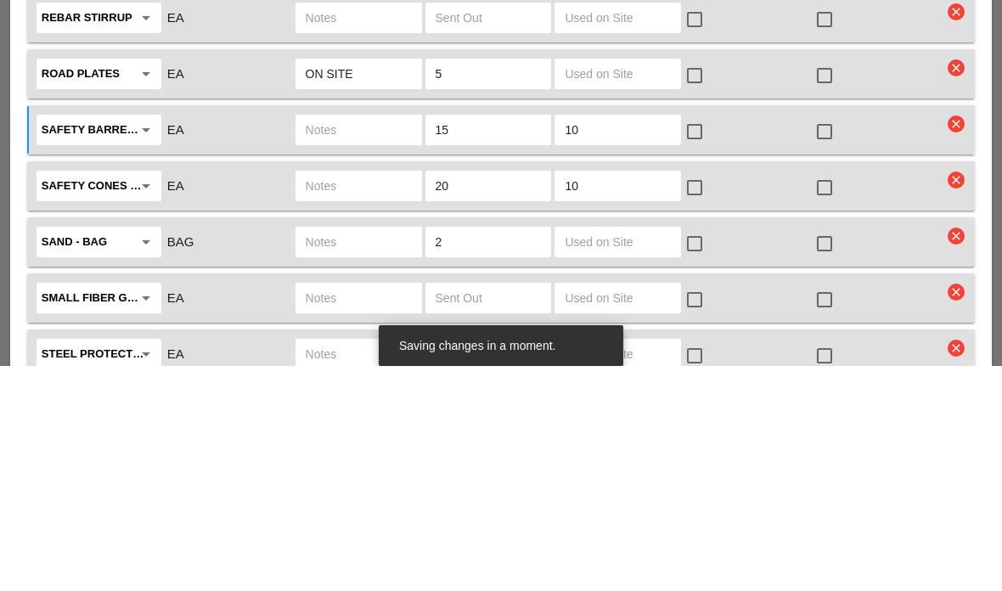
type input "10"
click at [702, 342] on div at bounding box center [694, 356] width 29 height 29
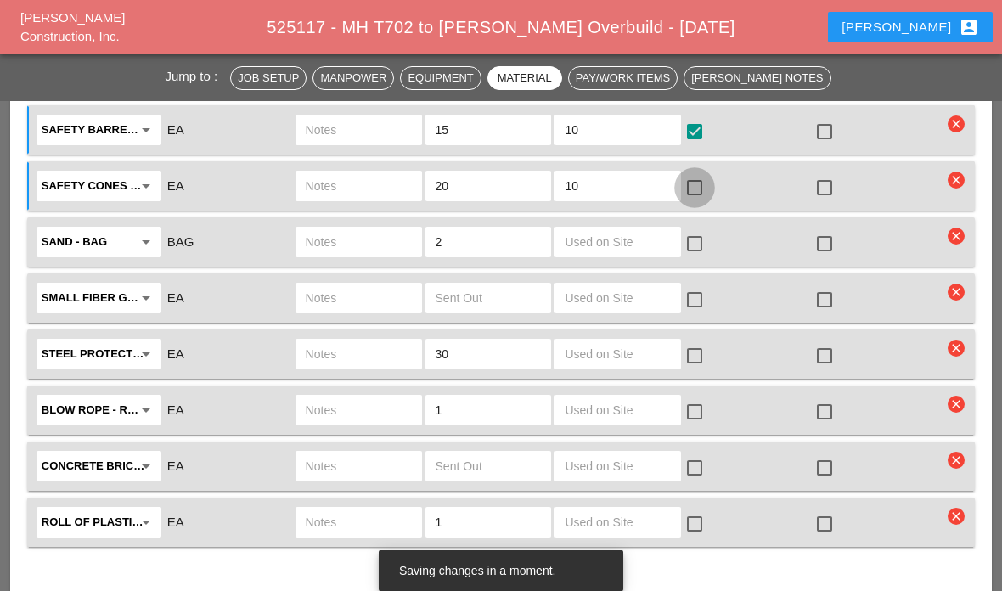
click at [707, 180] on div at bounding box center [694, 187] width 29 height 29
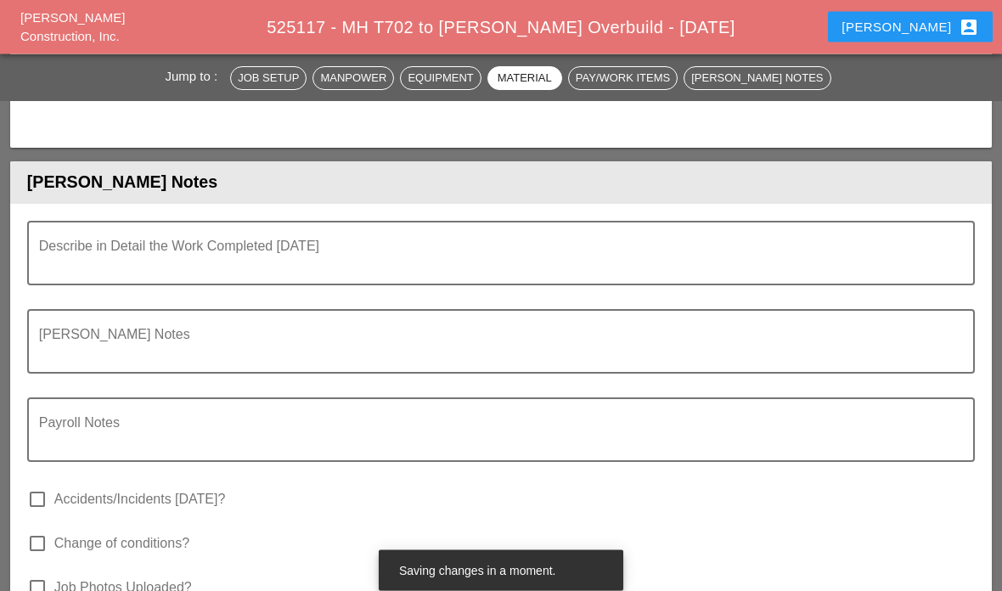
scroll to position [4781, 0]
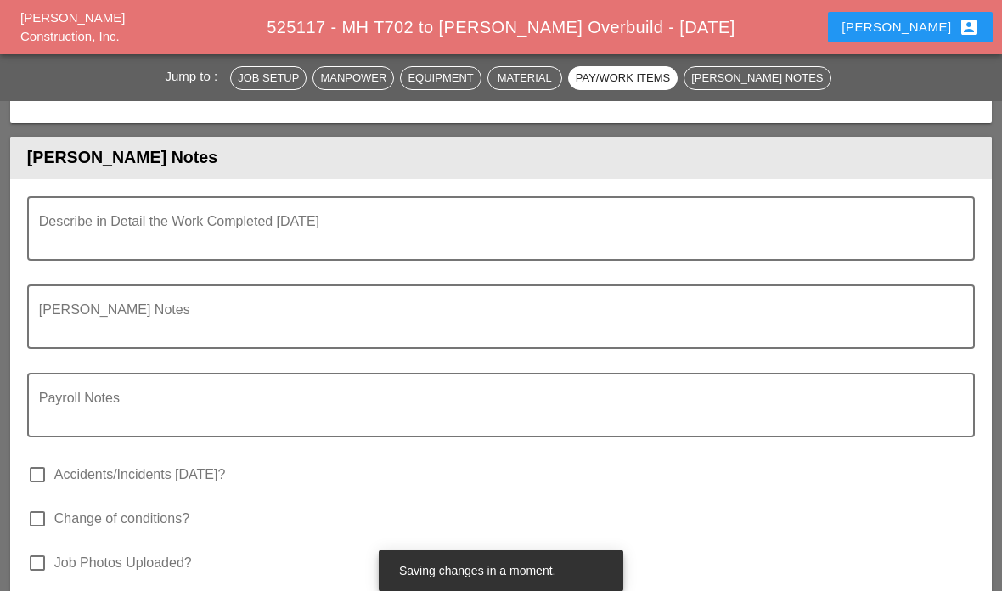
click at [672, 218] on textarea "Describe in Detail the Work Completed Today" at bounding box center [494, 238] width 911 height 41
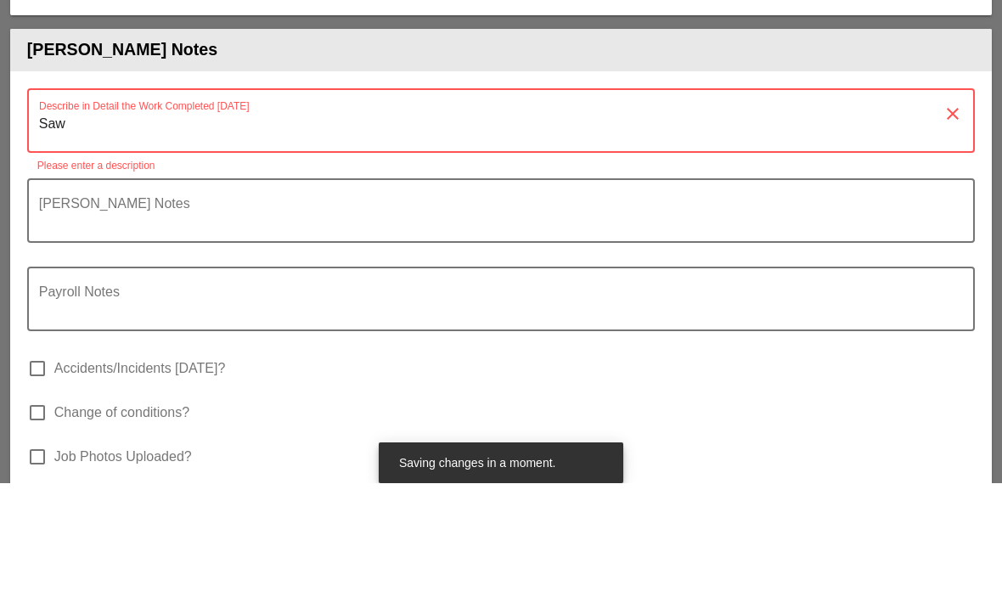
type textarea "Saw c"
type textarea "t"
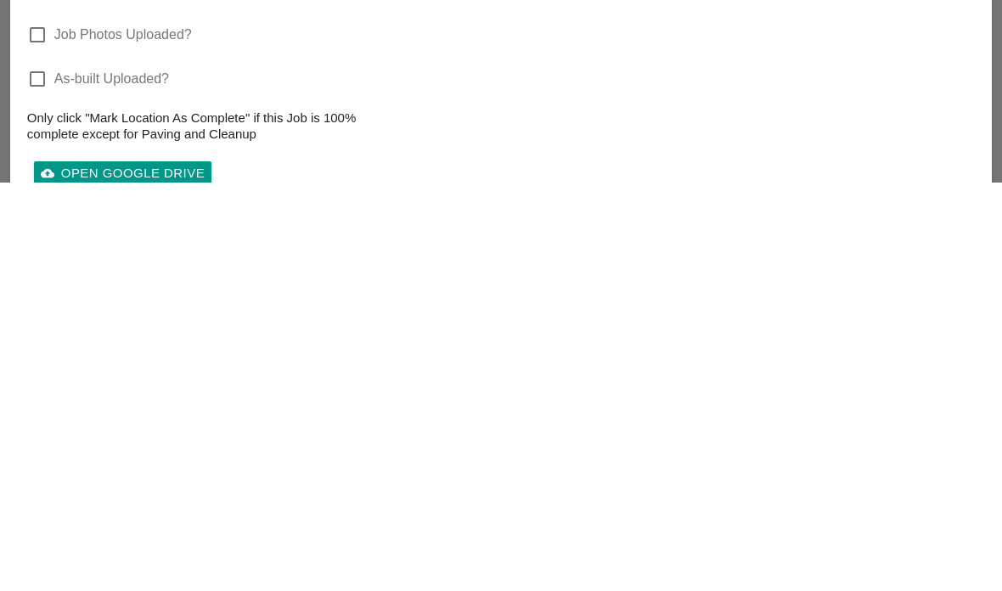
scroll to position [4974, 0]
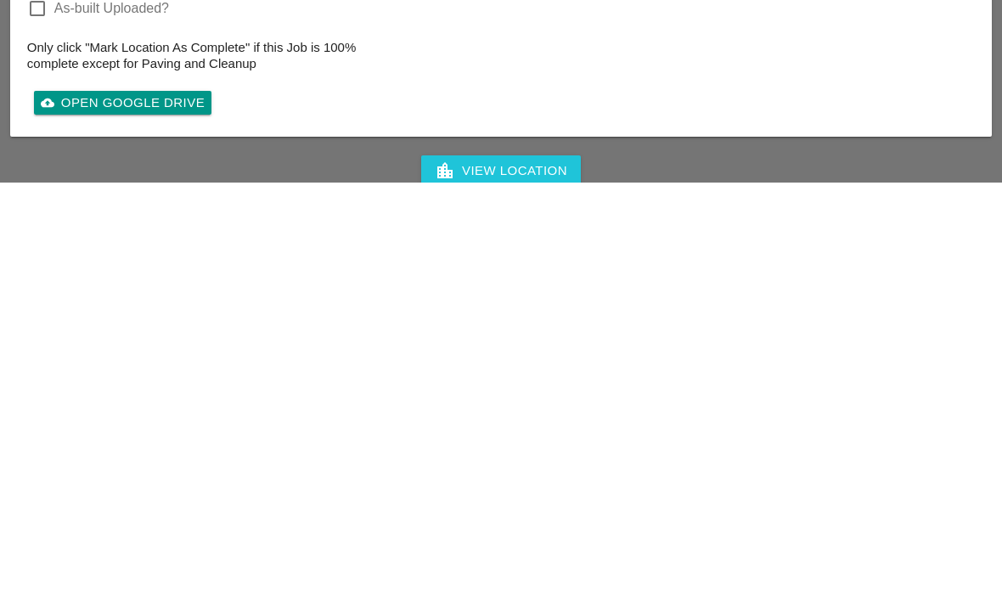
type textarea "Saw cut 6 concrete sidewalk flags . Continue mainline excavation. Install about…"
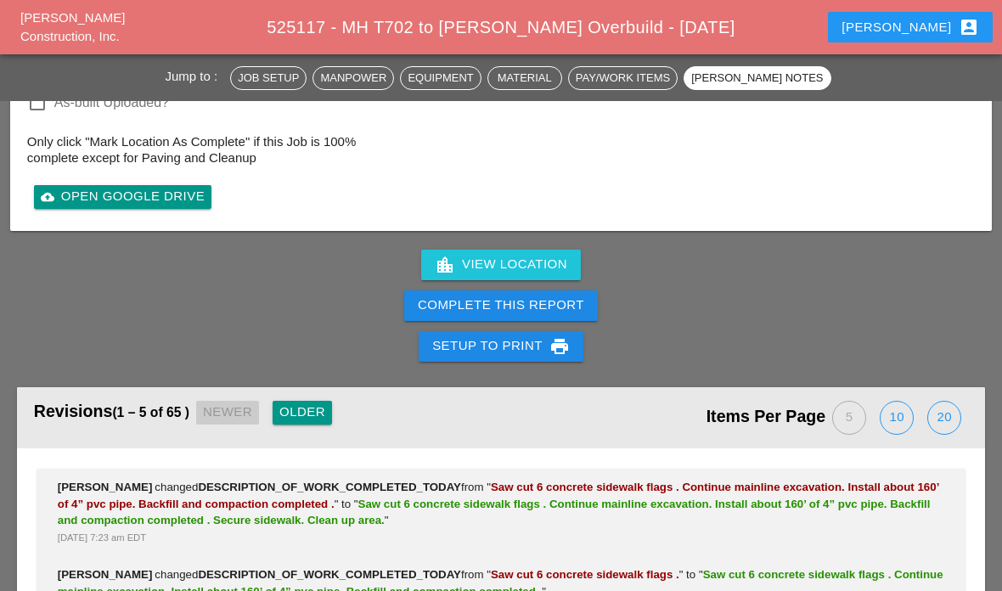
scroll to position [4630, 0]
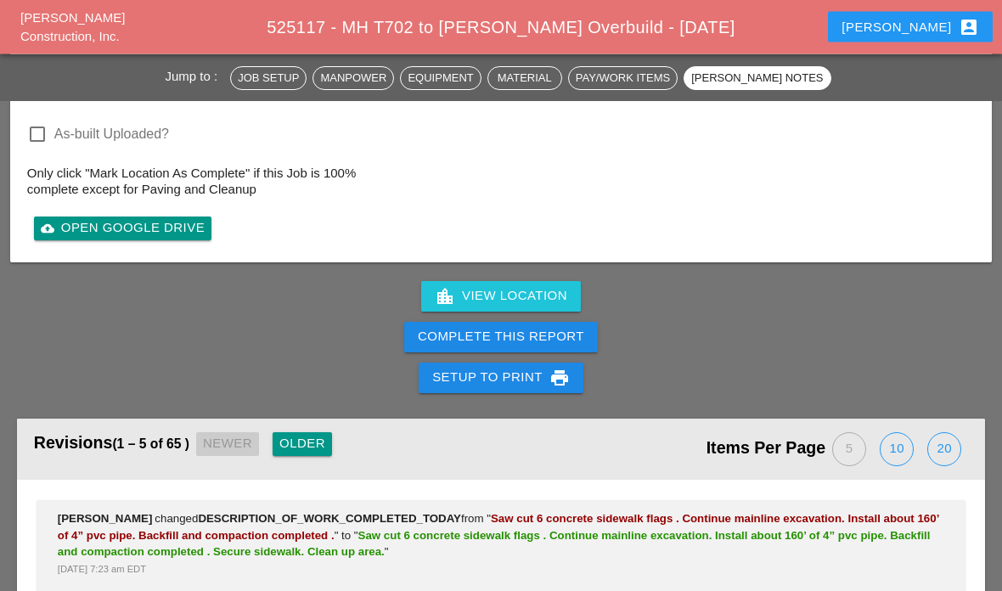
click at [496, 335] on div "Complete This Report" at bounding box center [501, 338] width 166 height 20
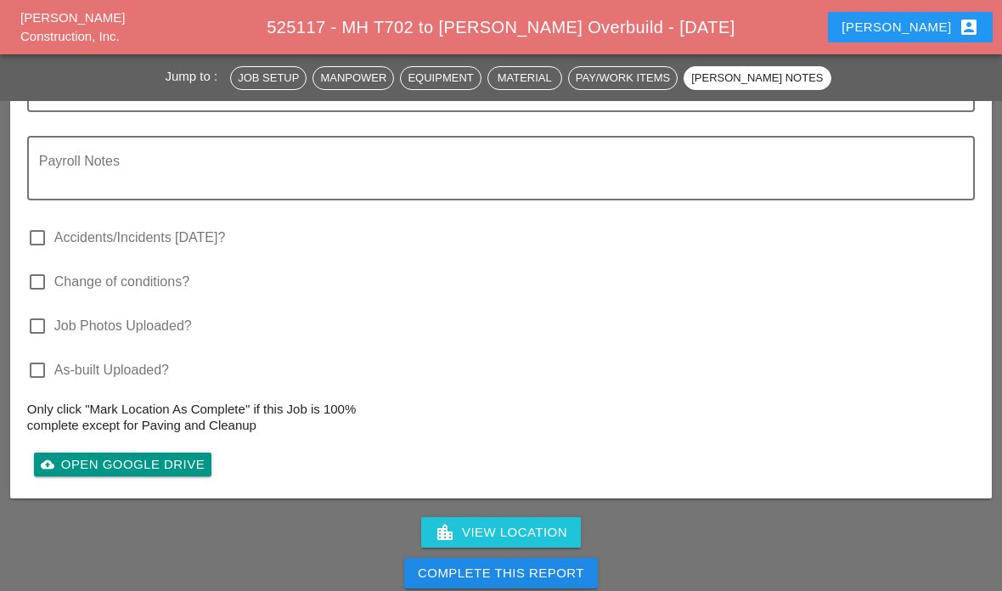
scroll to position [5018, 0]
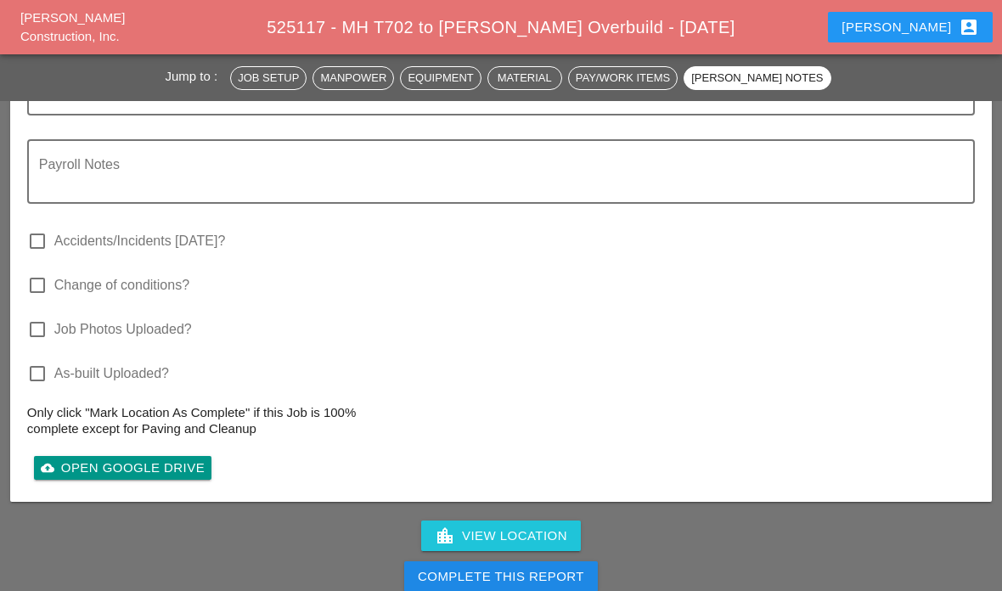
click at [463, 573] on div "Complete This Report" at bounding box center [501, 577] width 166 height 20
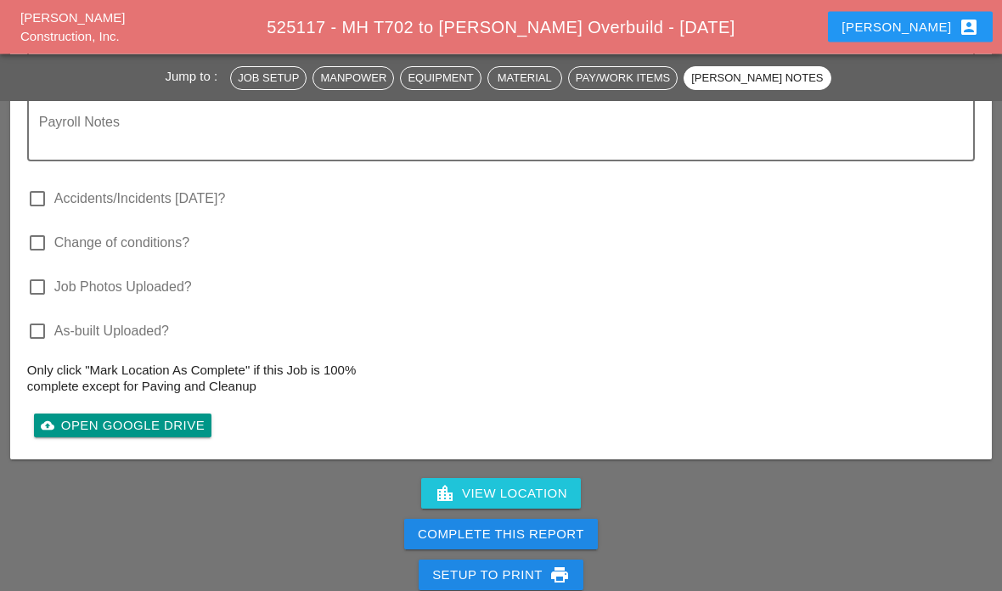
scroll to position [5313, 0]
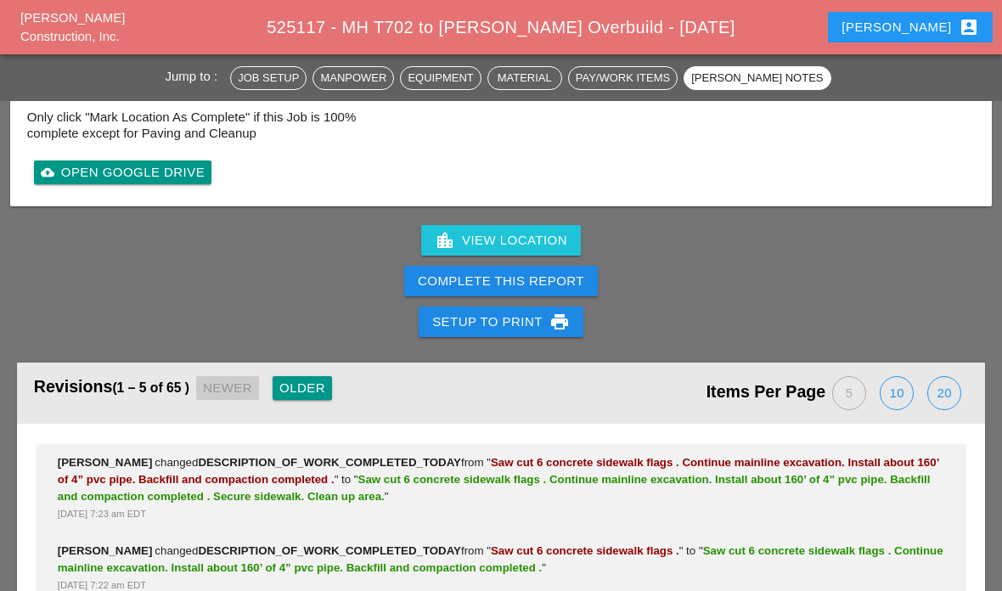
click at [454, 278] on div "Complete This Report" at bounding box center [501, 282] width 166 height 20
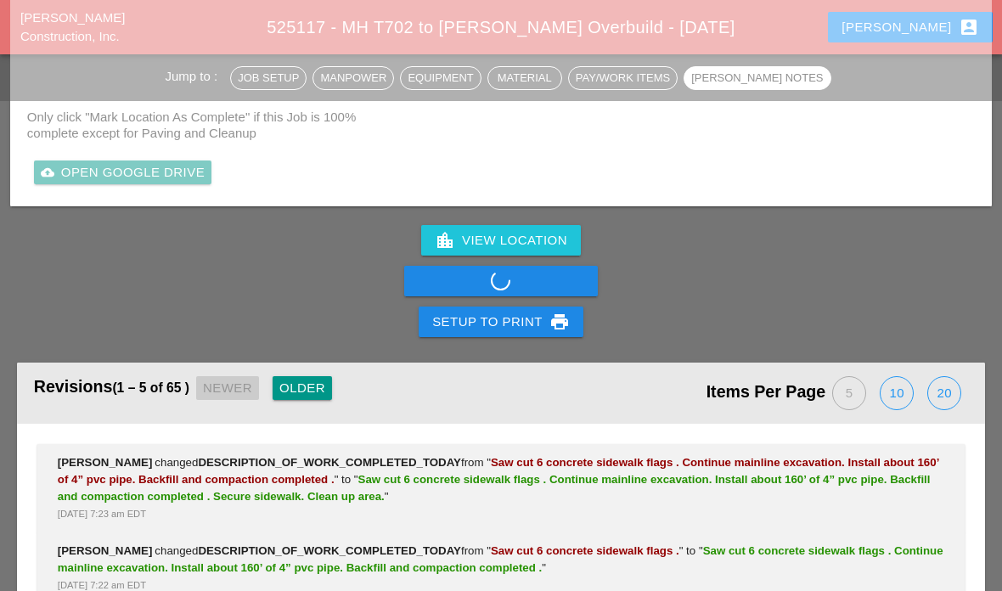
click at [465, 286] on div "Complete This Report" at bounding box center [501, 281] width 1002 height 41
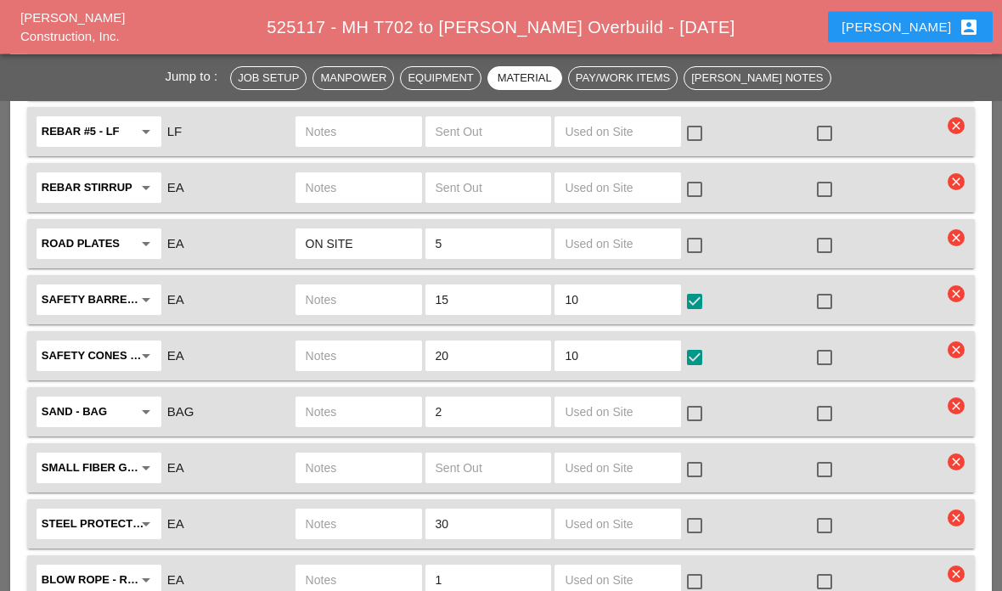
scroll to position [3772, 0]
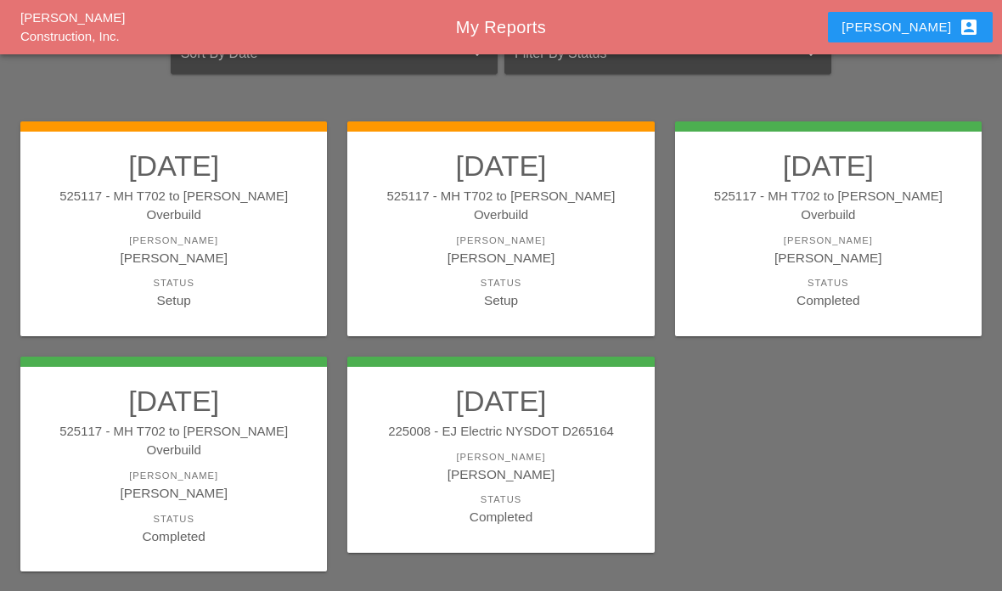
click at [426, 234] on div "[PERSON_NAME]" at bounding box center [500, 241] width 273 height 14
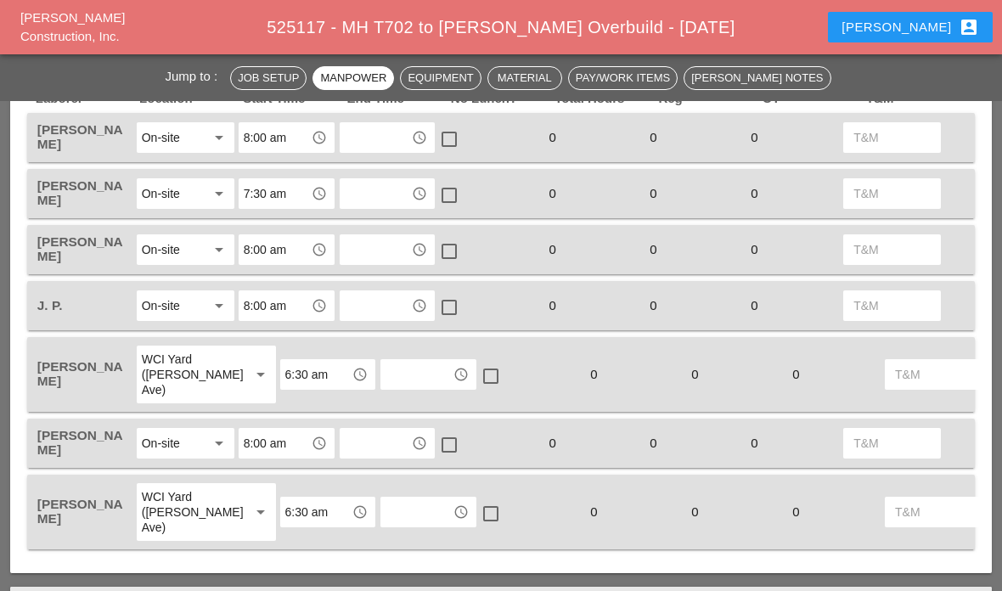
scroll to position [771, 0]
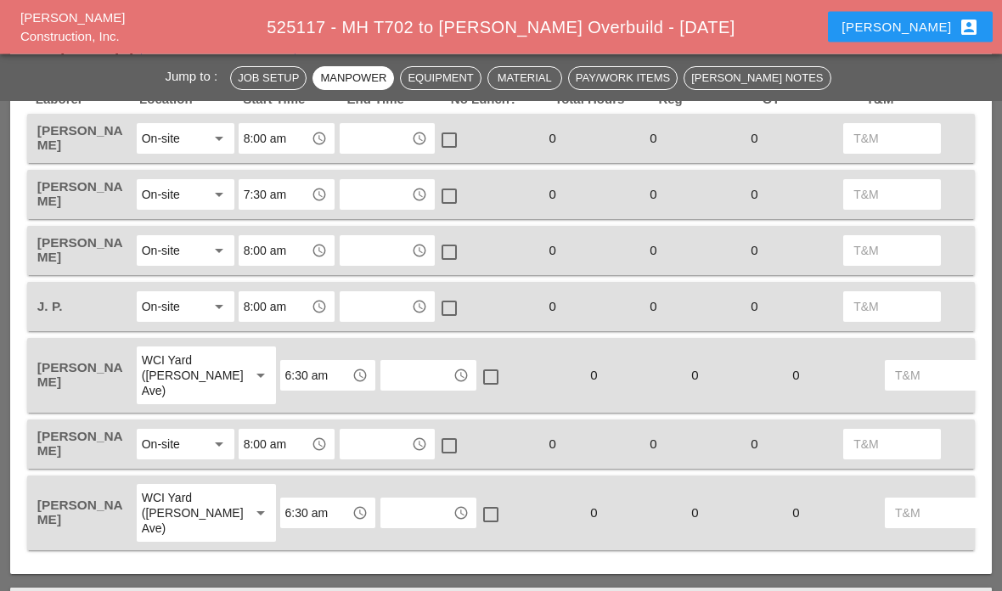
click at [382, 144] on input "text" at bounding box center [376, 139] width 62 height 27
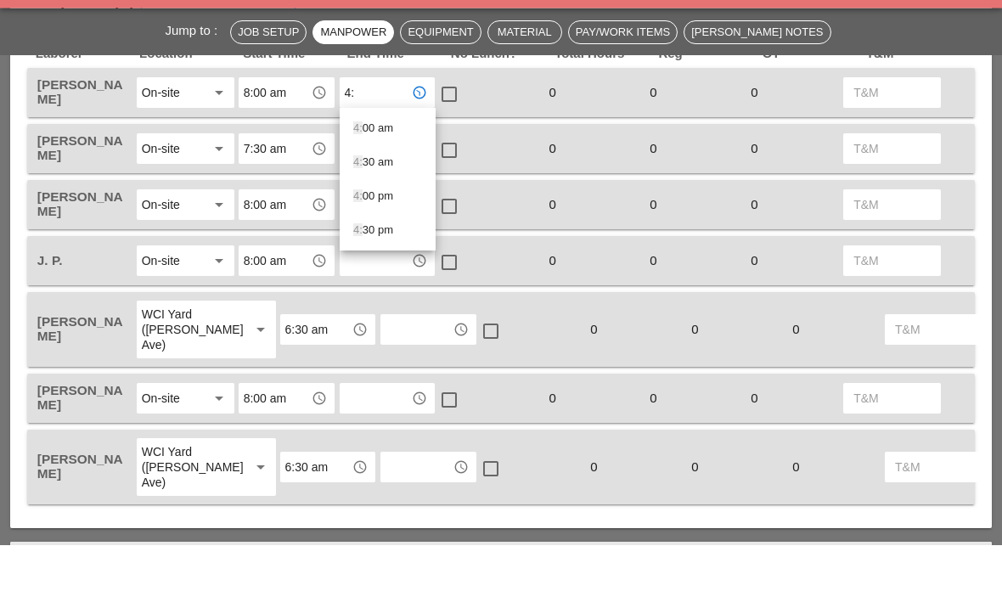
type input "4:0"
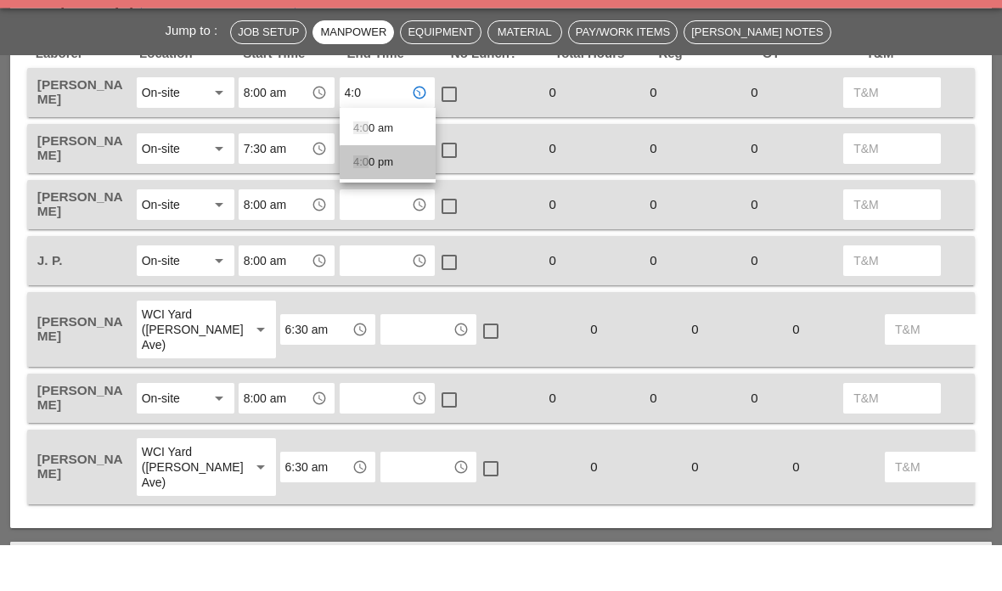
click at [378, 199] on div "4:0 0 pm" at bounding box center [387, 209] width 69 height 20
click at [373, 182] on input "text" at bounding box center [376, 195] width 62 height 27
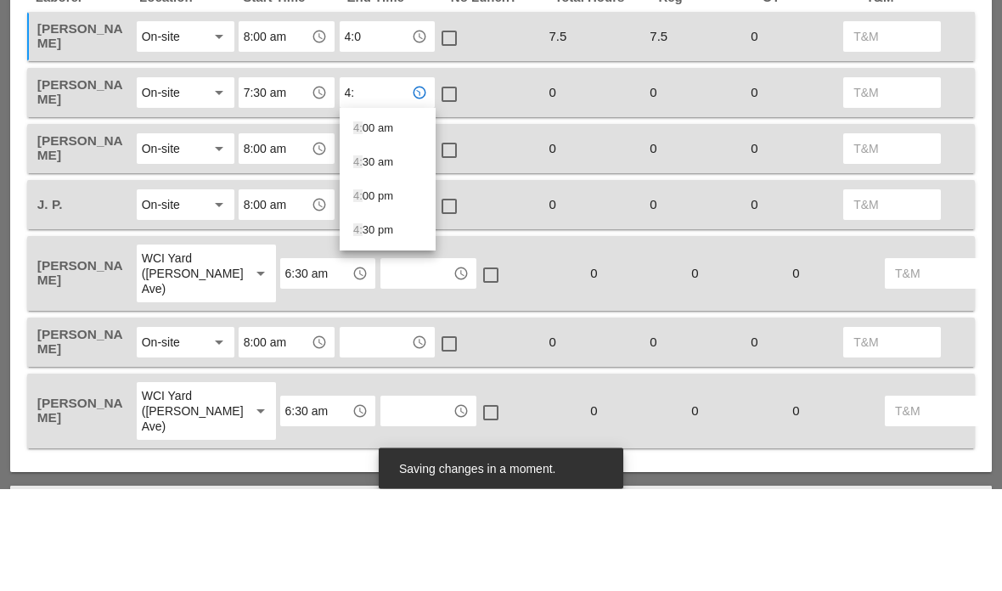
type input "4:0"
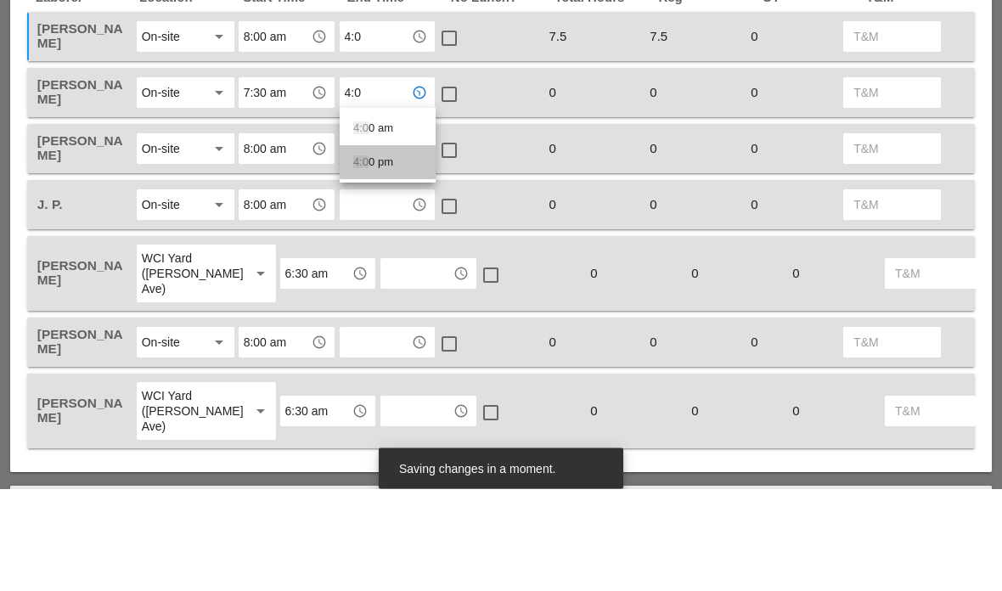
click at [375, 255] on div "4:0 0 pm" at bounding box center [387, 265] width 69 height 20
click at [362, 238] on input "text" at bounding box center [376, 251] width 62 height 27
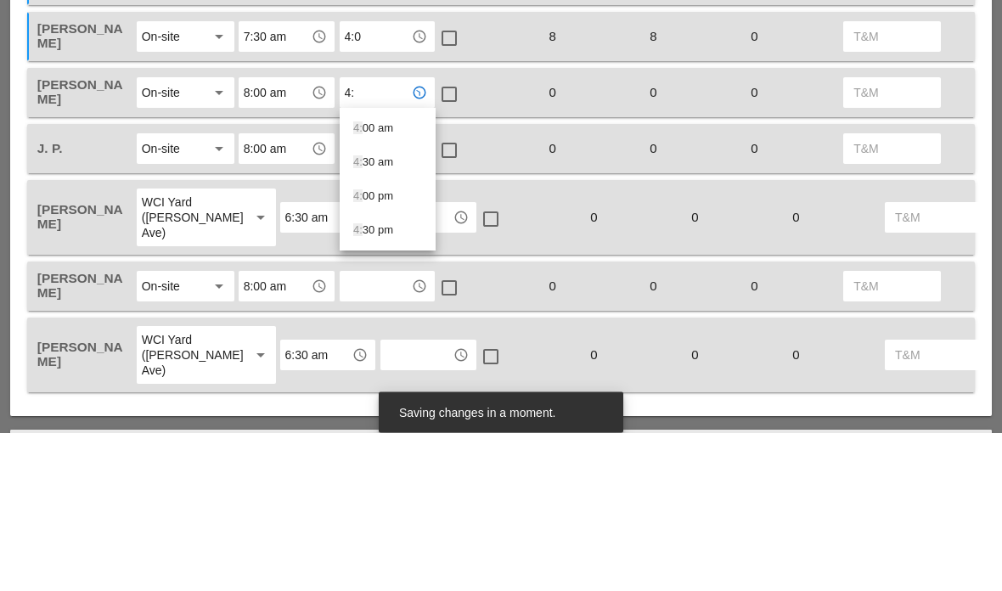
type input "4:0"
click at [370, 311] on div "4:0 0 pm" at bounding box center [387, 321] width 69 height 20
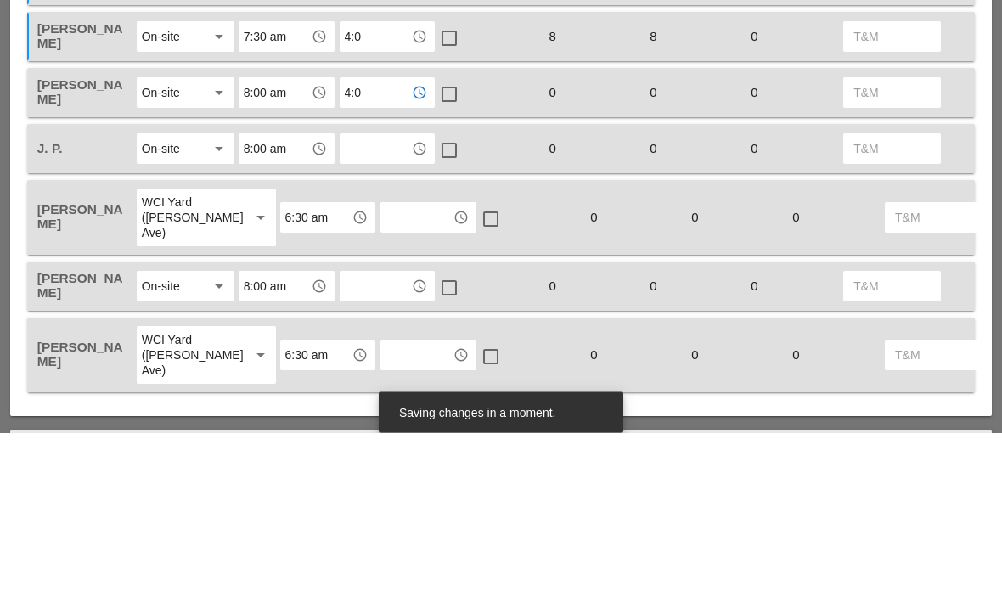
click at [364, 294] on input "text" at bounding box center [376, 307] width 62 height 27
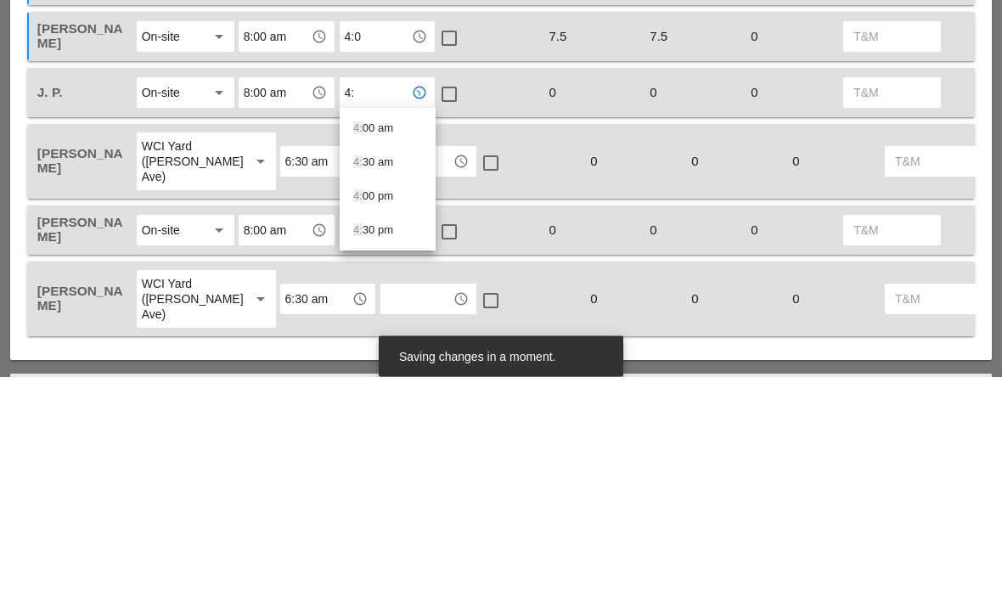
type input "4:0"
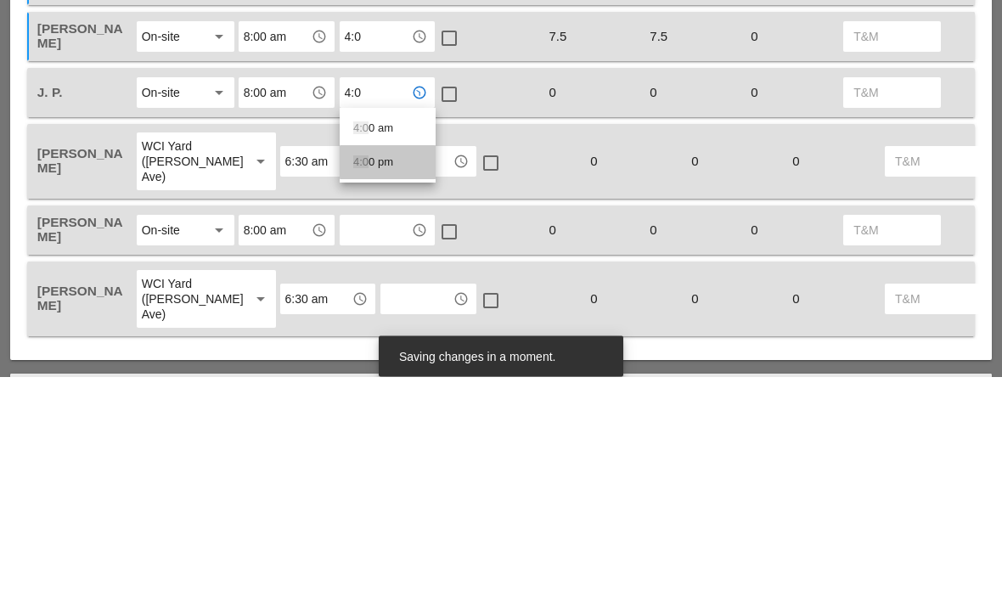
click at [365, 370] on span "4:0" at bounding box center [360, 376] width 15 height 13
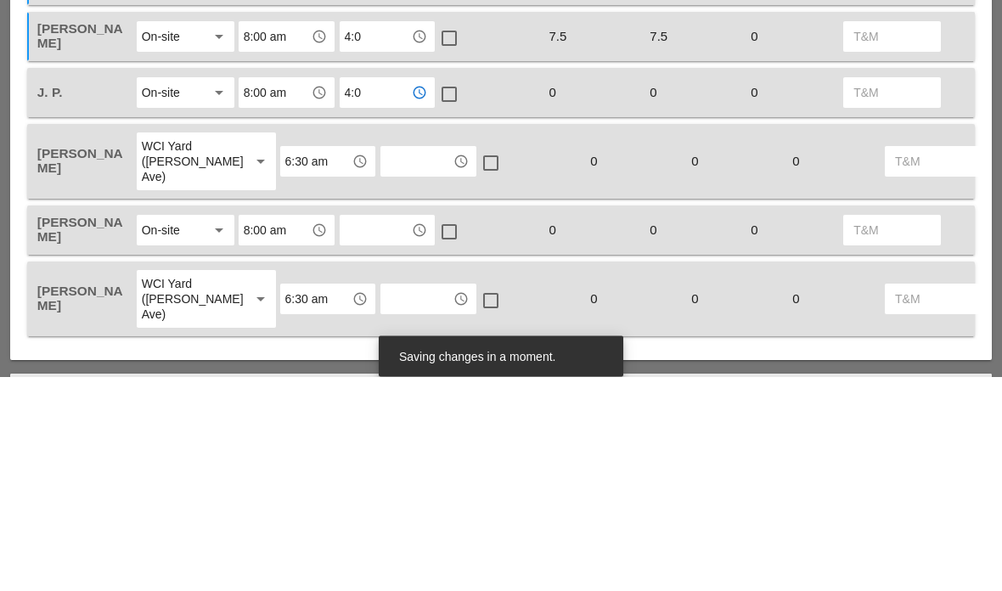
click at [386, 363] on input "text" at bounding box center [417, 376] width 62 height 27
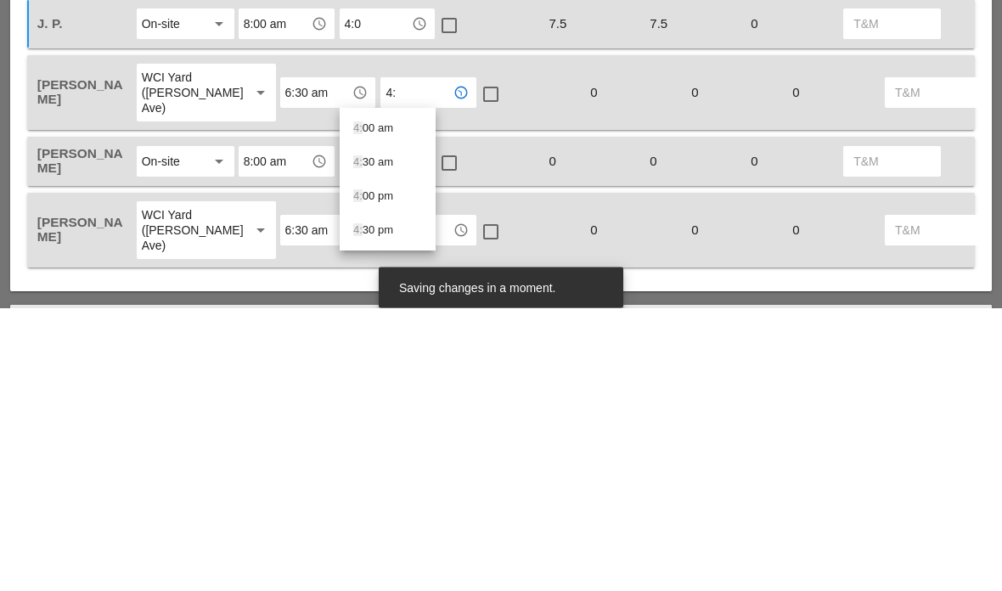
type input "4:0"
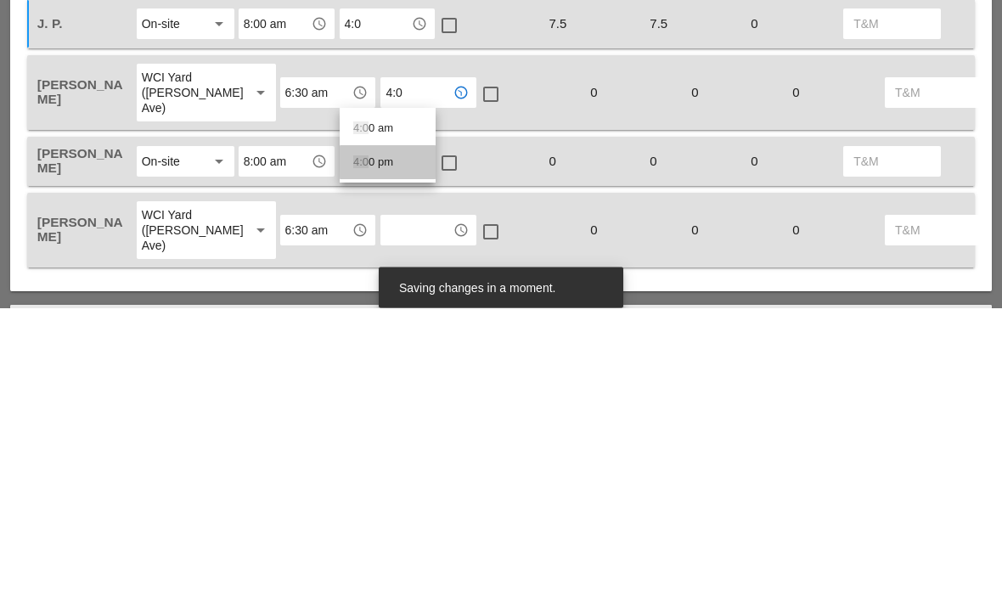
click at [375, 436] on div "4:0 0 pm" at bounding box center [387, 446] width 69 height 20
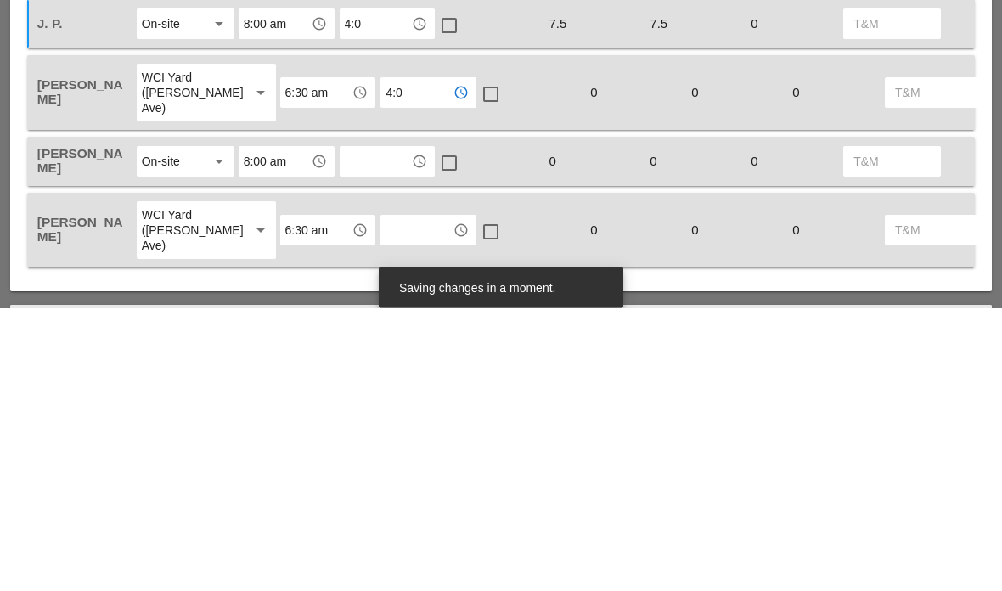
click at [364, 432] on input "text" at bounding box center [376, 445] width 62 height 27
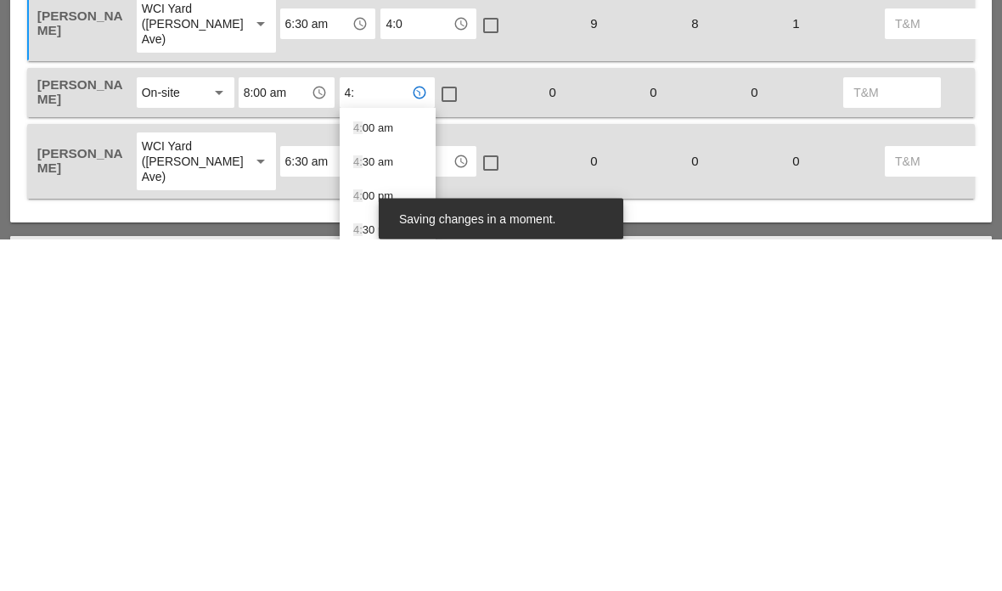
type input "4:0"
click at [379, 505] on div "4:0 0 pm" at bounding box center [387, 515] width 69 height 20
click at [386, 500] on input "text" at bounding box center [417, 513] width 62 height 27
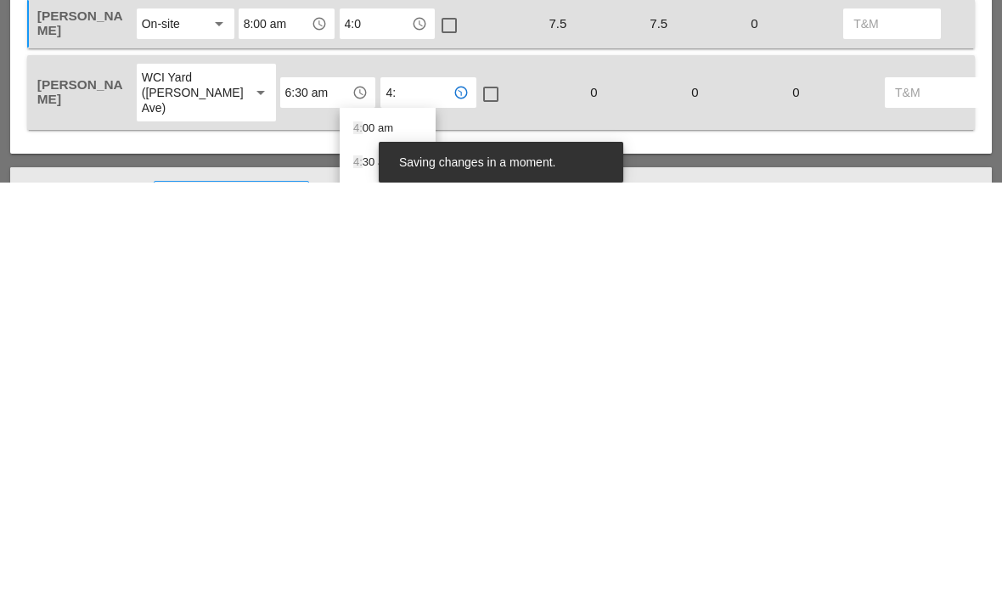
type input "4:0"
click at [362, 564] on span "4:0" at bounding box center [360, 570] width 15 height 13
click at [233, 472] on div "WCI Yard (Provost Ave) arrow_drop_down" at bounding box center [206, 501] width 139 height 58
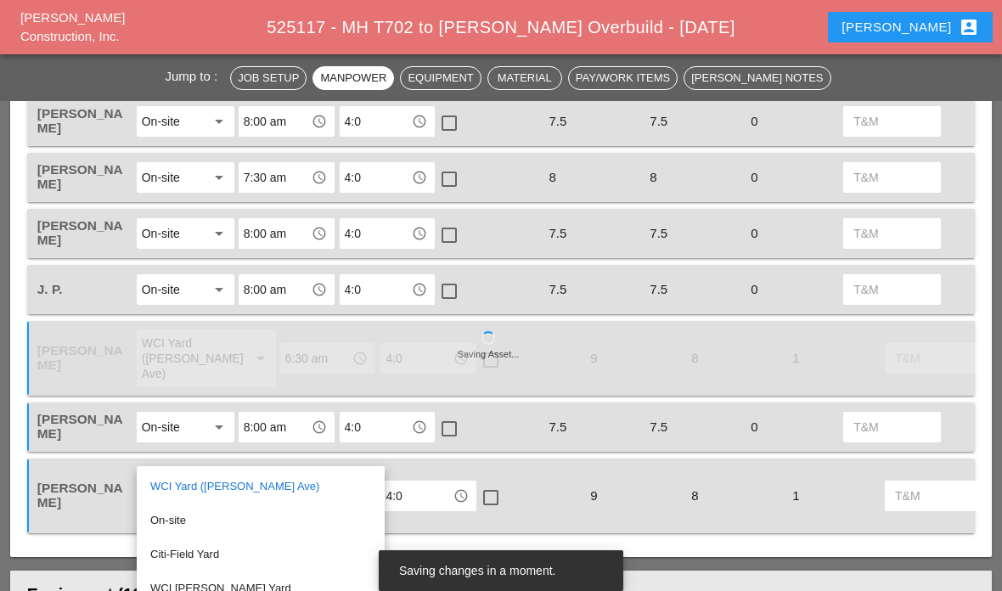
scroll to position [702, 0]
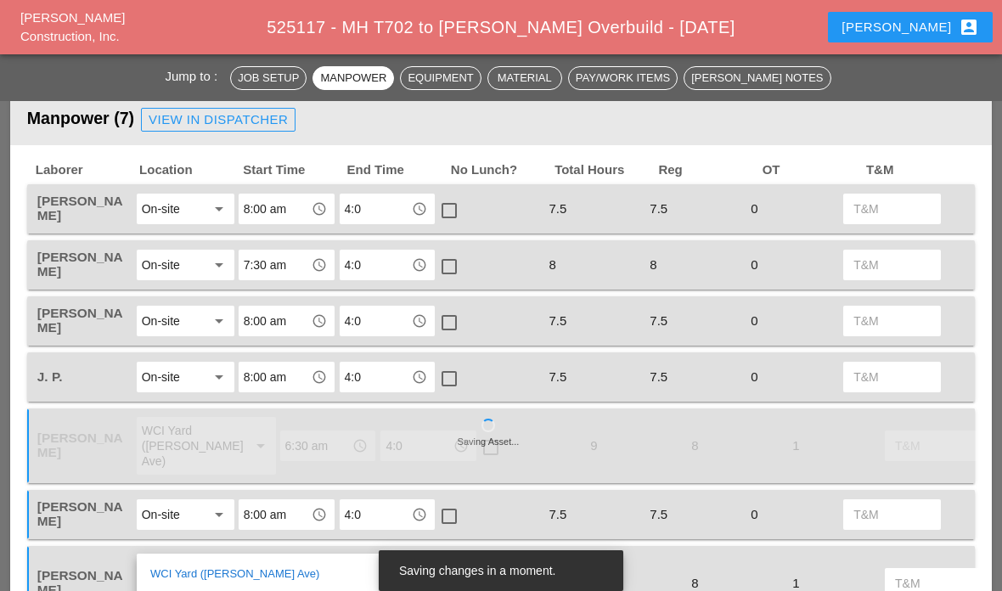
click at [448, 212] on div at bounding box center [449, 210] width 29 height 29
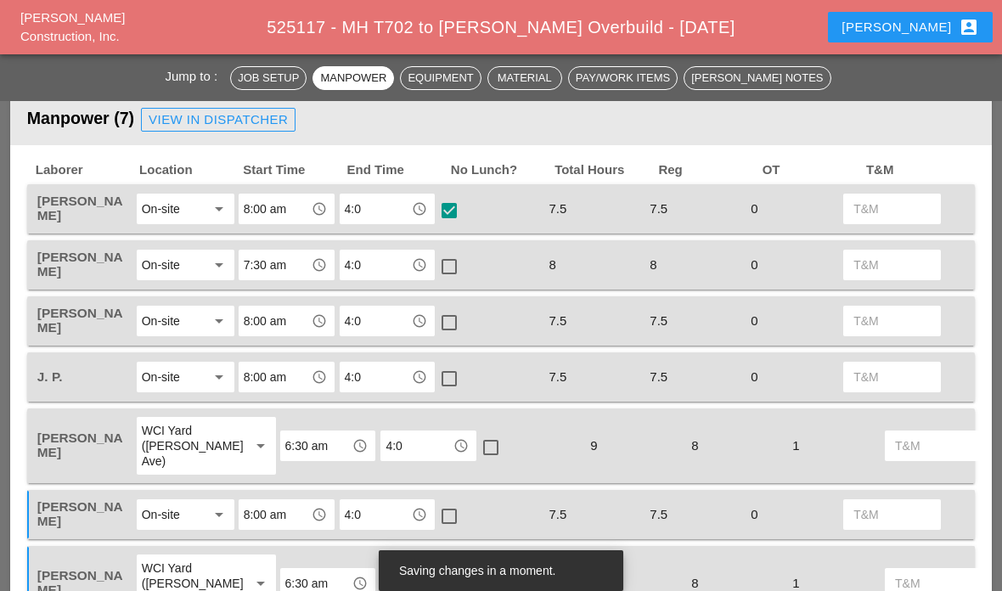
scroll to position [739, 0]
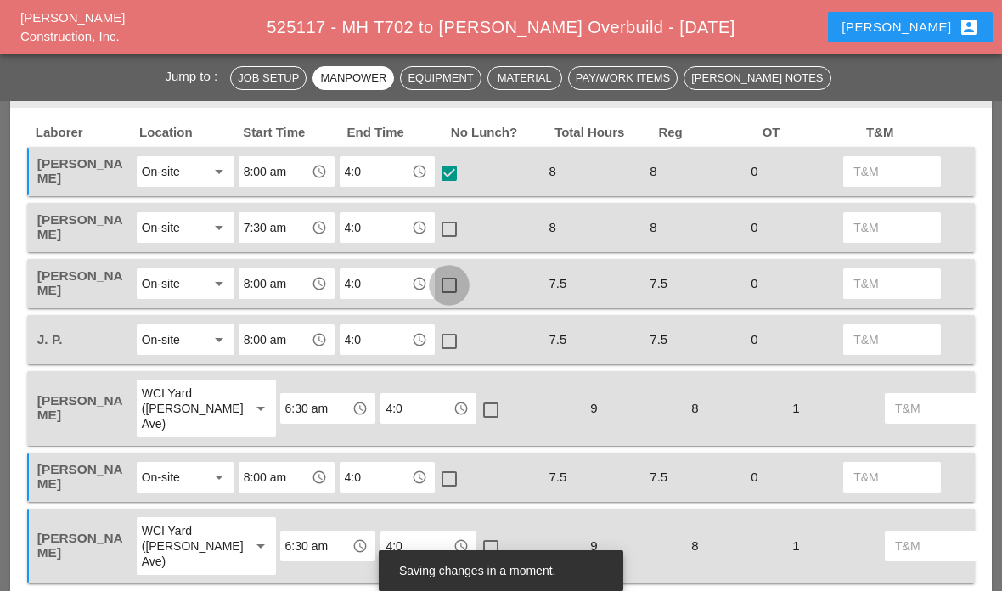
click at [455, 286] on div at bounding box center [449, 285] width 29 height 29
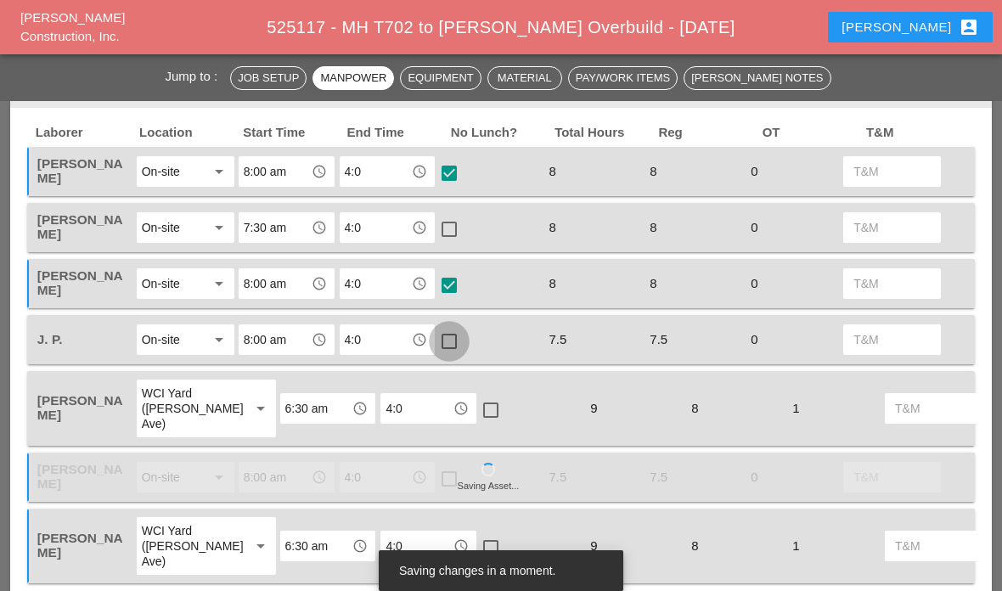
click at [460, 335] on div at bounding box center [449, 341] width 29 height 29
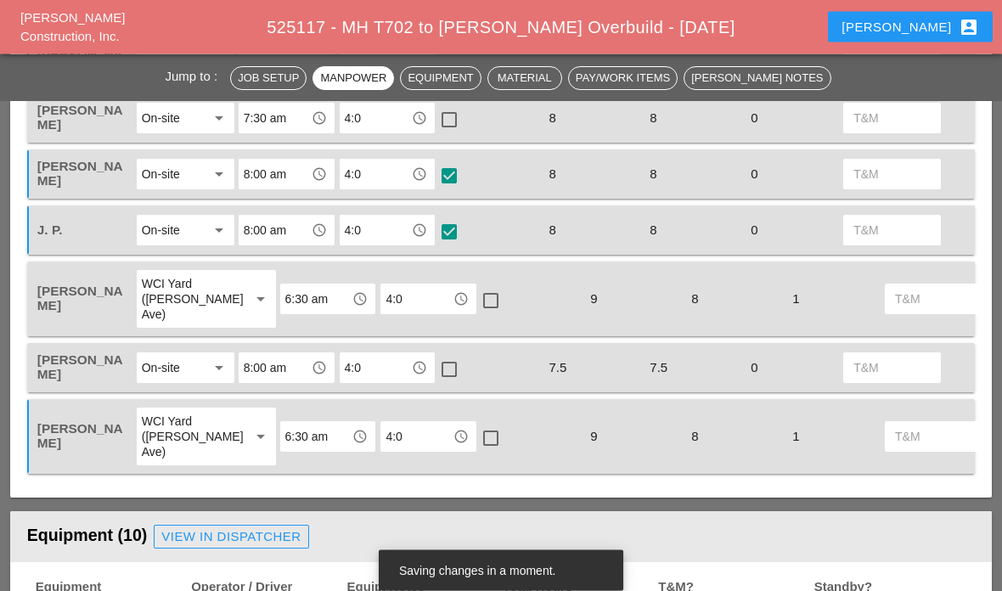
scroll to position [849, 0]
click at [452, 371] on div at bounding box center [449, 369] width 29 height 29
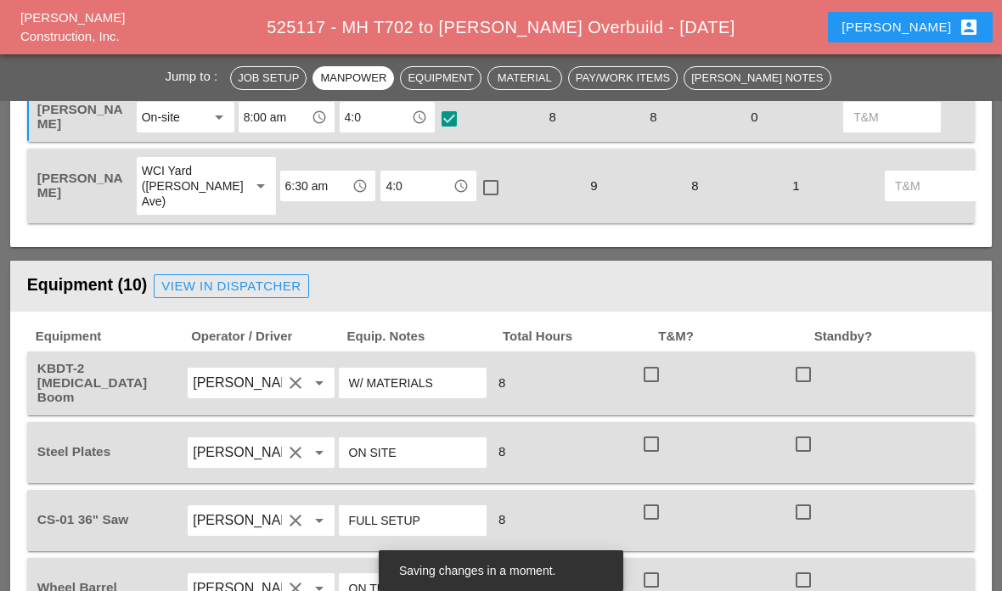
scroll to position [1261, 0]
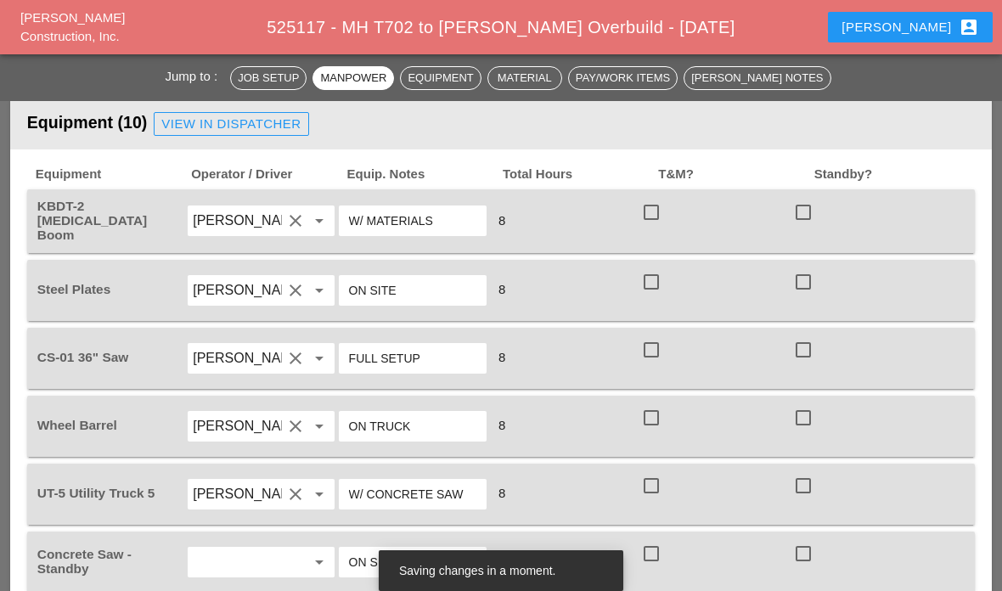
click at [658, 220] on div at bounding box center [651, 212] width 29 height 29
click at [811, 357] on div at bounding box center [803, 350] width 29 height 29
click at [800, 280] on div at bounding box center [803, 282] width 29 height 29
click at [657, 415] on div at bounding box center [651, 417] width 29 height 29
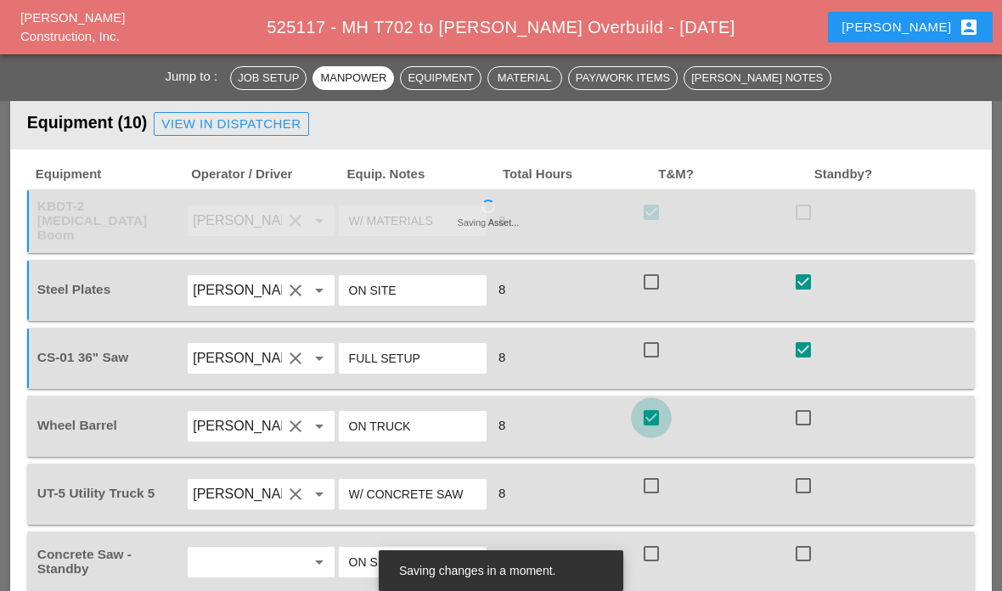
click at [661, 473] on div at bounding box center [651, 485] width 29 height 29
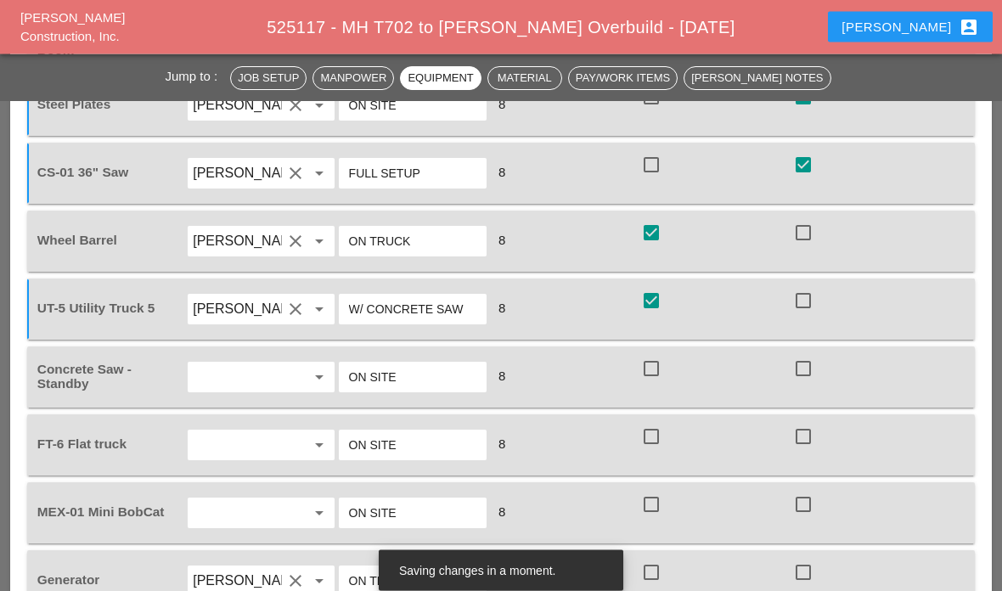
scroll to position [1447, 0]
click at [816, 362] on div at bounding box center [803, 368] width 29 height 29
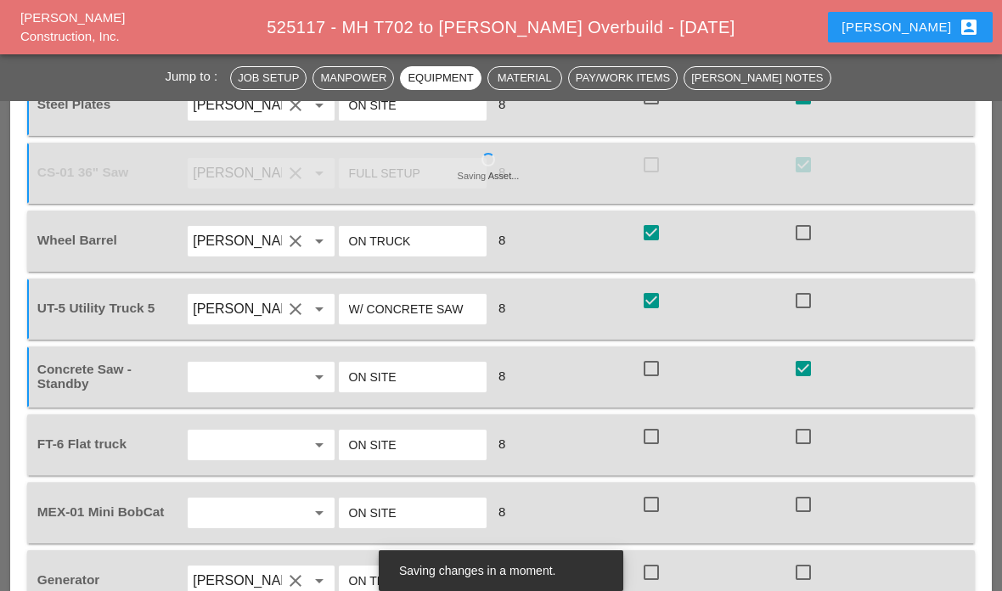
click at [815, 367] on div at bounding box center [803, 368] width 29 height 29
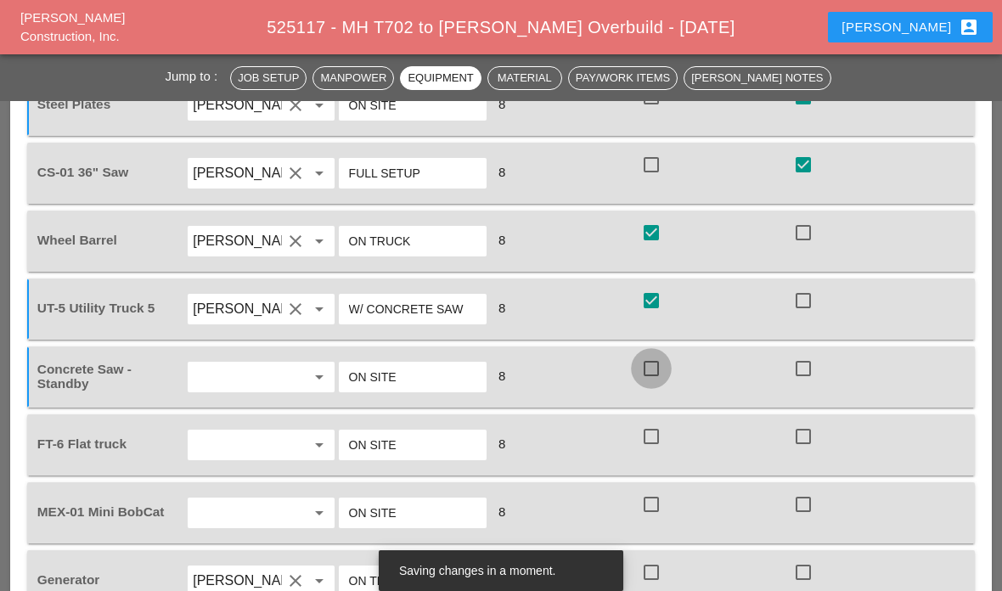
click at [653, 365] on div at bounding box center [651, 368] width 29 height 29
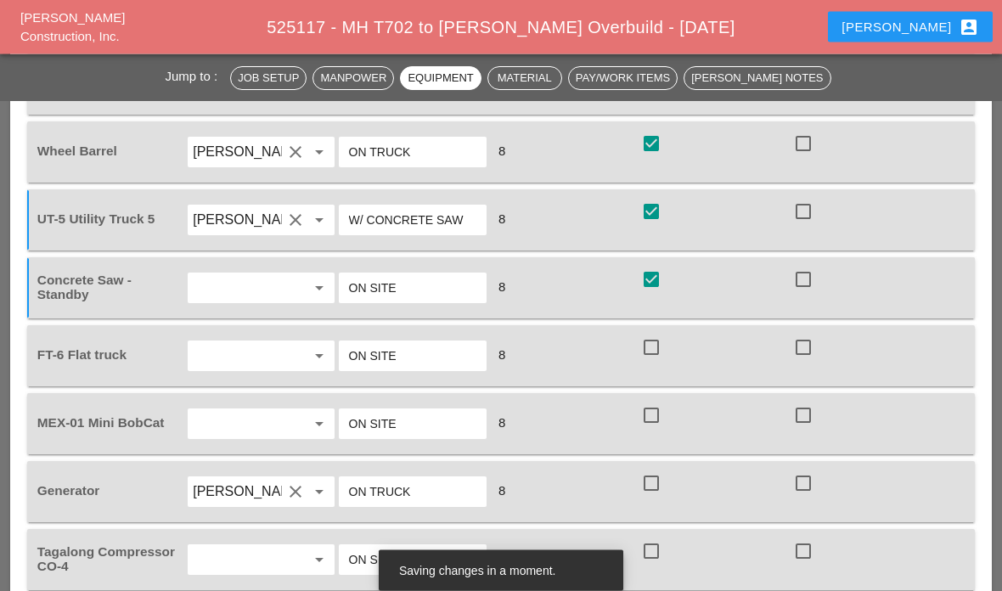
scroll to position [1535, 0]
click at [663, 344] on div at bounding box center [651, 348] width 29 height 29
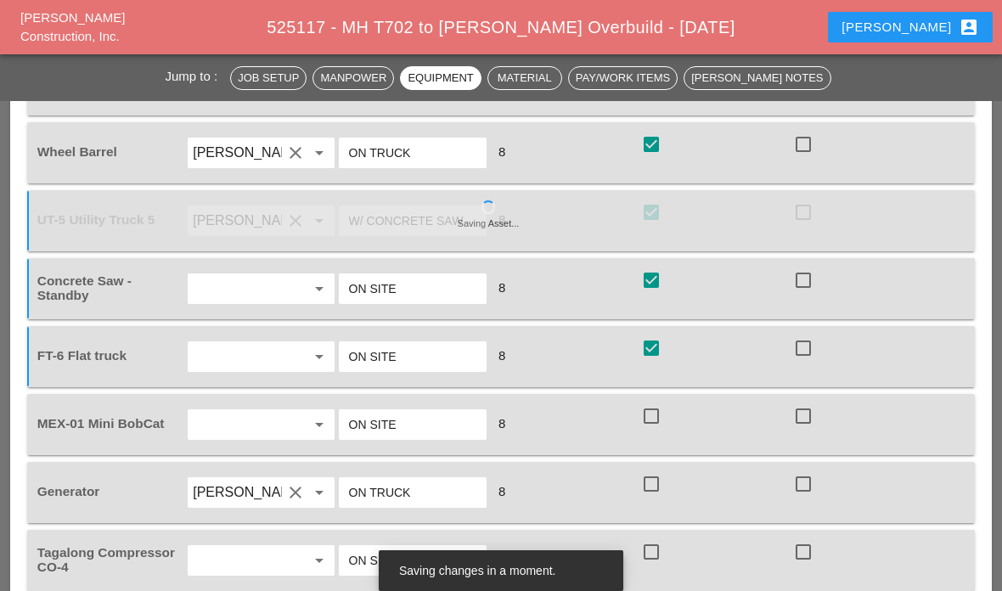
click at [646, 488] on div at bounding box center [651, 484] width 29 height 29
click at [662, 550] on div at bounding box center [651, 552] width 29 height 29
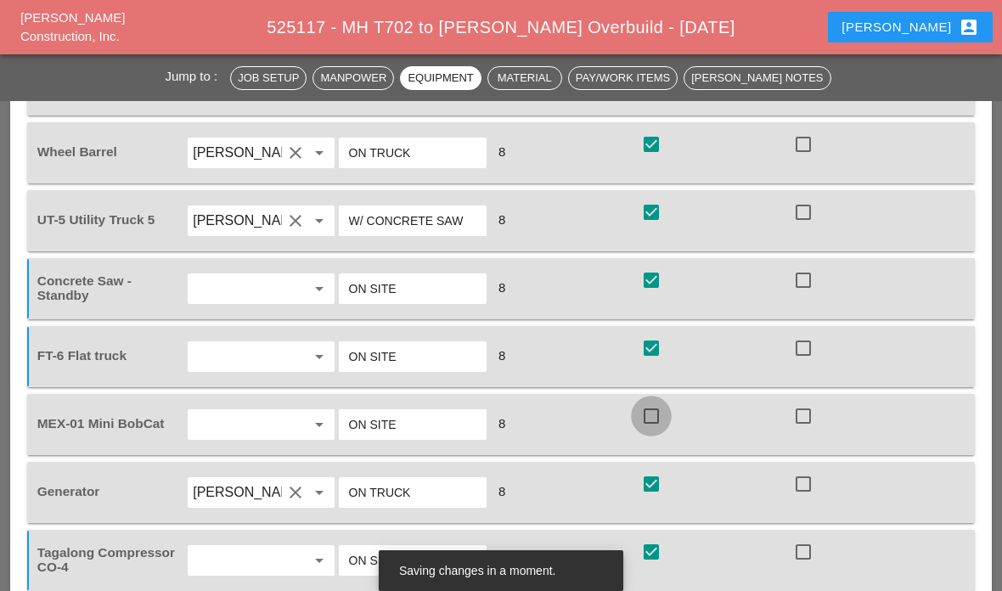
click at [644, 415] on div at bounding box center [651, 416] width 29 height 29
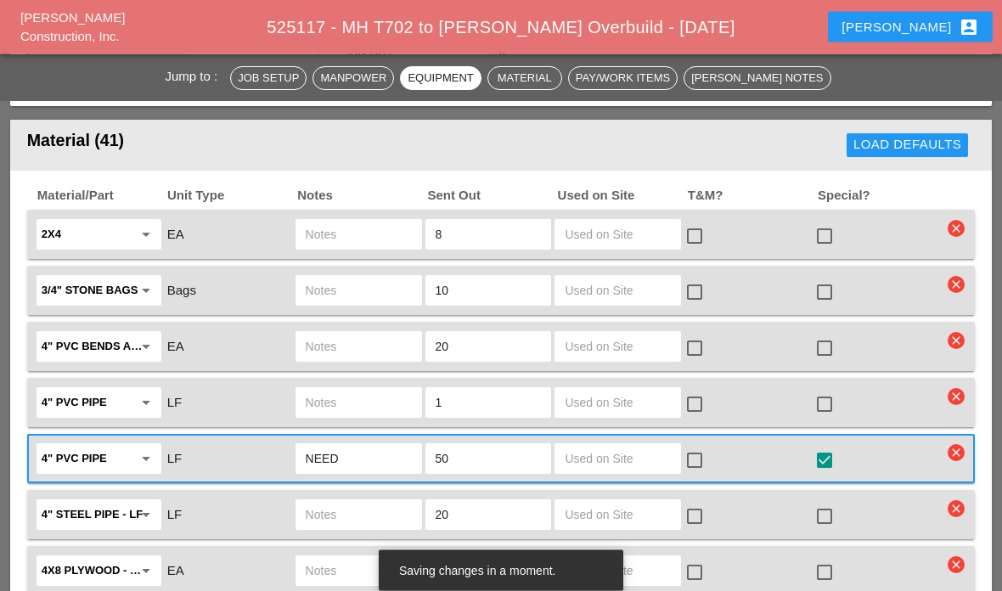
scroll to position [2044, 0]
click at [633, 461] on input "text" at bounding box center [618, 458] width 106 height 27
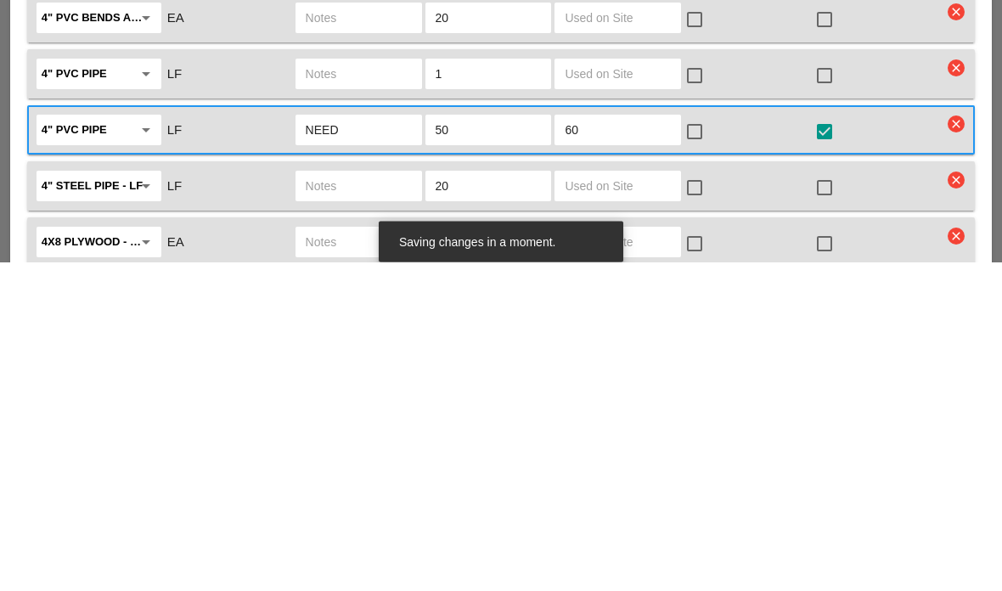
type input "60"
click at [703, 447] on div at bounding box center [694, 461] width 29 height 29
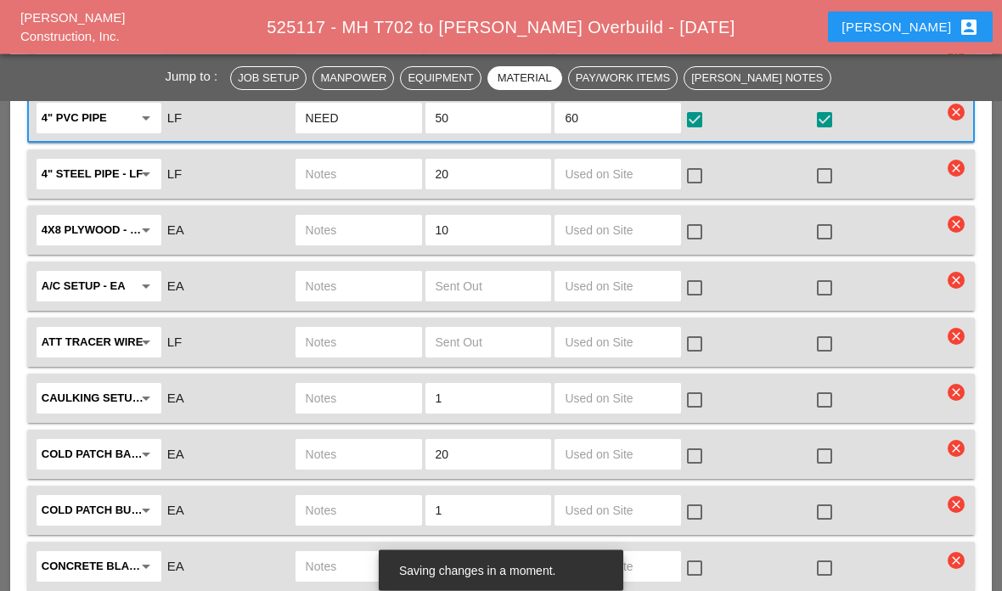
scroll to position [2385, 0]
click at [598, 237] on input "text" at bounding box center [618, 229] width 106 height 27
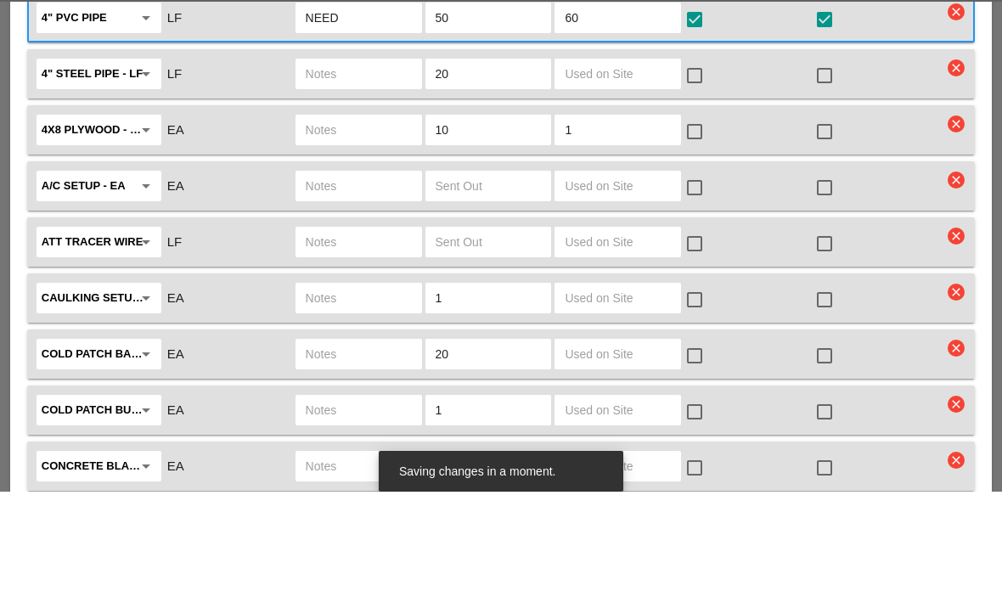
click at [700, 217] on div at bounding box center [694, 231] width 29 height 29
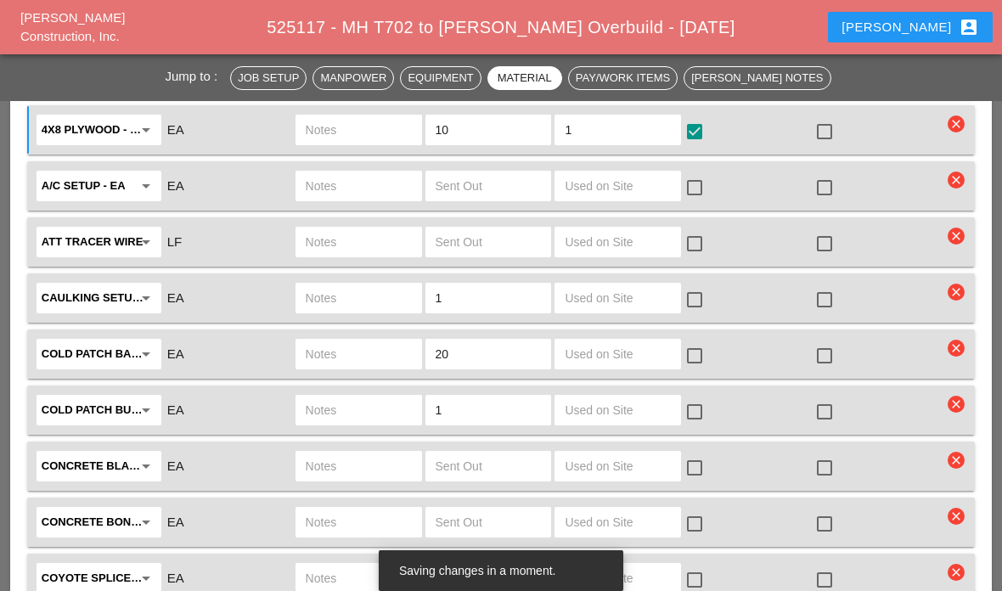
click at [612, 128] on input "1" at bounding box center [618, 129] width 106 height 27
type input "10"
click at [736, 198] on div "check_box_outline_blank" at bounding box center [748, 186] width 130 height 36
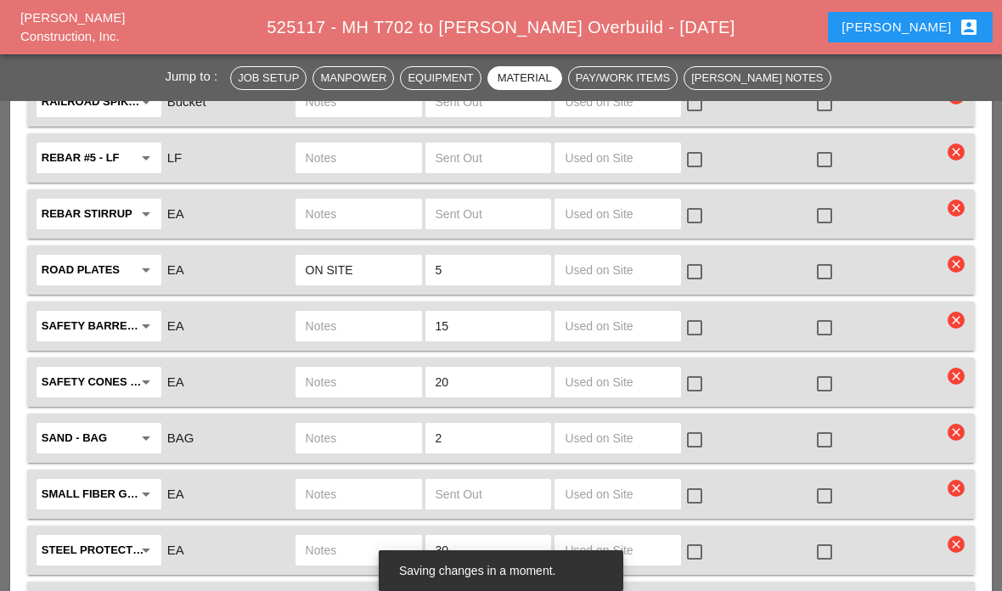
scroll to position [3816, 0]
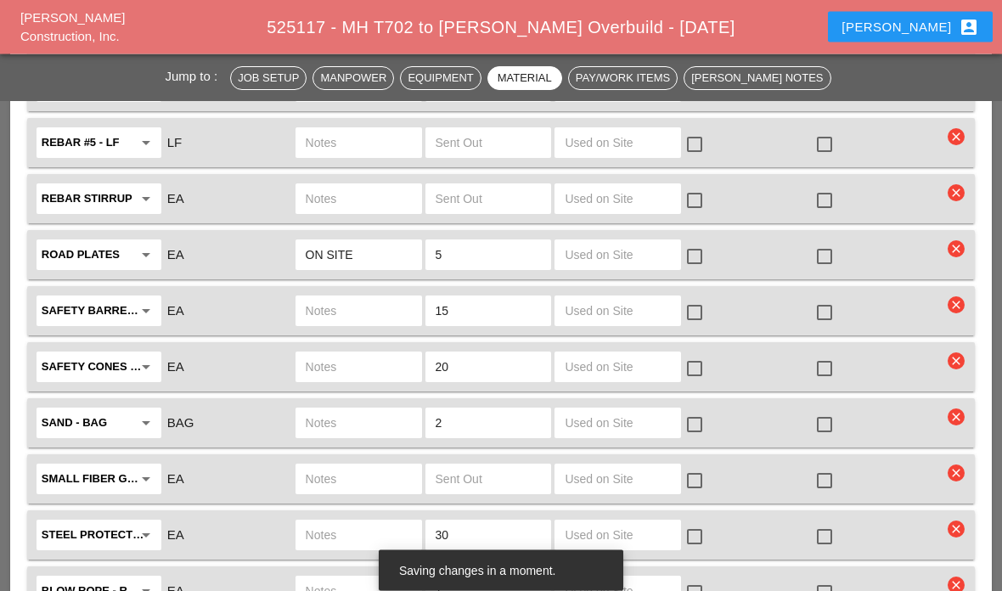
click at [615, 309] on input "text" at bounding box center [618, 311] width 106 height 27
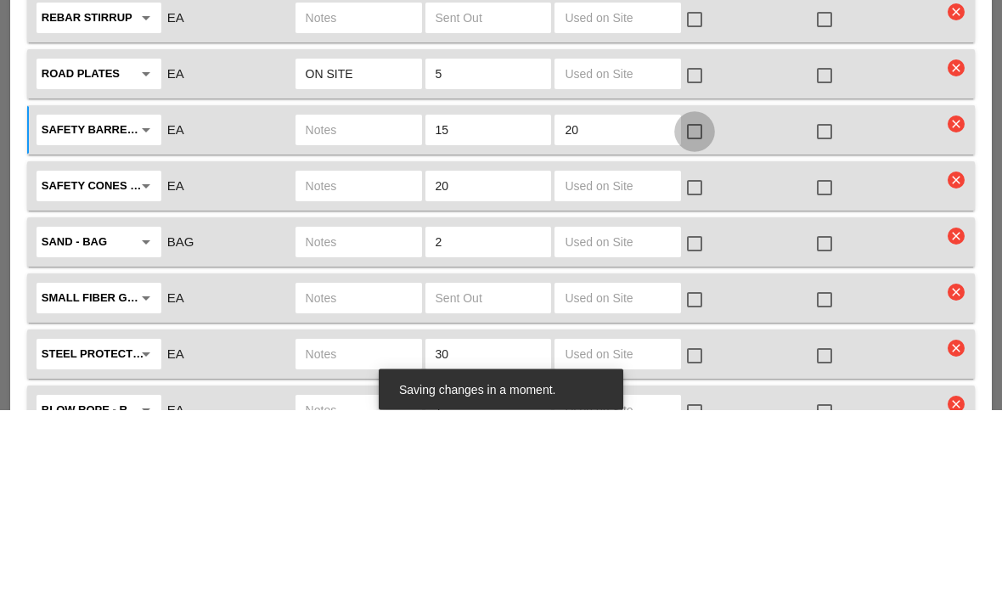
type input "20"
click at [692, 299] on div at bounding box center [694, 313] width 29 height 29
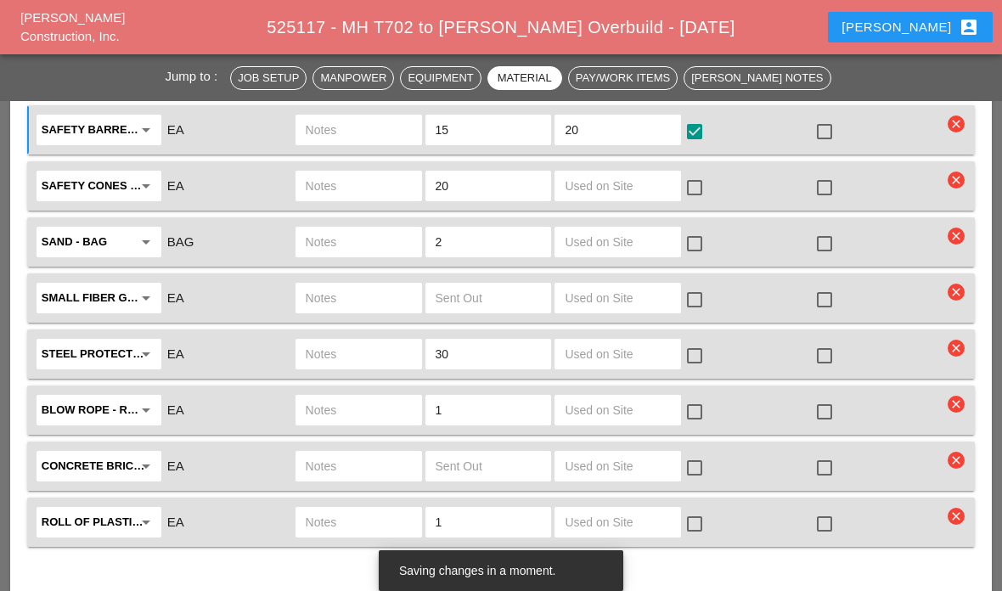
click at [639, 177] on input "text" at bounding box center [618, 185] width 106 height 27
type input "20"
click at [698, 190] on div at bounding box center [694, 187] width 29 height 29
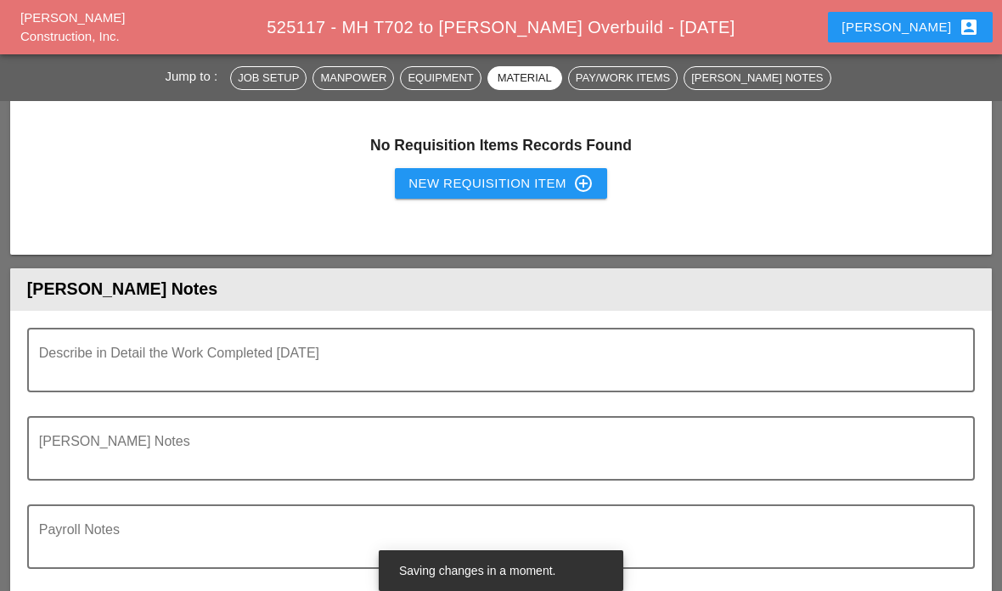
scroll to position [4589, 0]
click at [657, 341] on div "Describe in Detail the Work Completed [DATE]" at bounding box center [494, 361] width 911 height 61
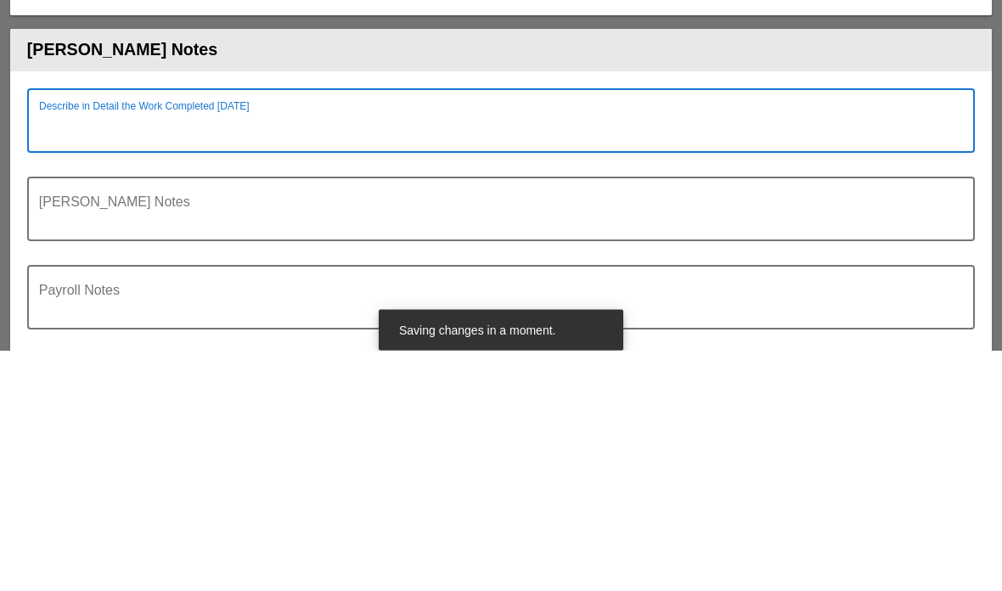
type textarea "U"
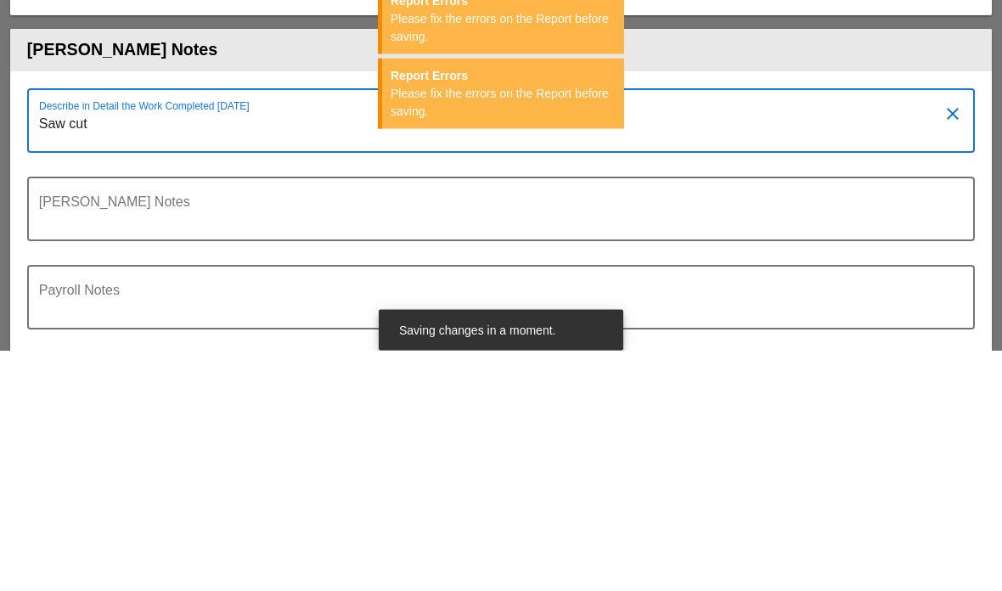
type textarea "Saw cut"
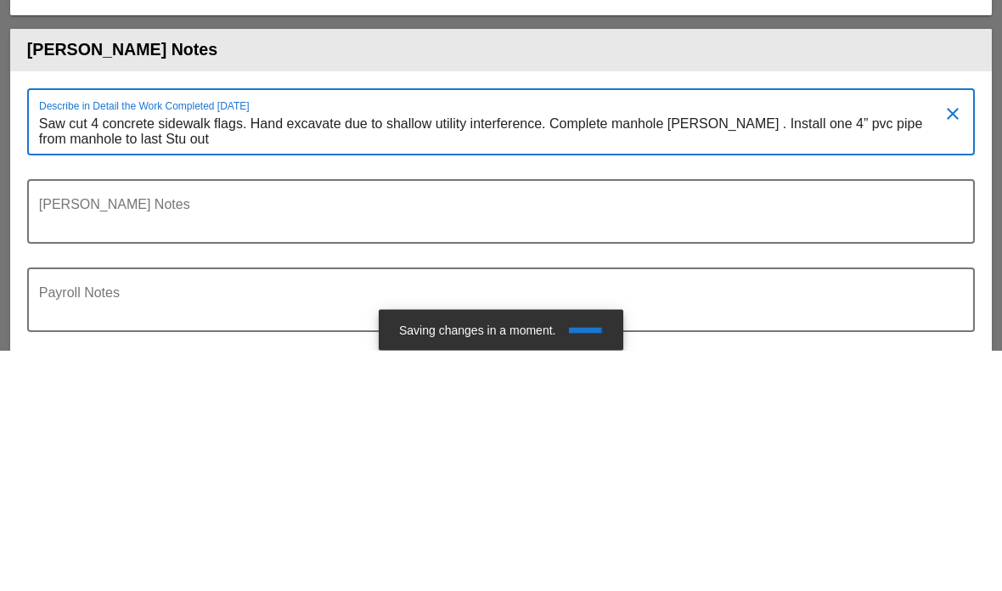
scroll to position [0, 0]
click at [110, 352] on textarea "Saw cut 4 concrete sidewalk flags. Hand excavate due to shallow utility interfe…" at bounding box center [494, 373] width 911 height 43
click at [155, 352] on textarea "Saw cut 4 concrete sidewalk flags. Hand excavate due to shallow utility interfe…" at bounding box center [494, 373] width 911 height 43
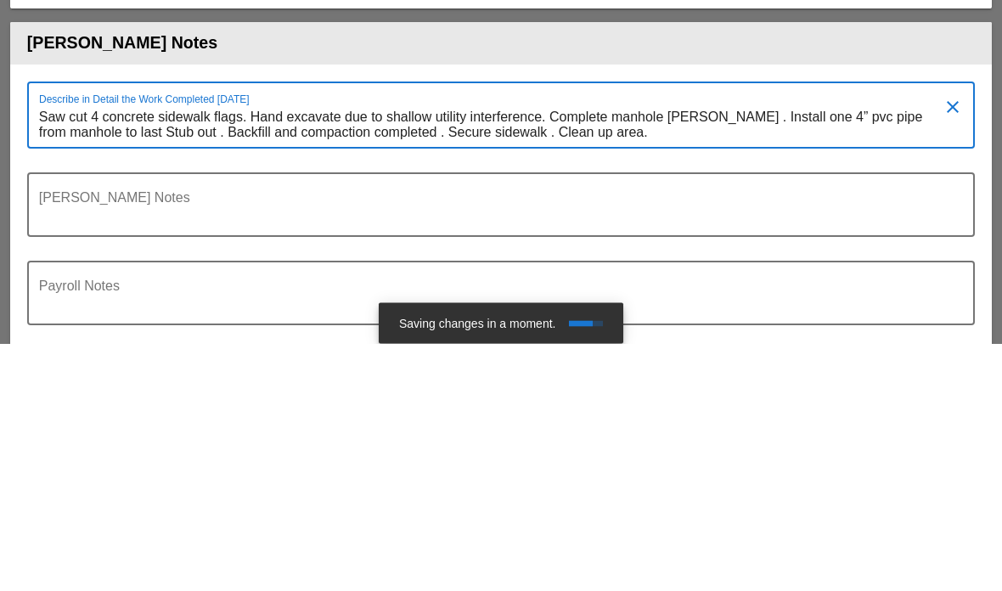
type textarea "Saw cut 4 concrete sidewalk flags. Hand excavate due to shallow utility interfe…"
click at [207, 492] on div at bounding box center [501, 497] width 928 height 10
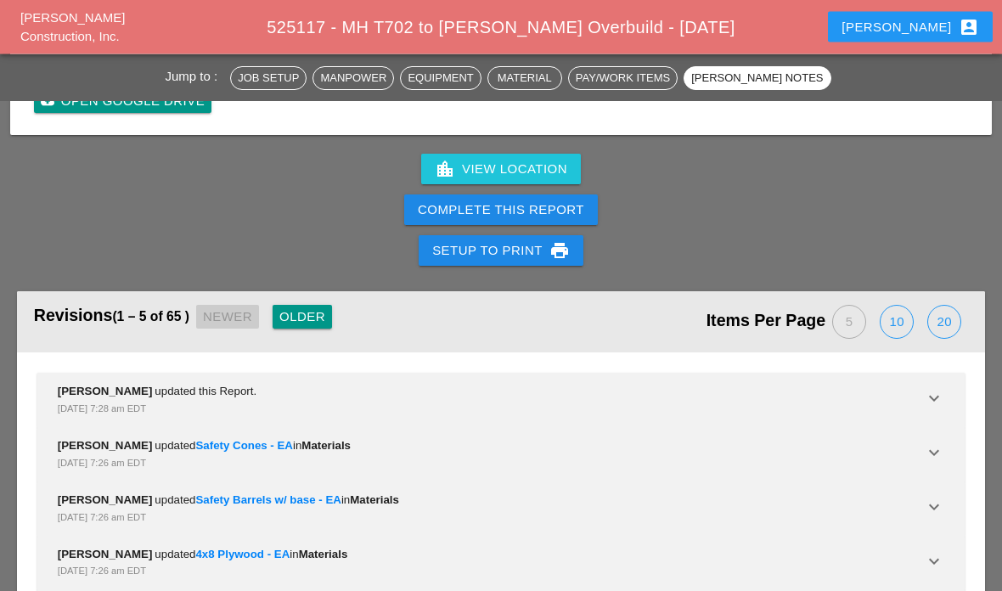
scroll to position [5326, 0]
click at [488, 200] on div "Complete This Report" at bounding box center [501, 210] width 166 height 20
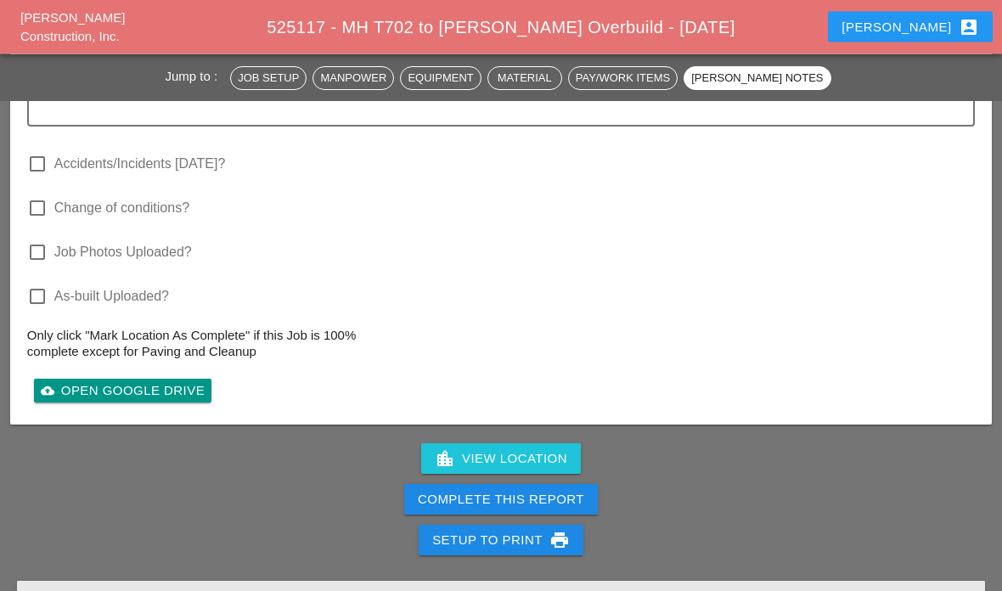
scroll to position [5173, 0]
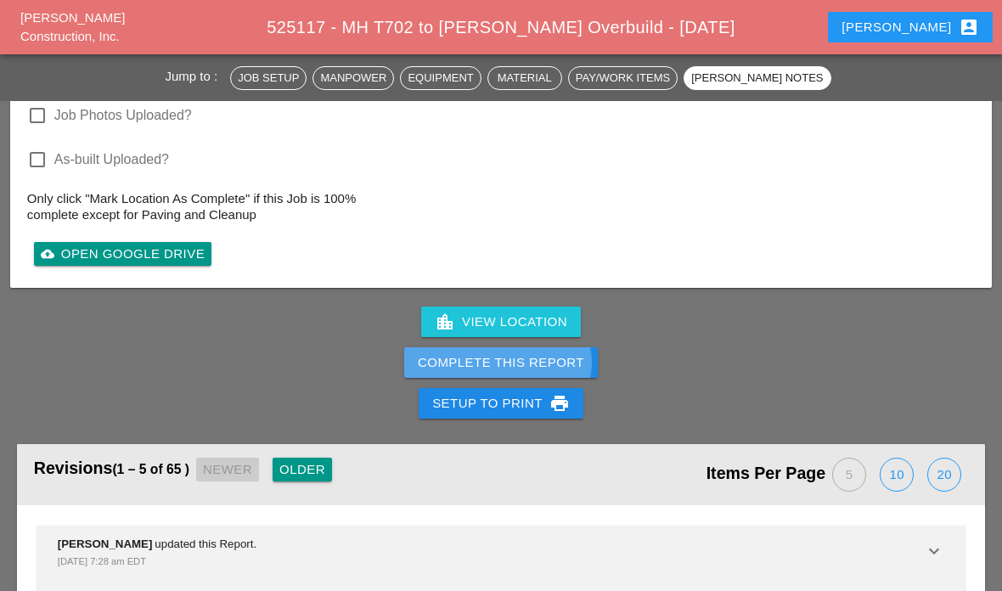
click at [445, 360] on div "Complete This Report" at bounding box center [501, 363] width 166 height 20
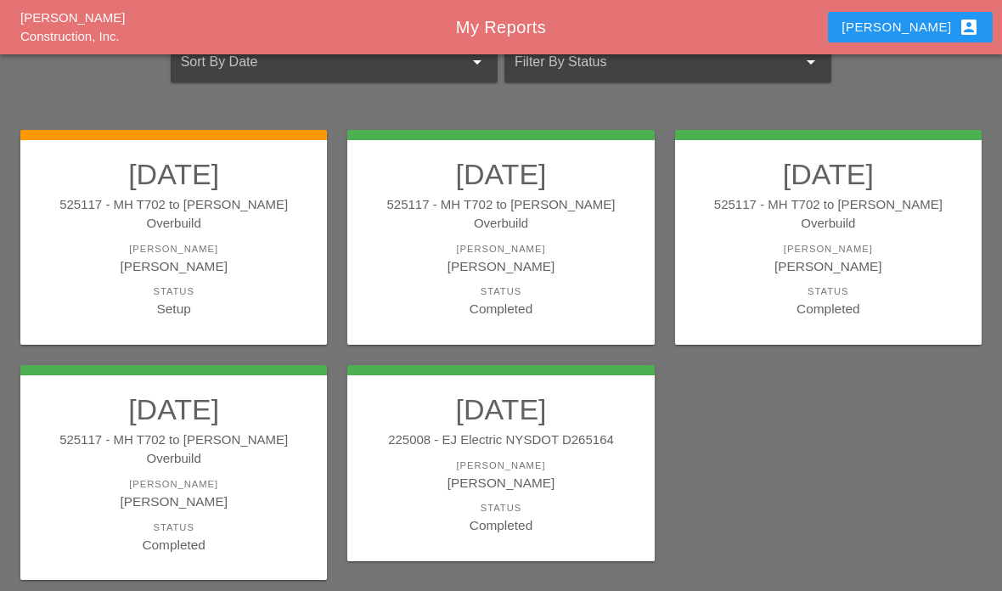
scroll to position [137, 0]
